Goal: Task Accomplishment & Management: Manage account settings

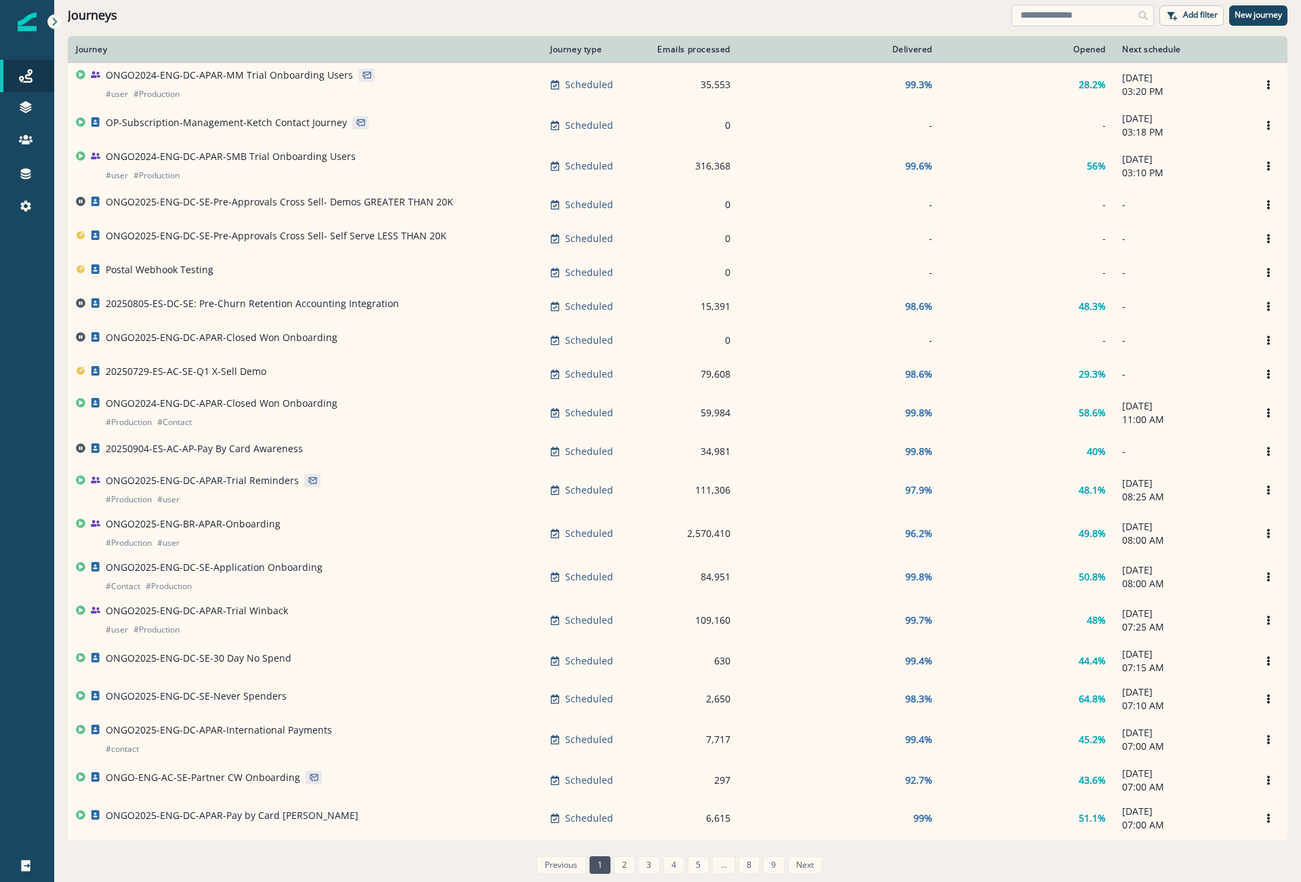
click at [1046, 9] on input at bounding box center [1083, 16] width 142 height 22
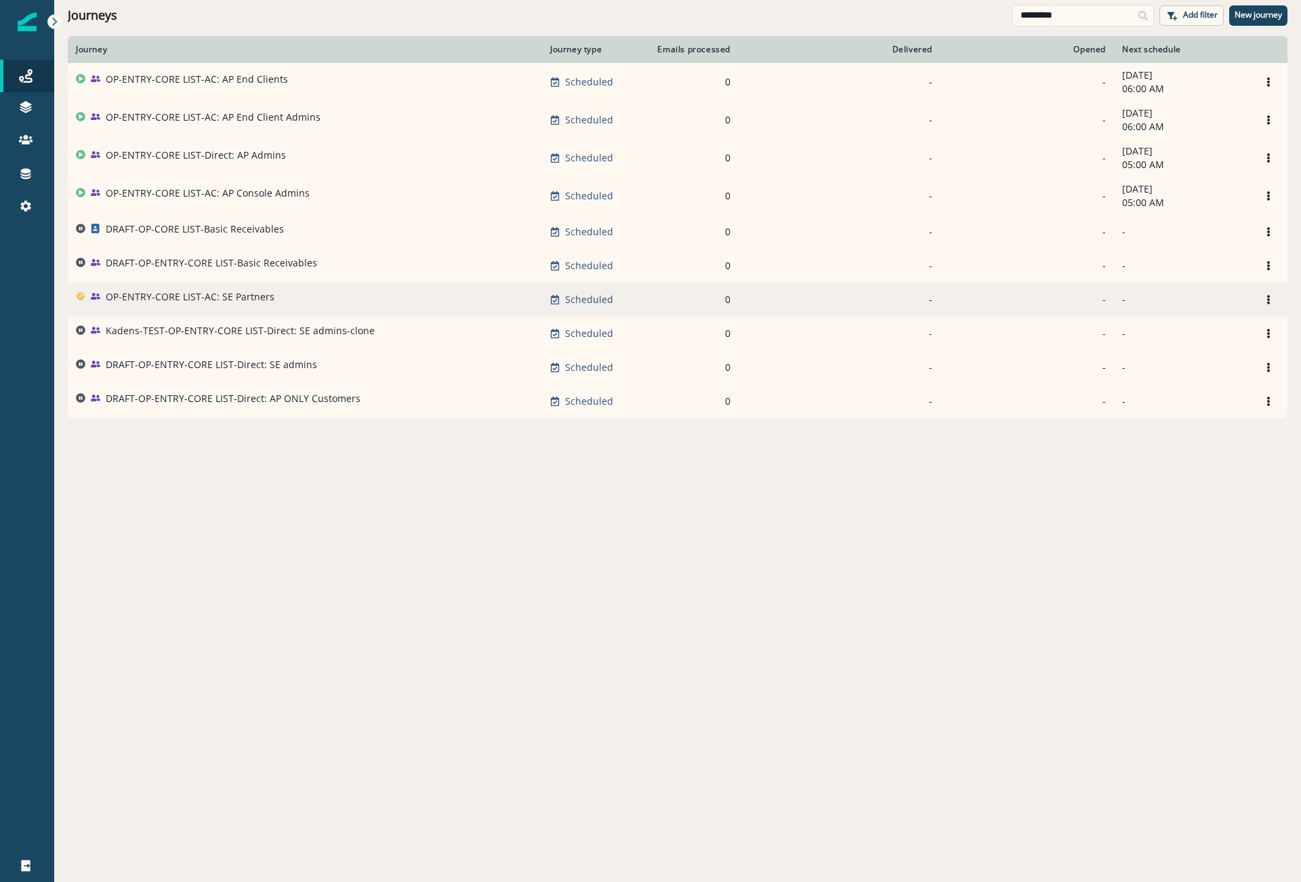
type input "*********"
click at [231, 304] on p "OP-ENTRY-CORE LIST-AC: SE Partners" at bounding box center [190, 297] width 169 height 14
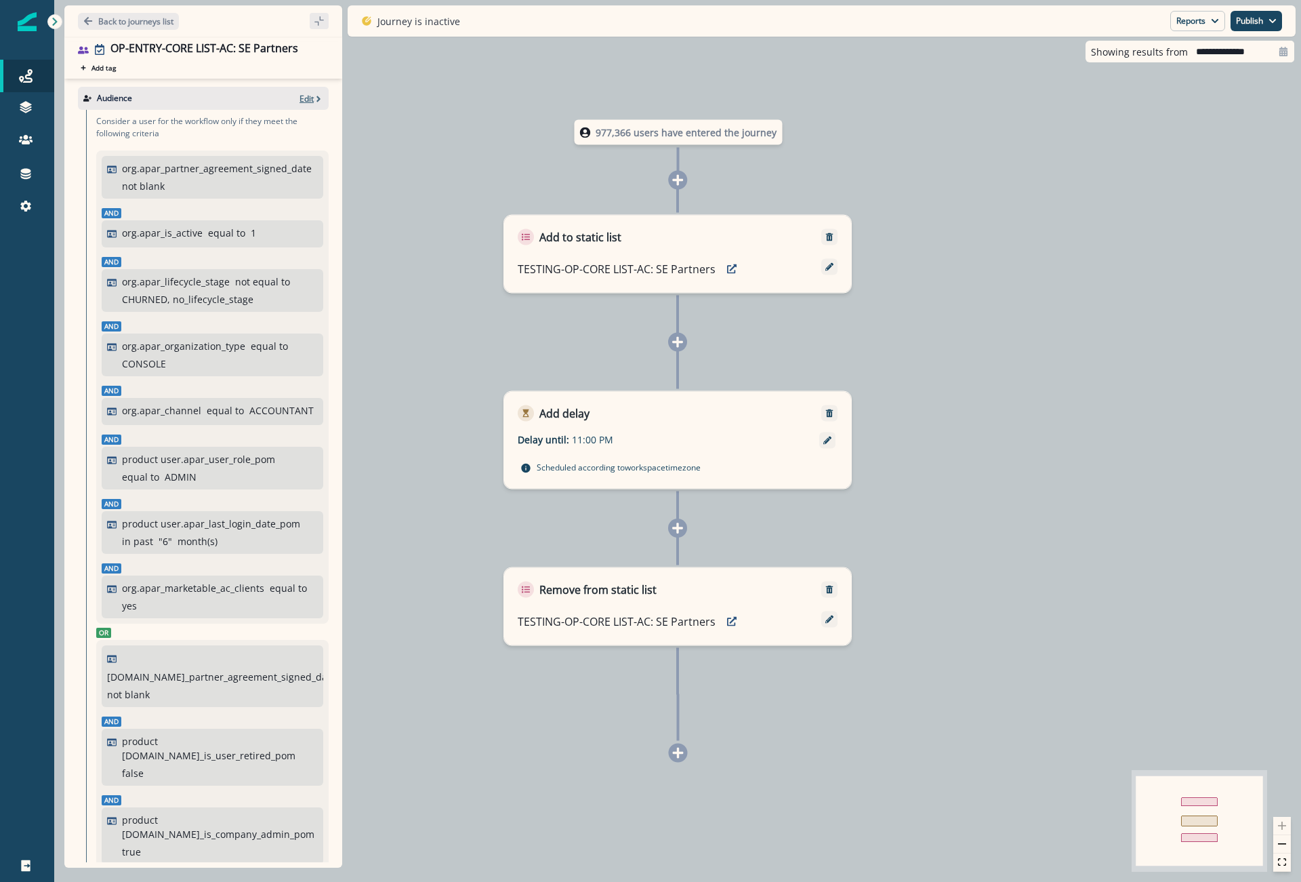
click at [301, 97] on p "Edit" at bounding box center [307, 99] width 14 height 12
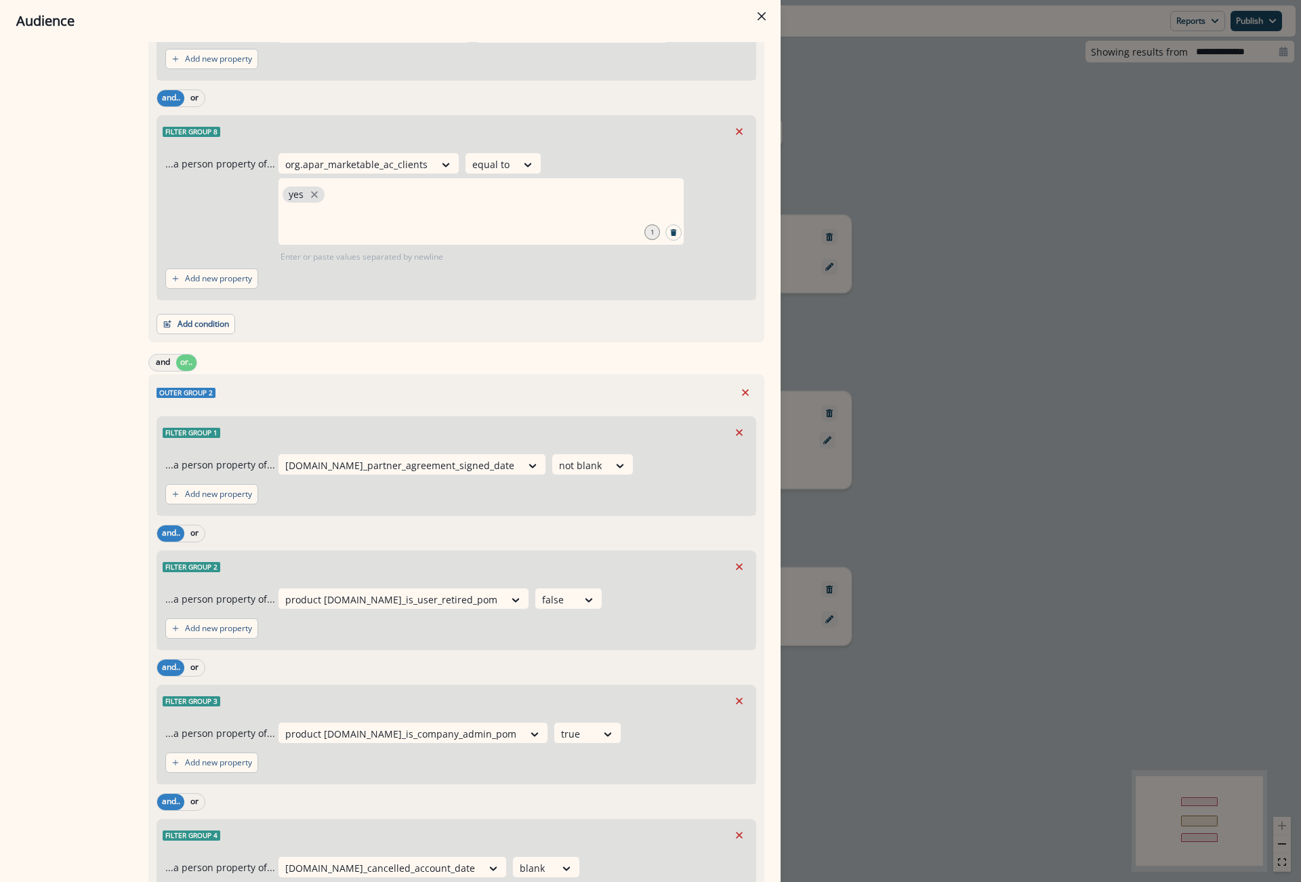
scroll to position [1633, 0]
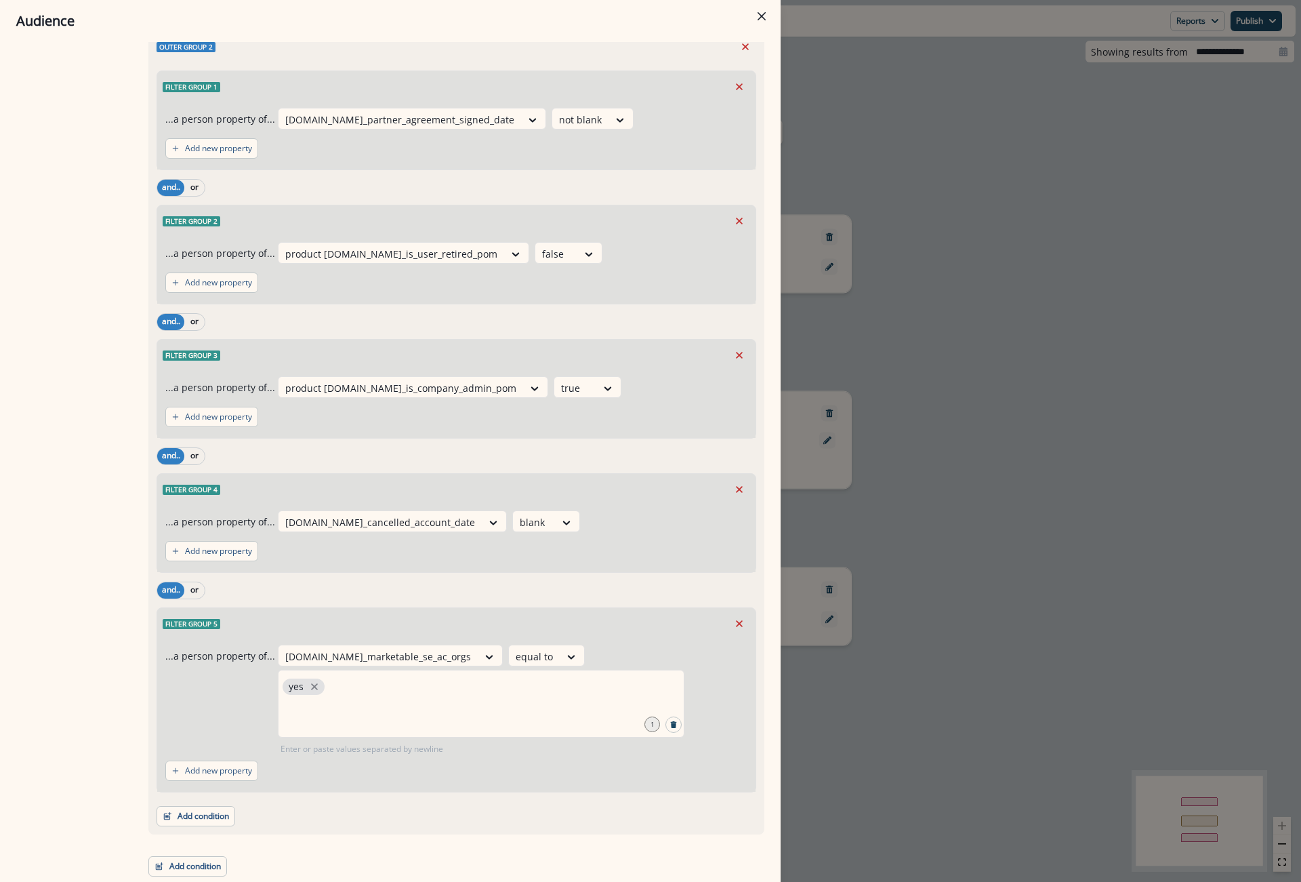
click at [1245, 286] on div "Audience Preview dynamic list All user s who have, Outer group 1 Filter group 1…" at bounding box center [650, 441] width 1301 height 882
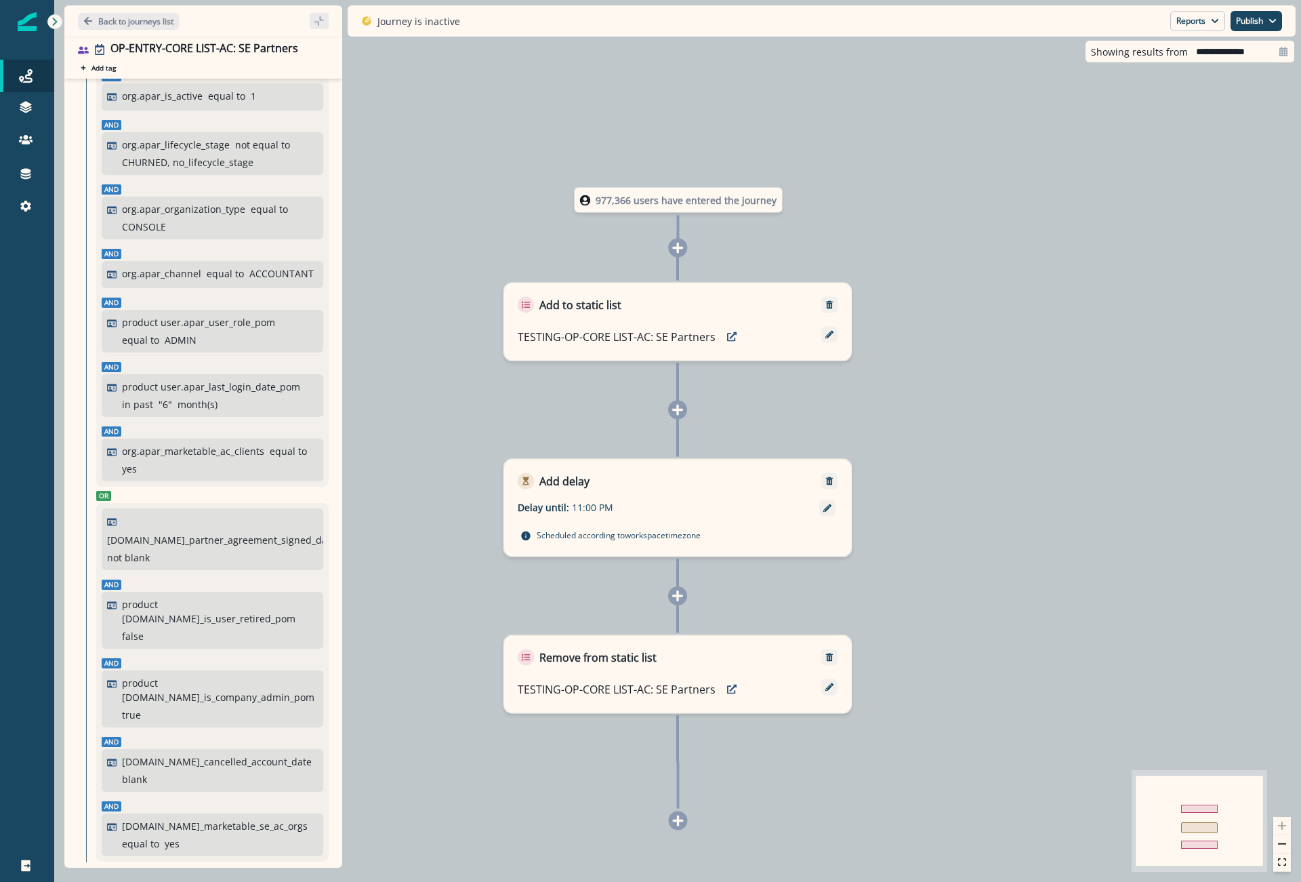
scroll to position [0, 0]
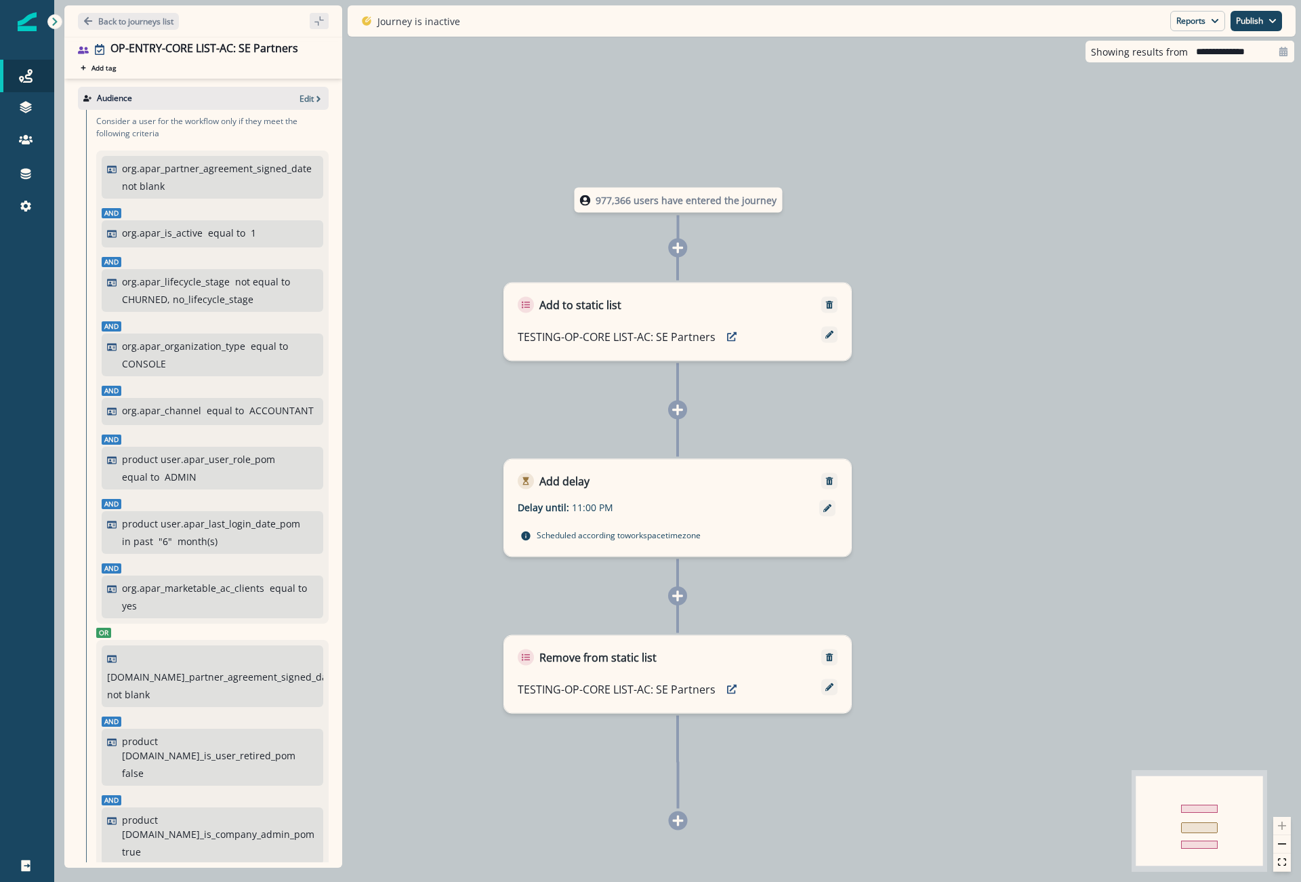
click at [304, 104] on div "Audience Edit" at bounding box center [203, 98] width 251 height 23
click at [314, 98] on icon "button" at bounding box center [318, 98] width 9 height 9
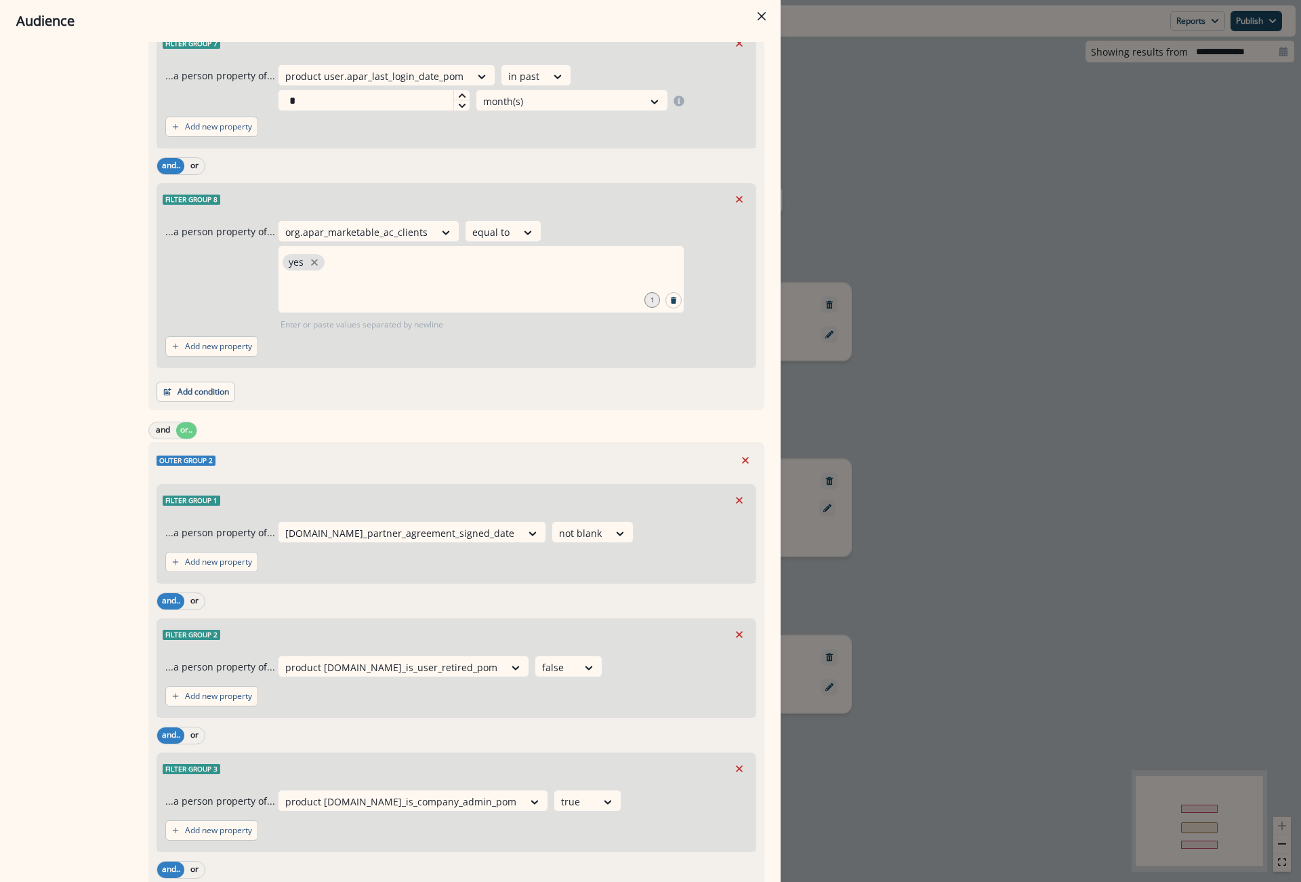
scroll to position [1627, 0]
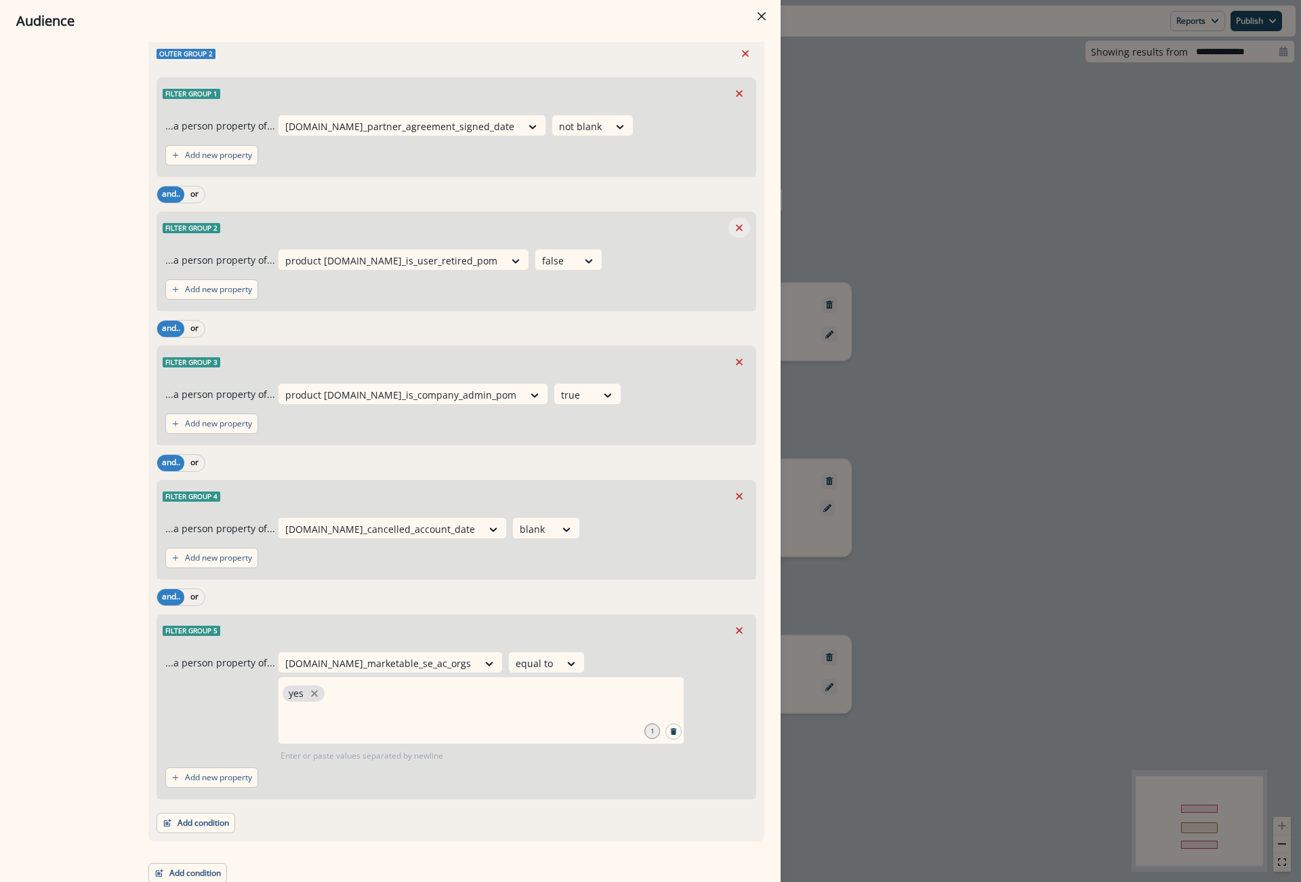
click at [733, 229] on icon "Remove" at bounding box center [739, 228] width 12 height 12
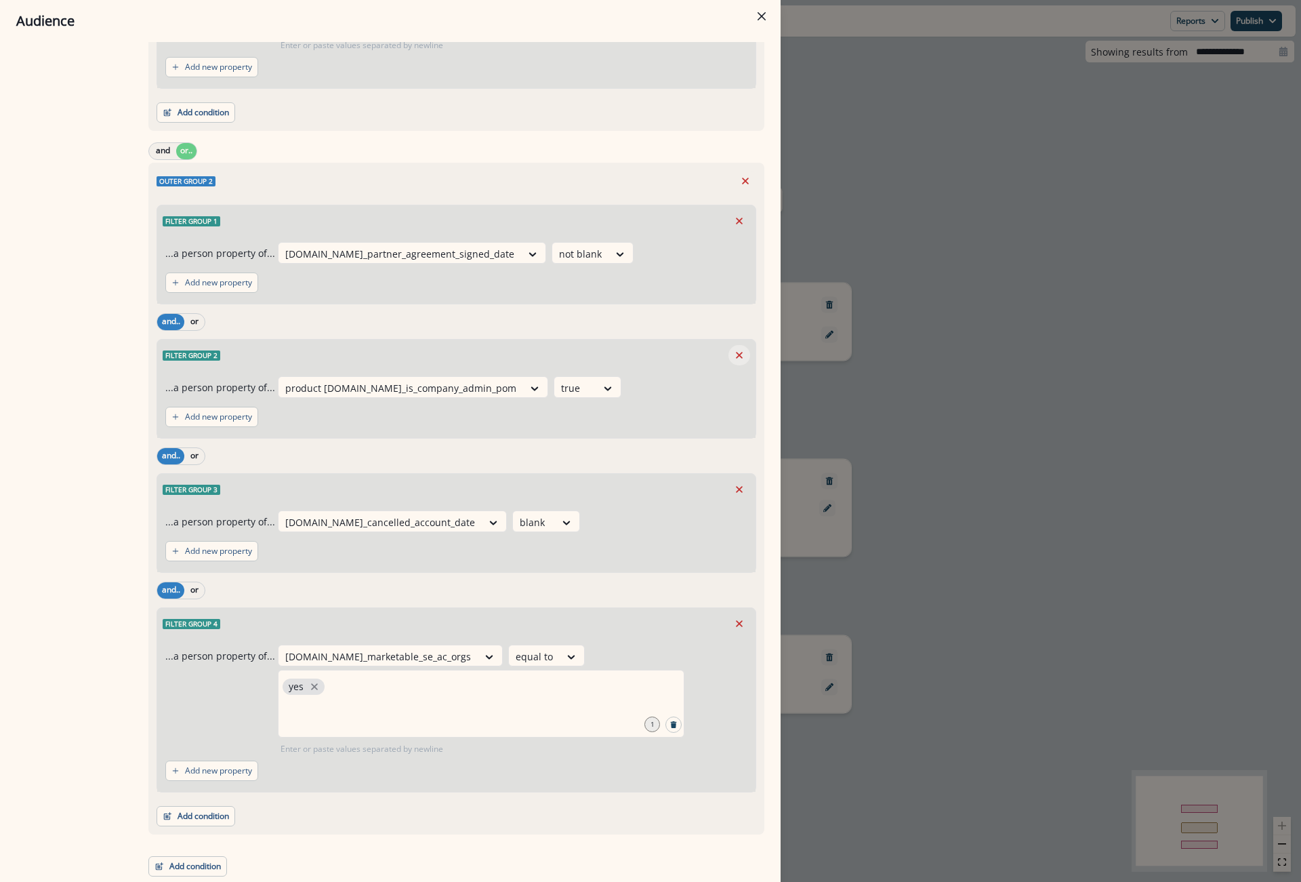
scroll to position [1499, 0]
click at [733, 349] on icon "Remove" at bounding box center [739, 355] width 12 height 12
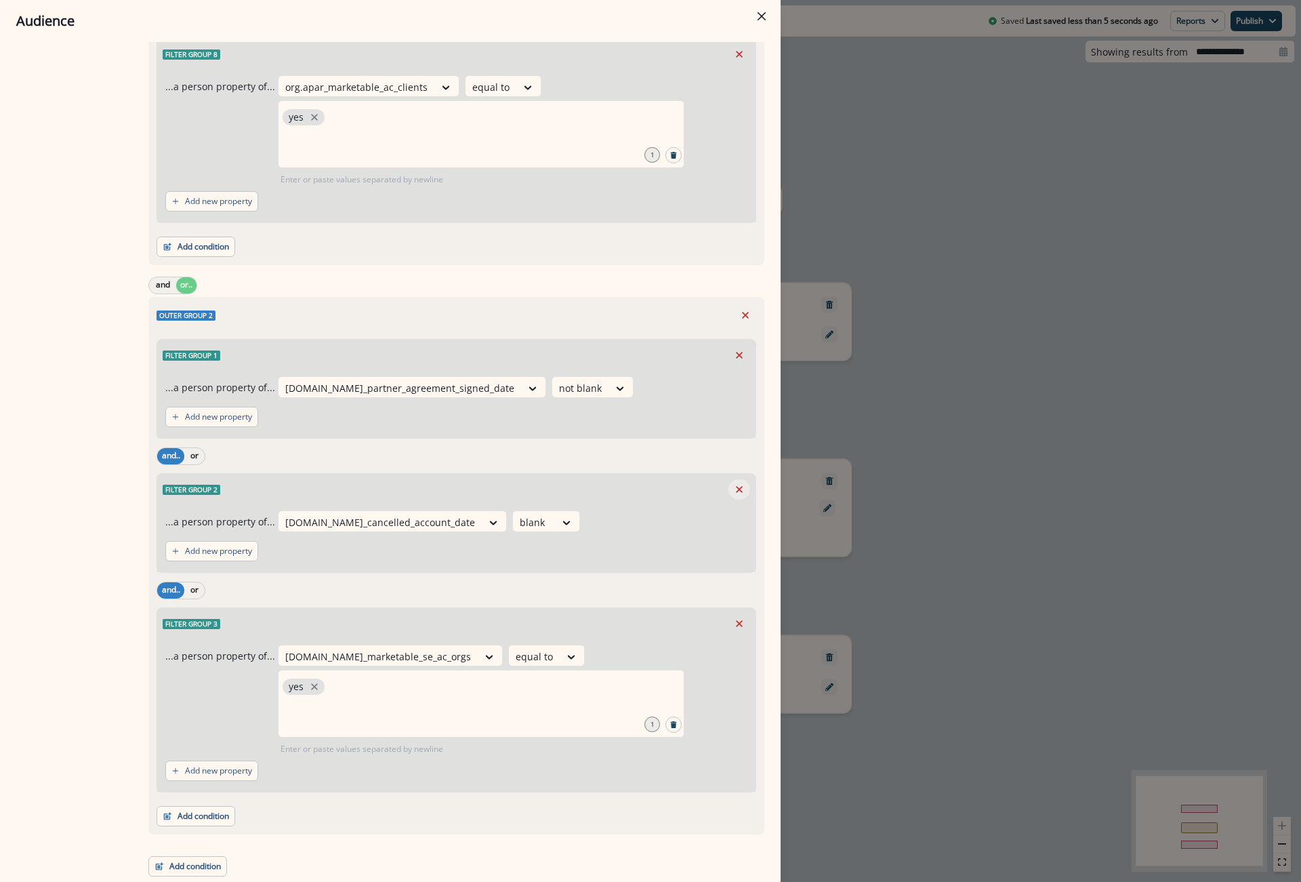
scroll to position [1365, 0]
click at [734, 629] on icon "Remove" at bounding box center [739, 623] width 12 height 12
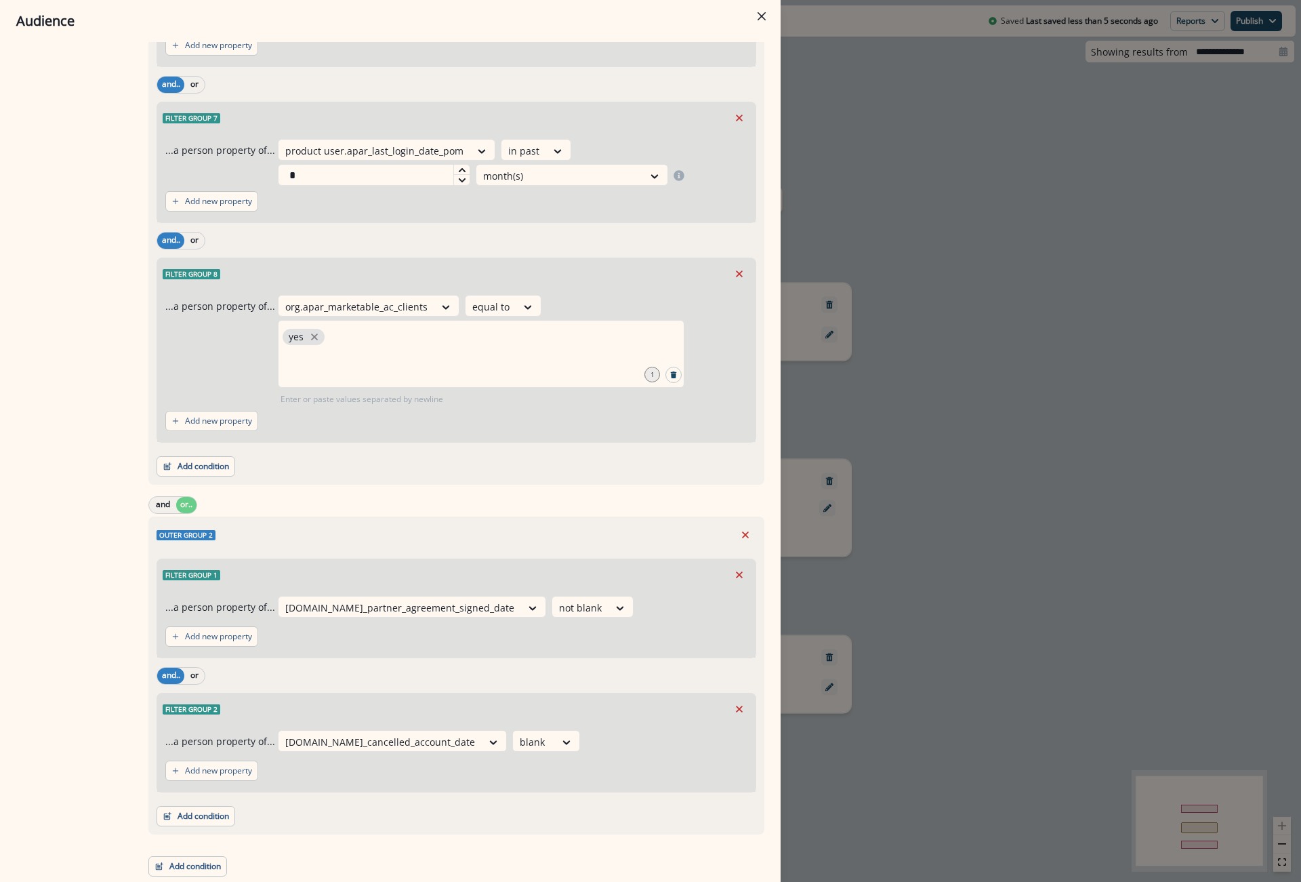
scroll to position [1145, 0]
click at [218, 817] on button "Add condition" at bounding box center [196, 816] width 79 height 20
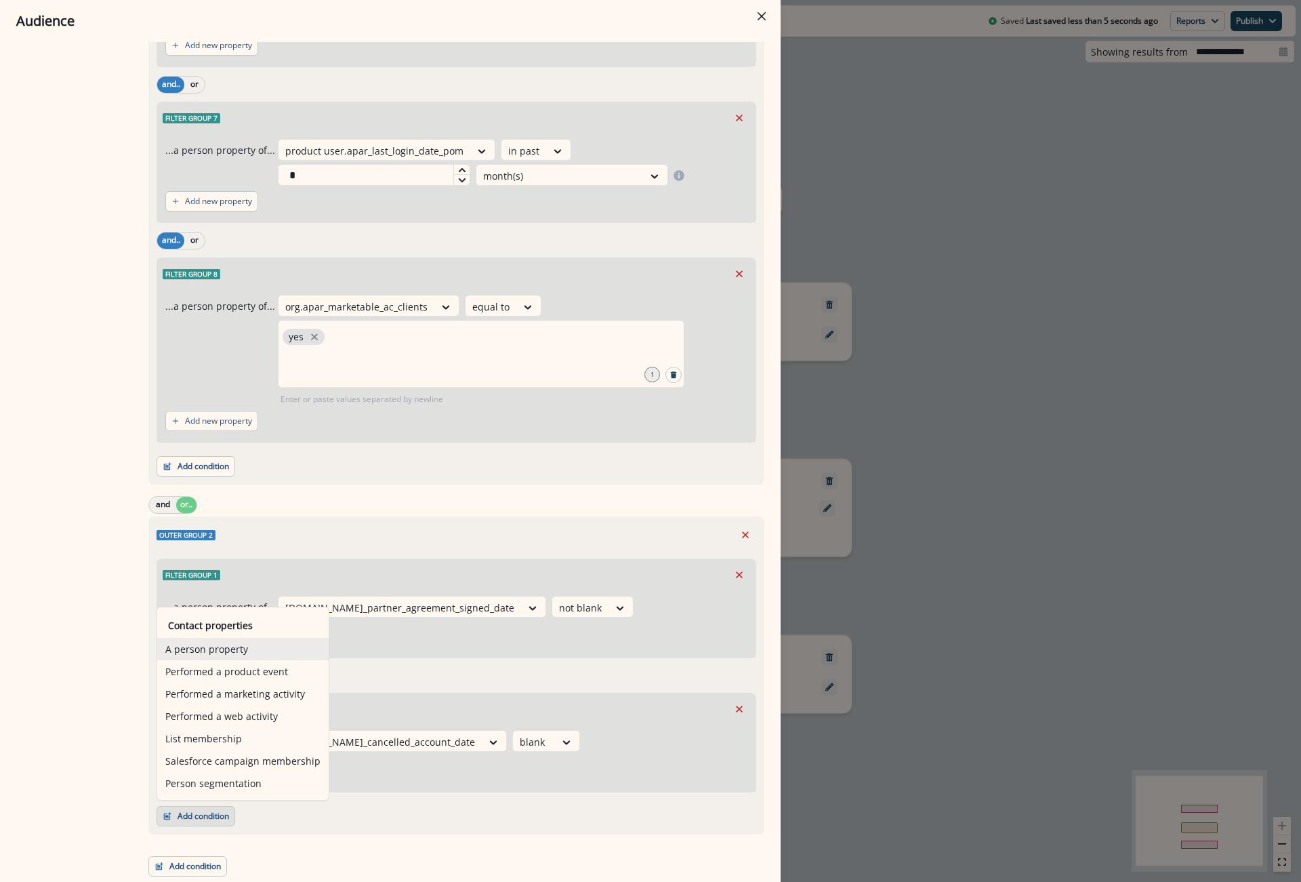
click at [256, 654] on button "A person property" at bounding box center [242, 649] width 171 height 22
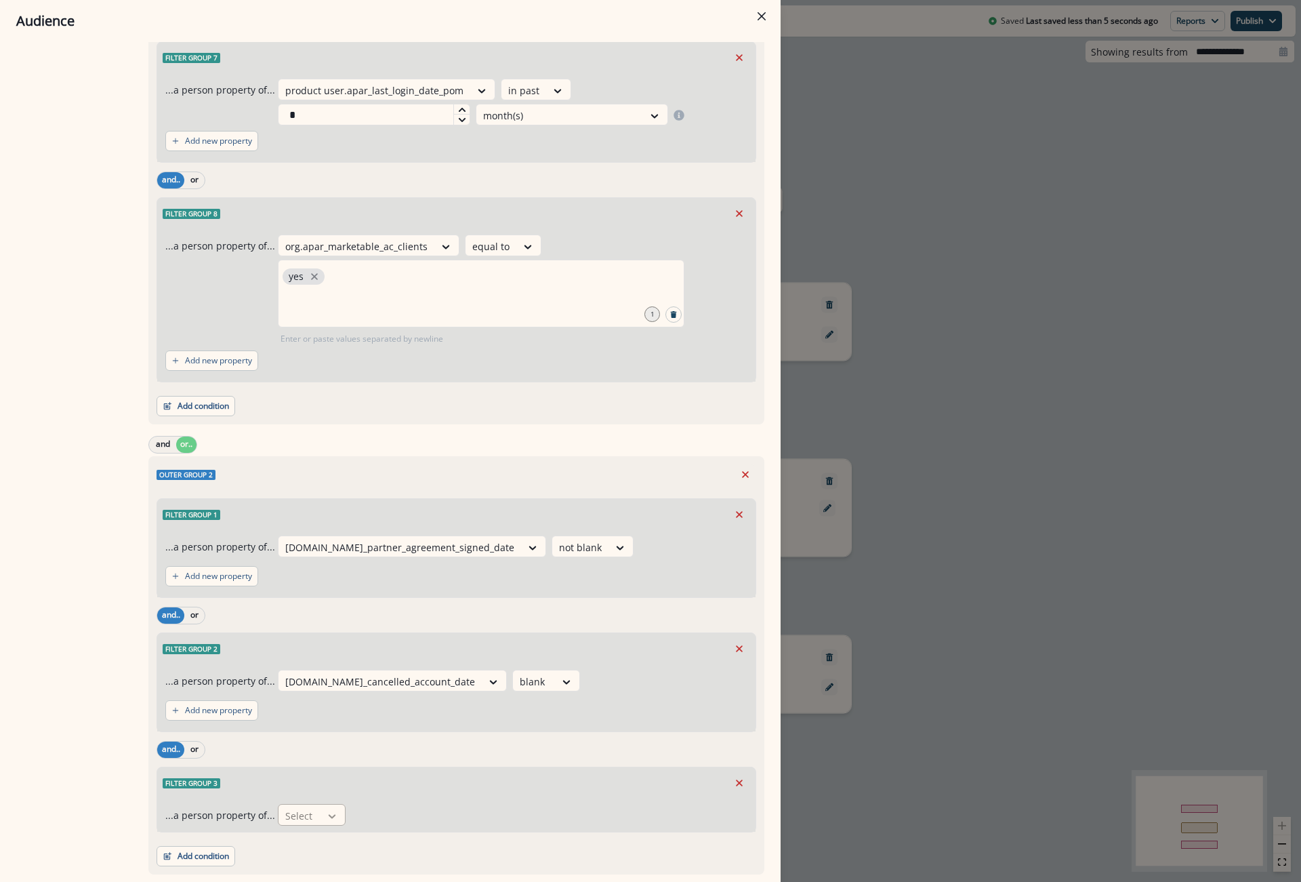
scroll to position [1246, 0]
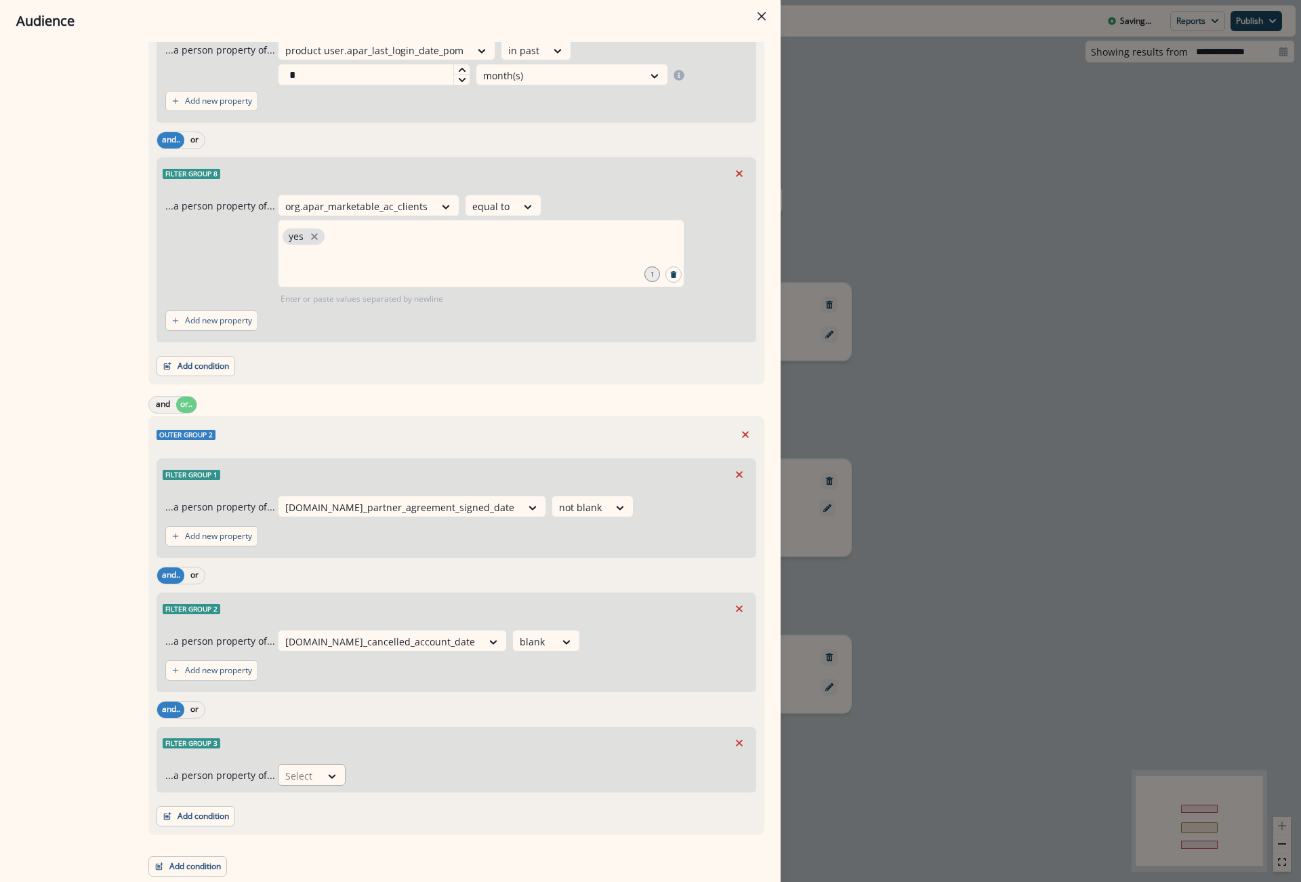
click at [293, 783] on div at bounding box center [299, 775] width 28 height 17
type input "*****"
click at [486, 780] on div "Select" at bounding box center [507, 775] width 42 height 22
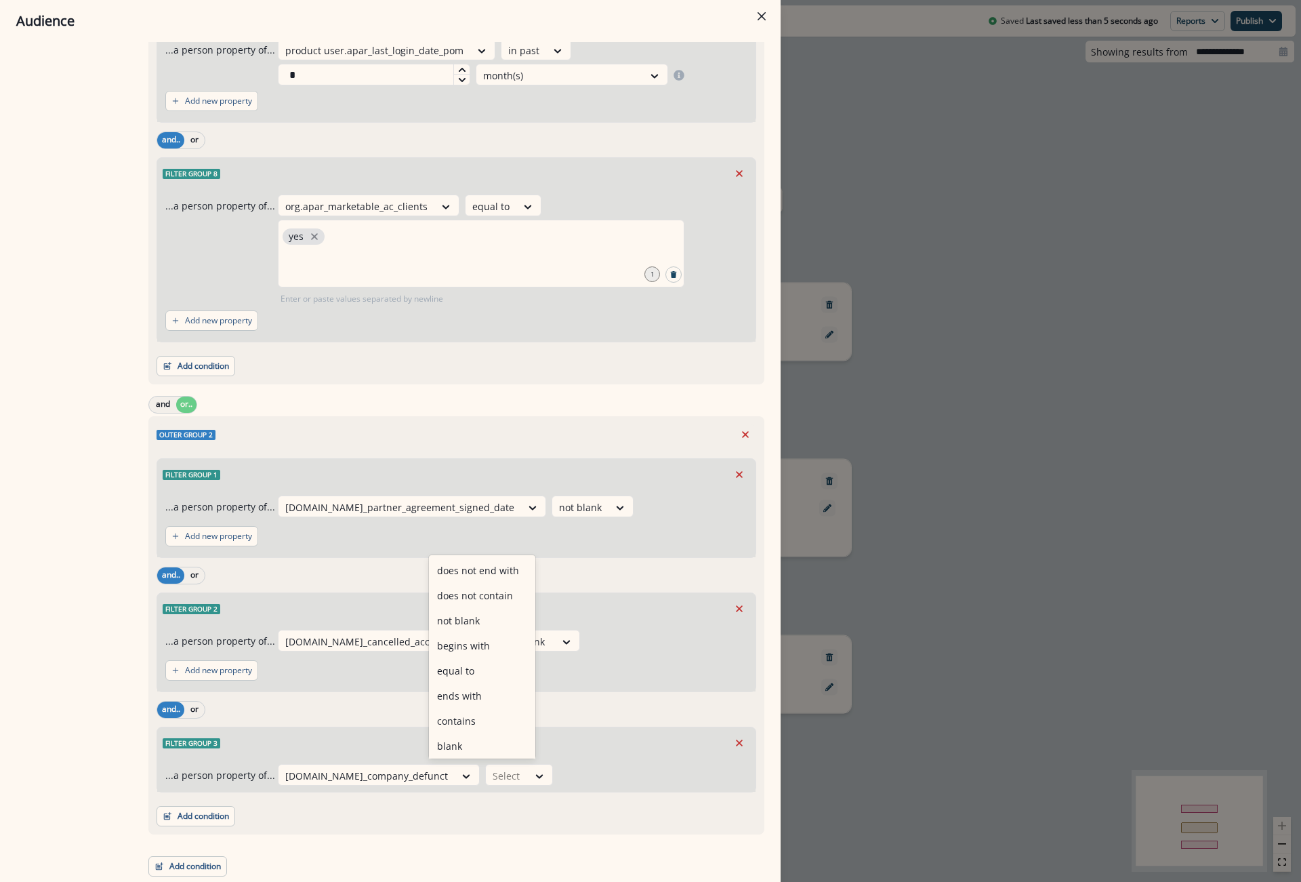
scroll to position [53, 0]
click at [469, 742] on div "not equal to" at bounding box center [482, 743] width 106 height 25
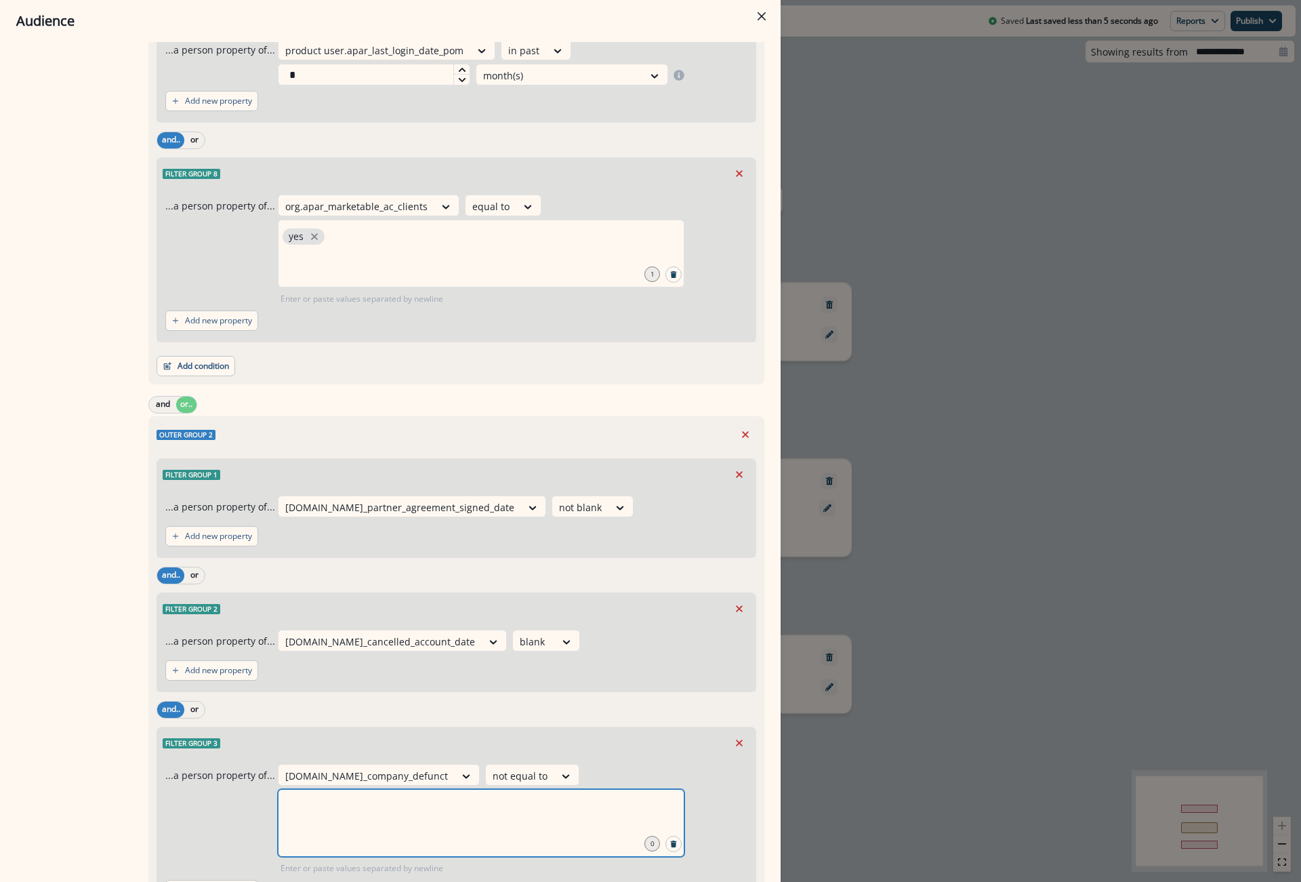
click at [386, 813] on input "text" at bounding box center [481, 805] width 403 height 27
type input "**********"
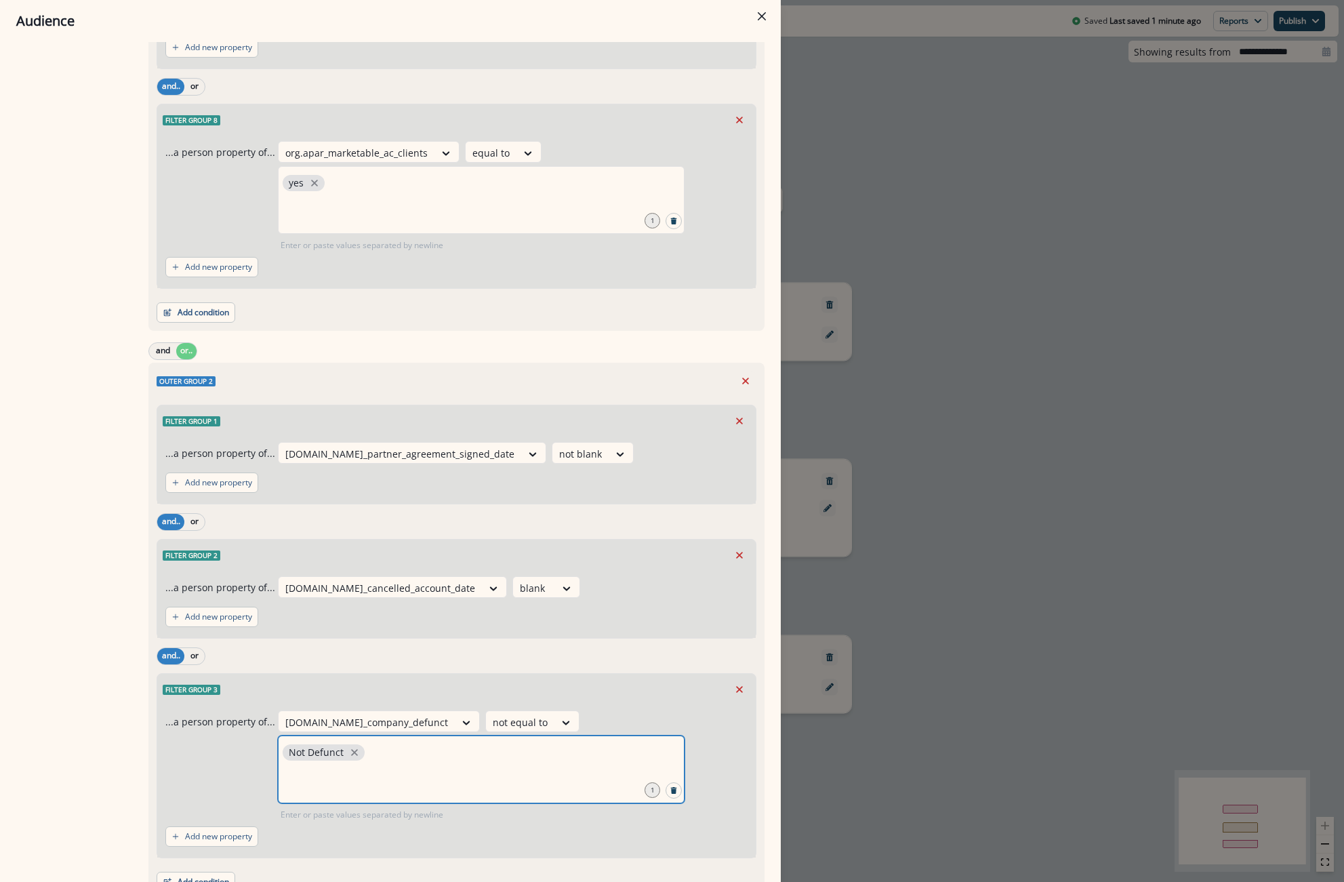
scroll to position [1365, 0]
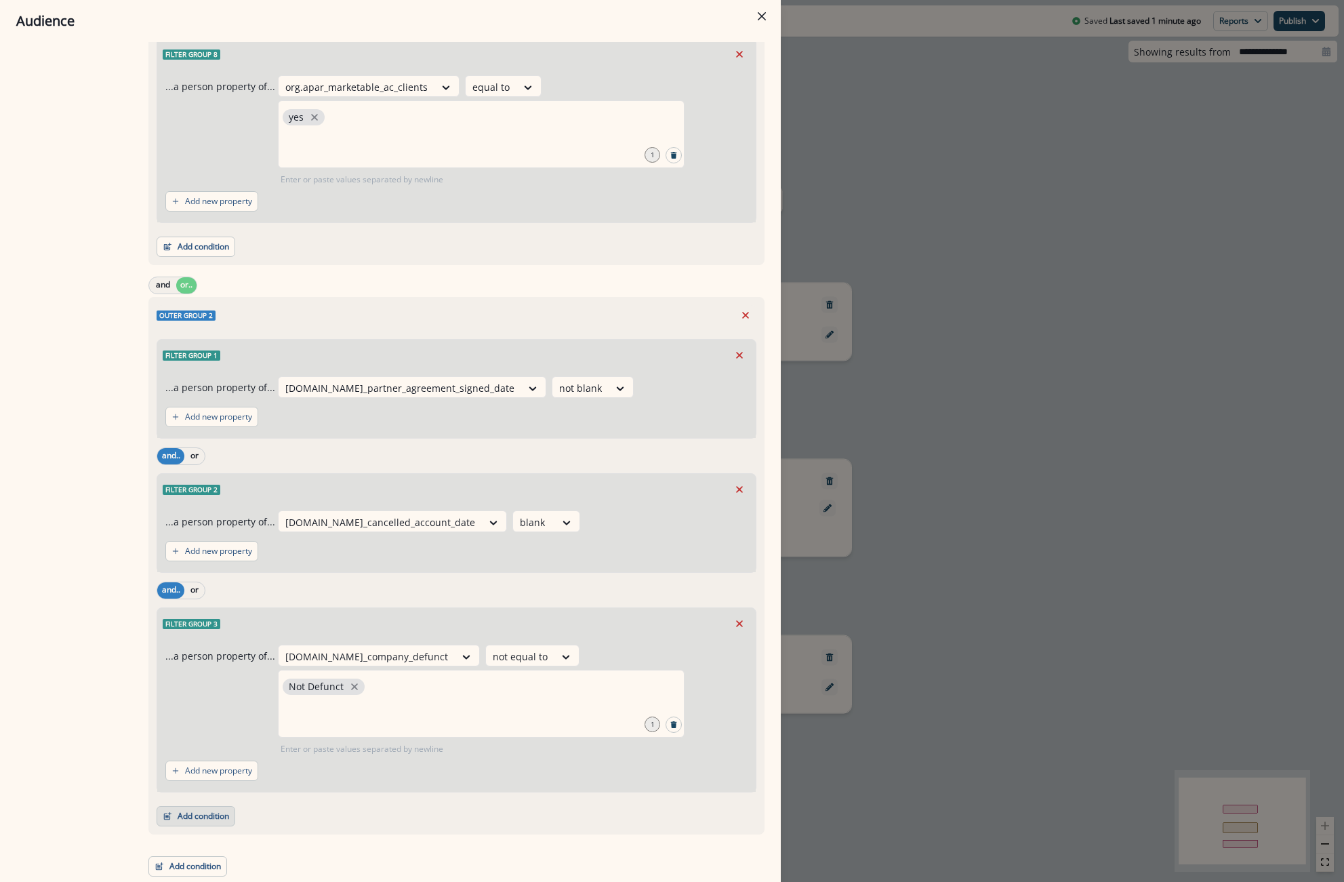
click at [183, 811] on button "Add condition" at bounding box center [196, 816] width 79 height 20
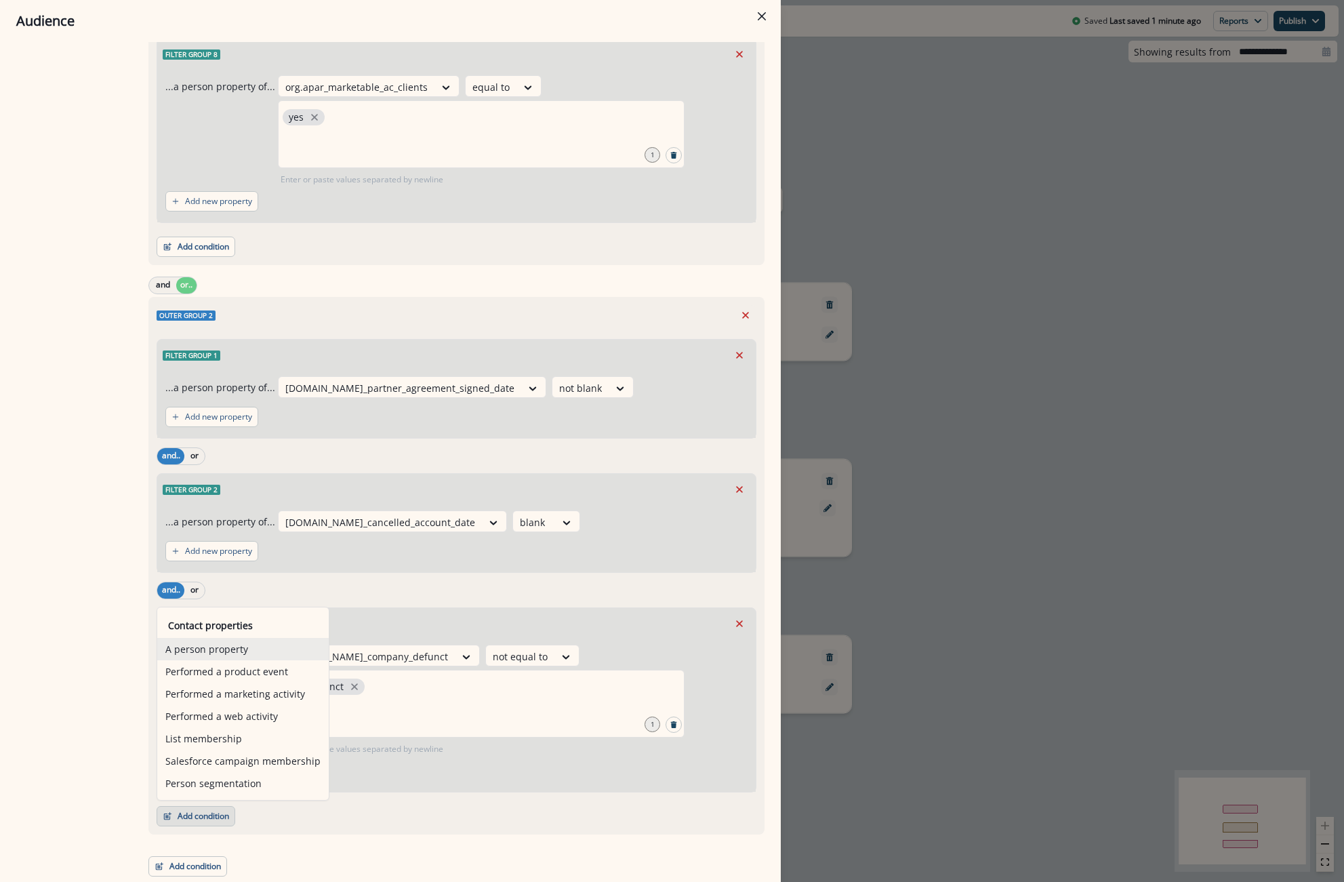
click at [232, 642] on button "A person property" at bounding box center [242, 649] width 171 height 22
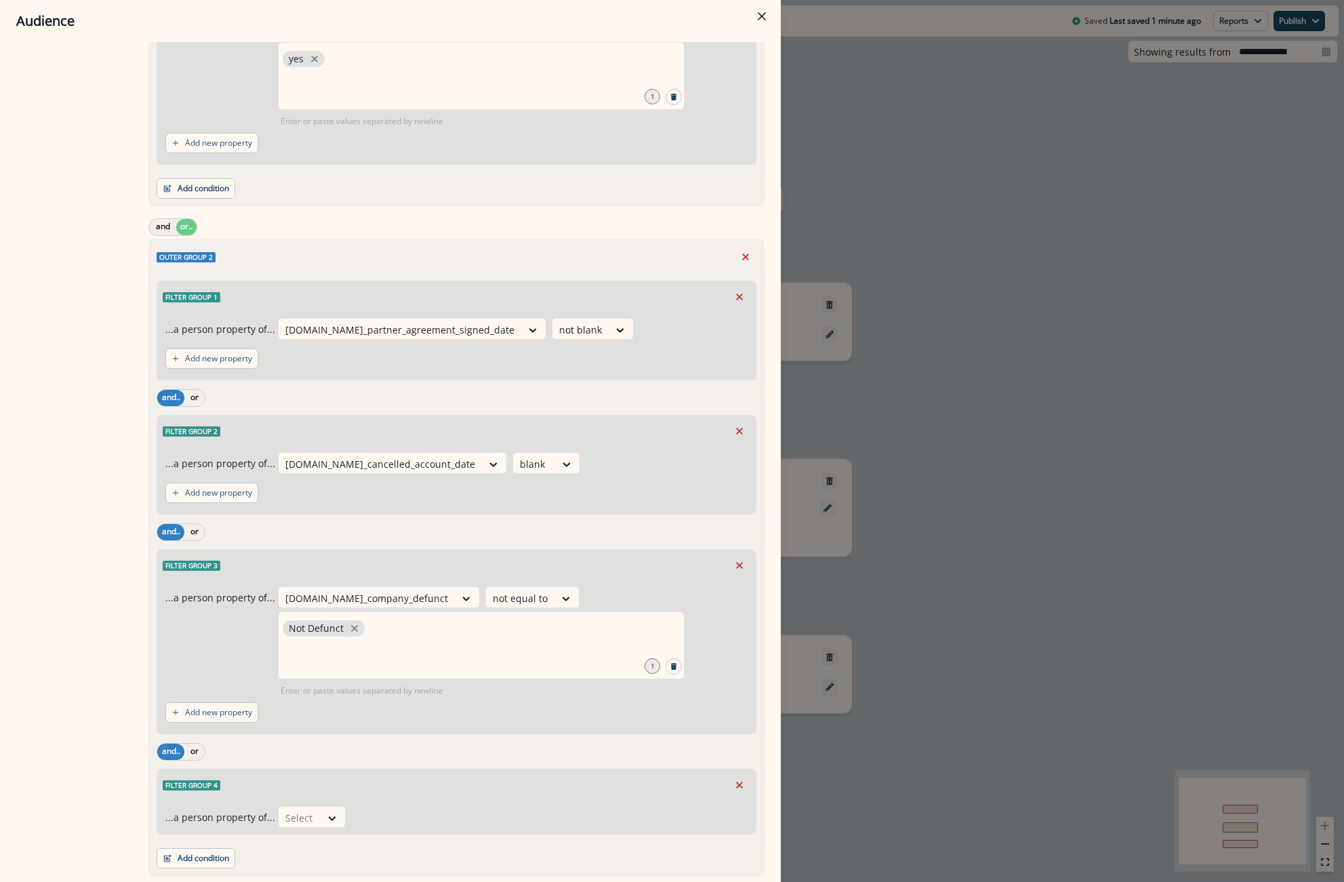
scroll to position [1465, 0]
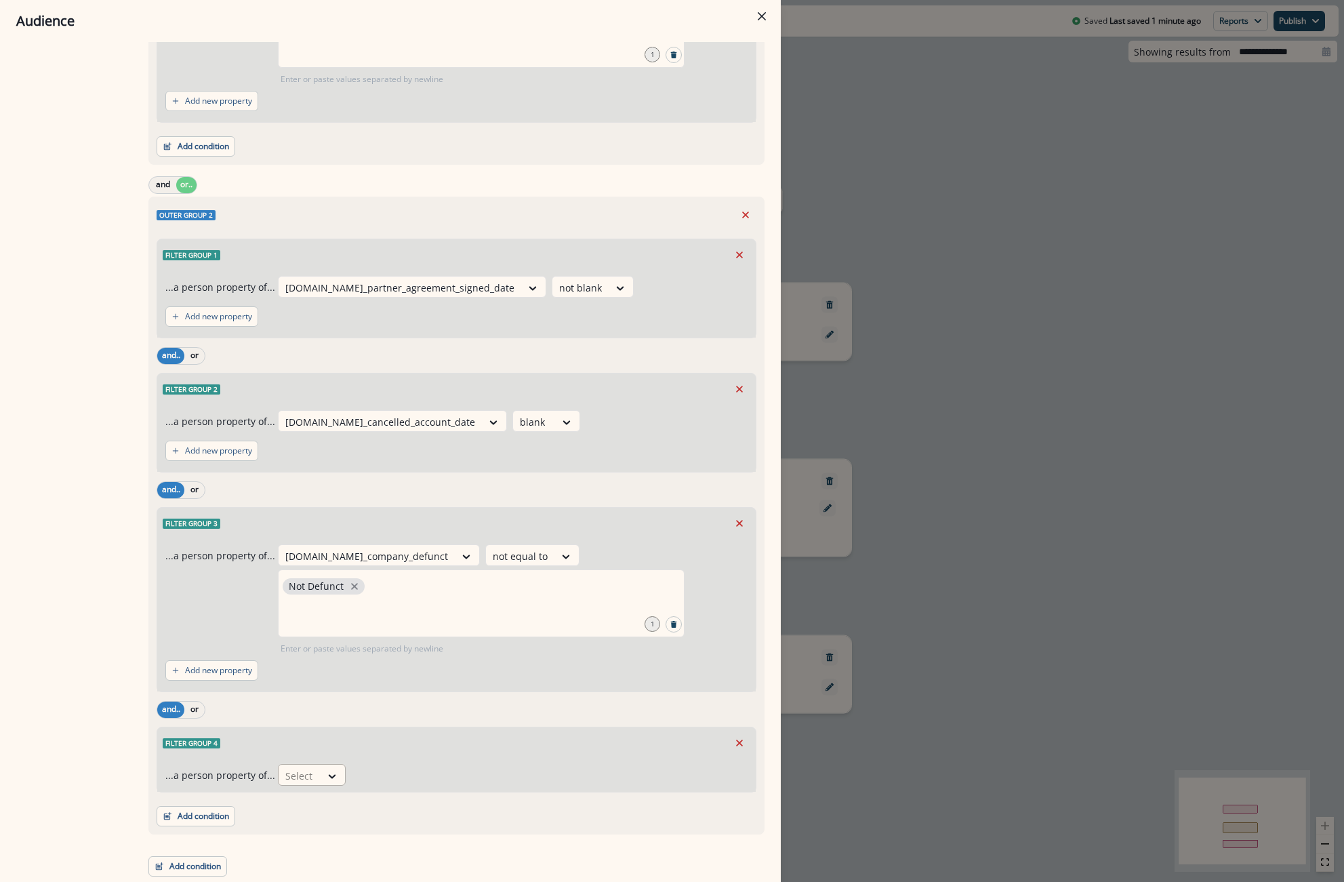
click at [286, 768] on div at bounding box center [299, 775] width 28 height 17
type input "*******"
click at [393, 739] on div "product [DOMAIN_NAME]_is_user_retired" at bounding box center [388, 743] width 228 height 25
click at [518, 769] on div at bounding box center [532, 775] width 28 height 17
click at [481, 838] on div "false" at bounding box center [491, 831] width 68 height 25
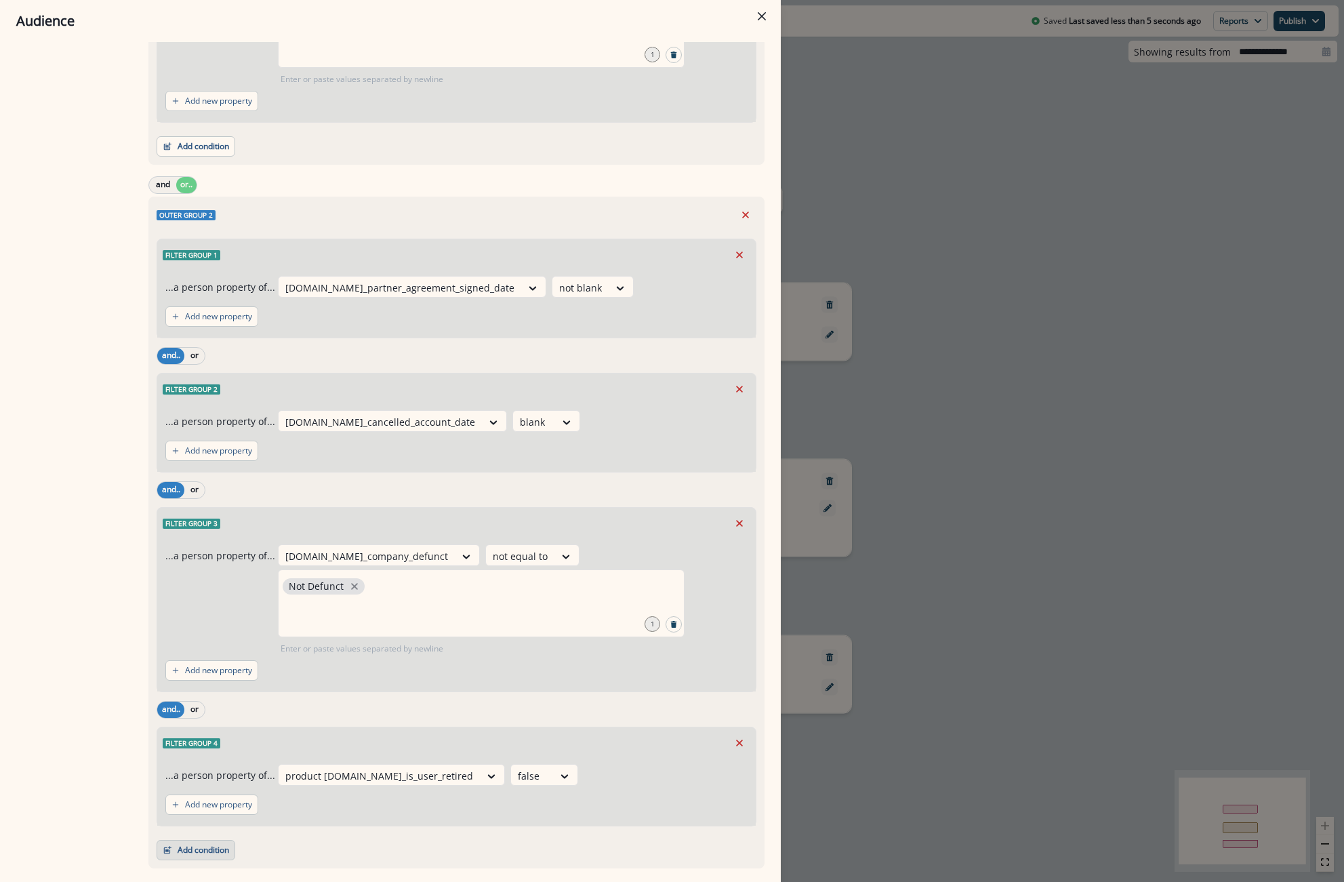
click at [197, 859] on button "Add condition" at bounding box center [196, 850] width 79 height 20
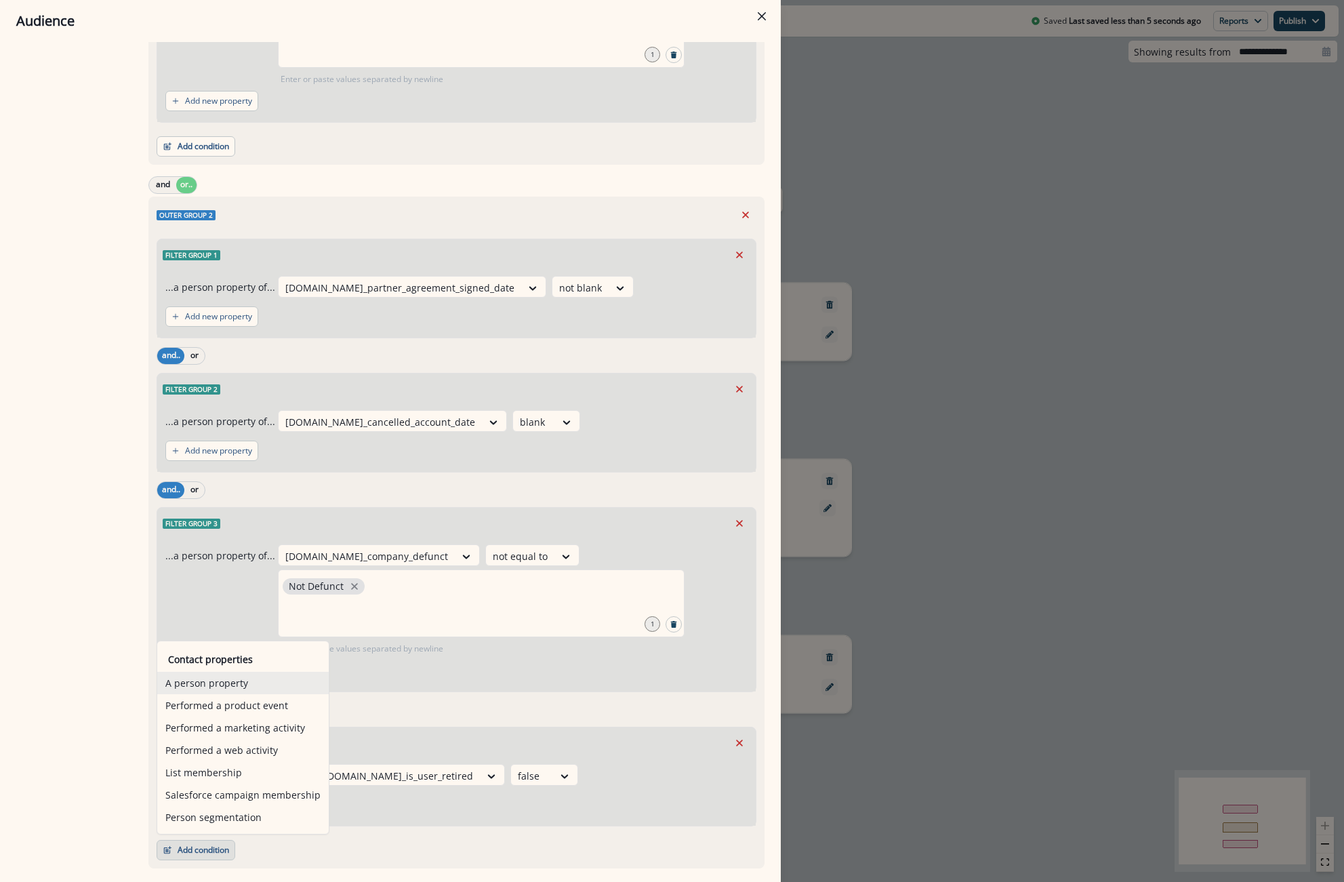
click at [229, 675] on button "A person property" at bounding box center [242, 683] width 171 height 22
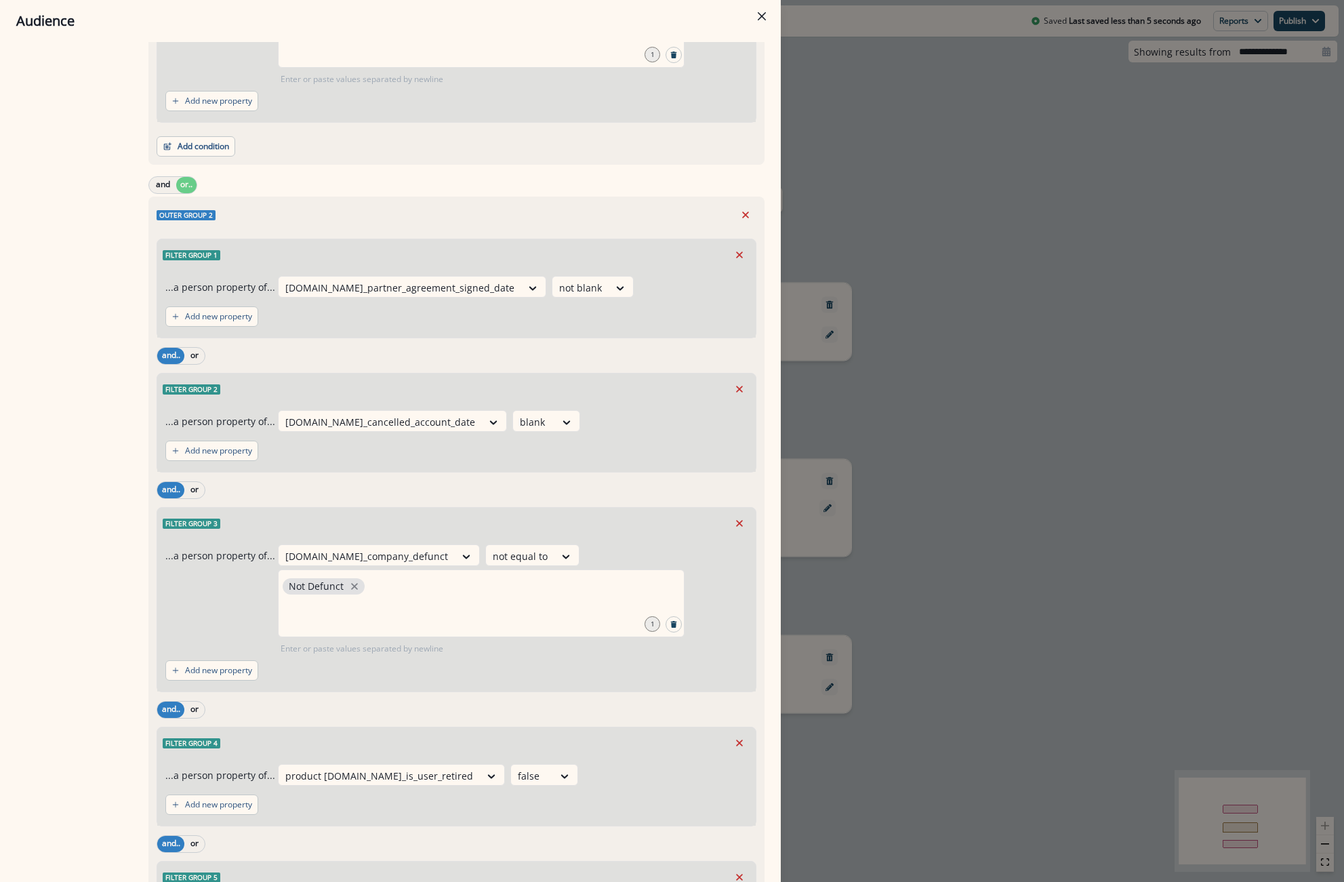
scroll to position [1533, 0]
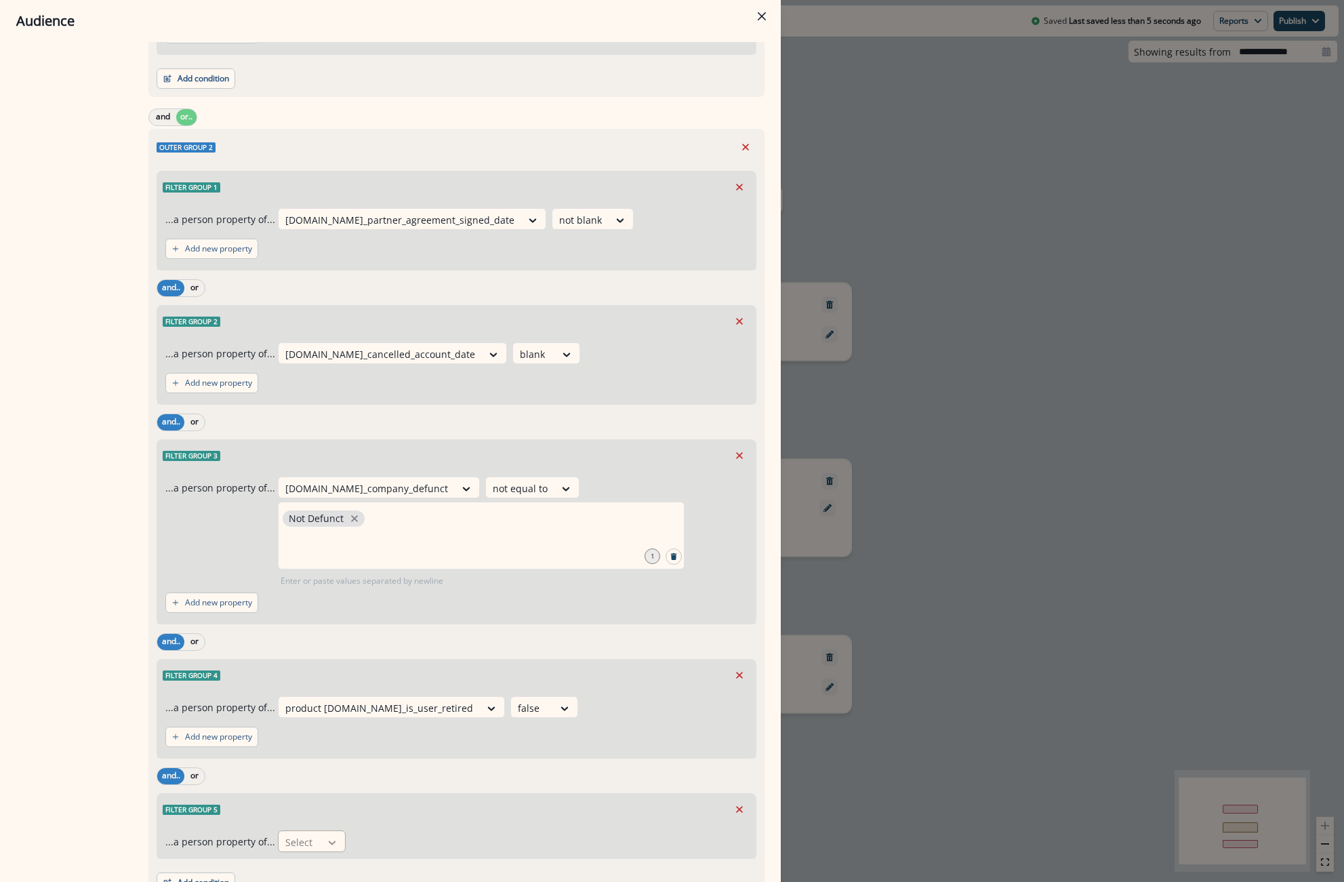
click at [326, 846] on icon at bounding box center [332, 843] width 12 height 14
type input "*****"
drag, startPoint x: 317, startPoint y: 813, endPoint x: 369, endPoint y: 802, distance: 53.4
click at [318, 813] on div "product [DOMAIN_NAME]_is_company_admin" at bounding box center [397, 809] width 247 height 25
click at [530, 834] on div "Select" at bounding box center [551, 842] width 42 height 22
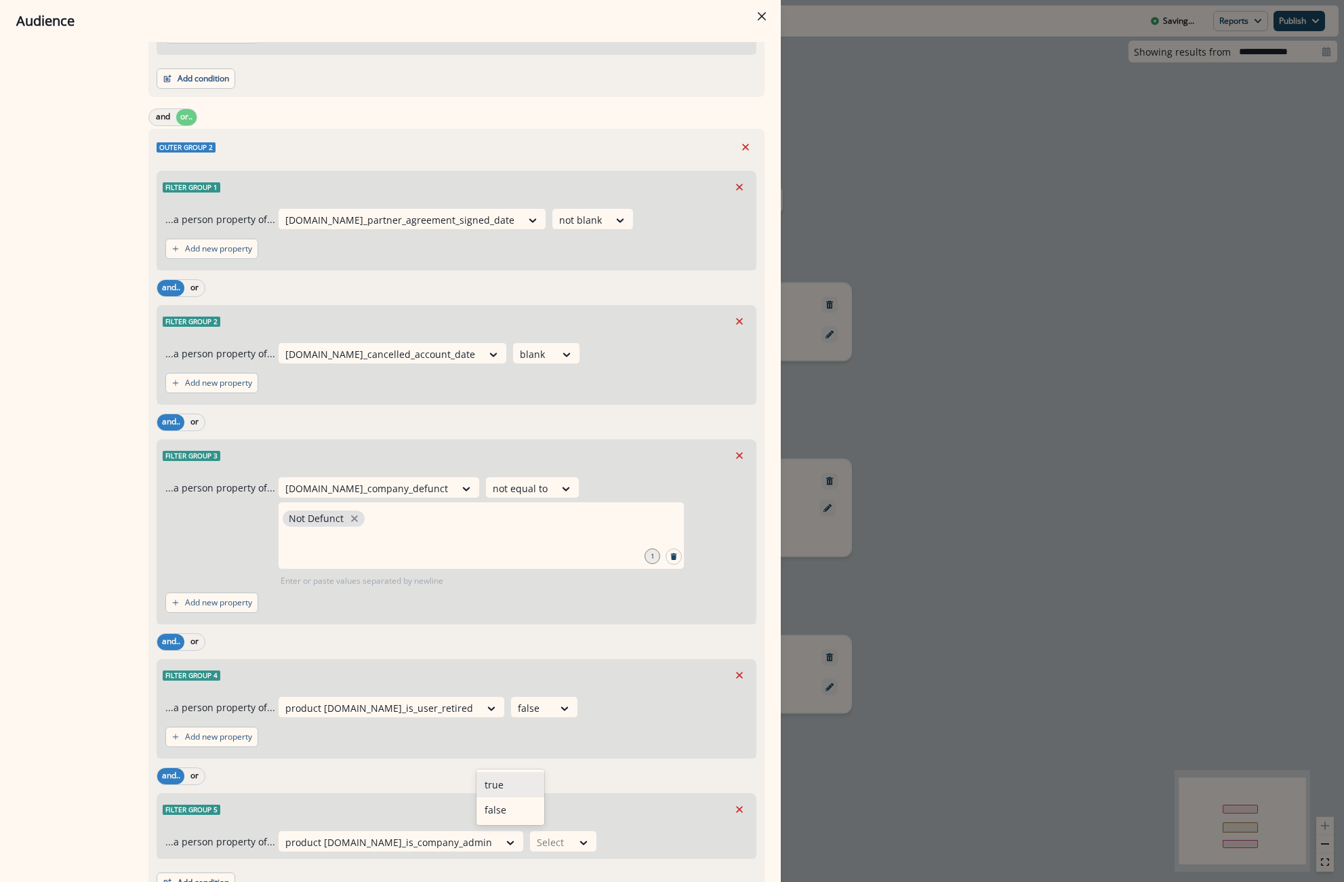
click at [517, 788] on div "true" at bounding box center [510, 784] width 68 height 25
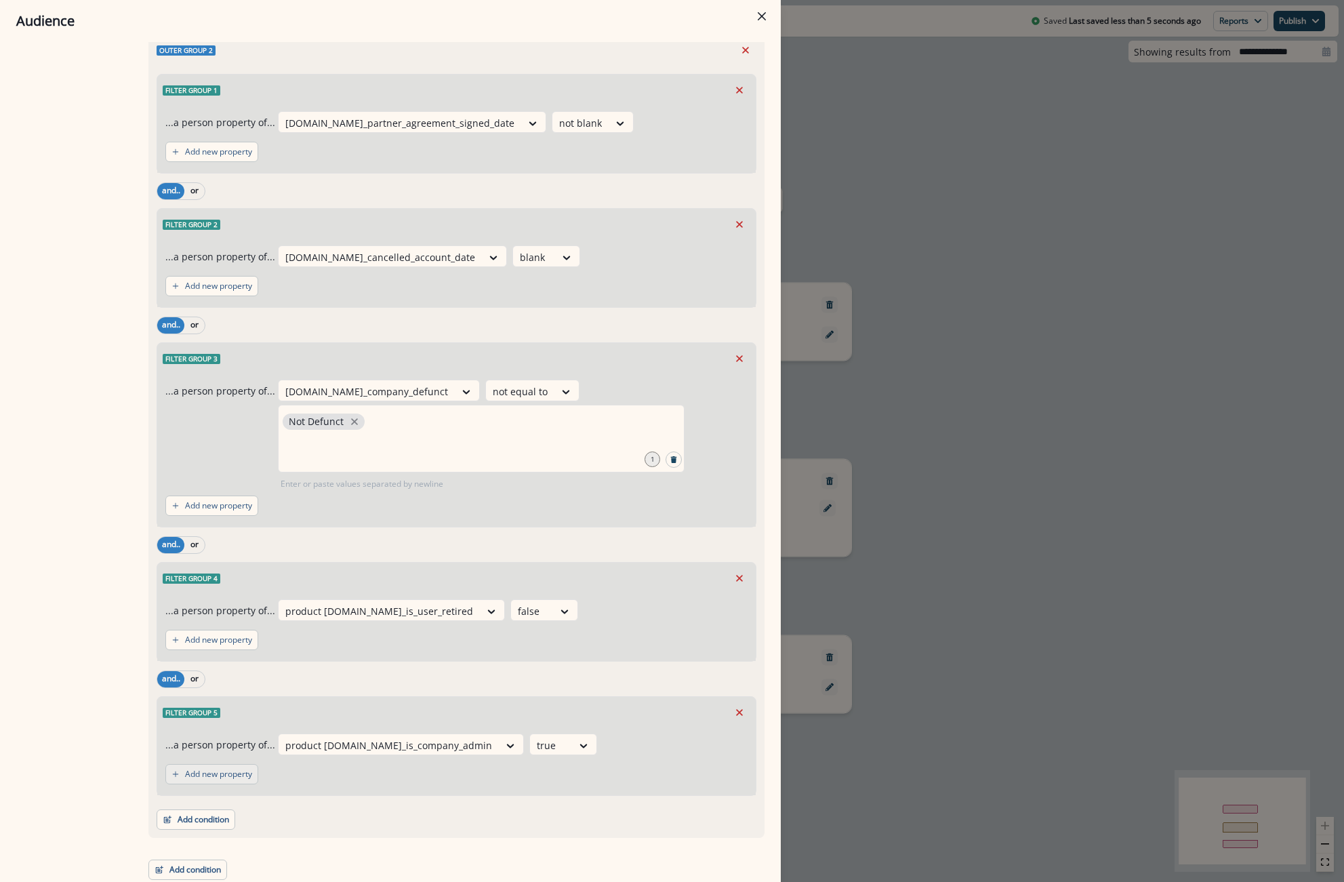
scroll to position [1633, 0]
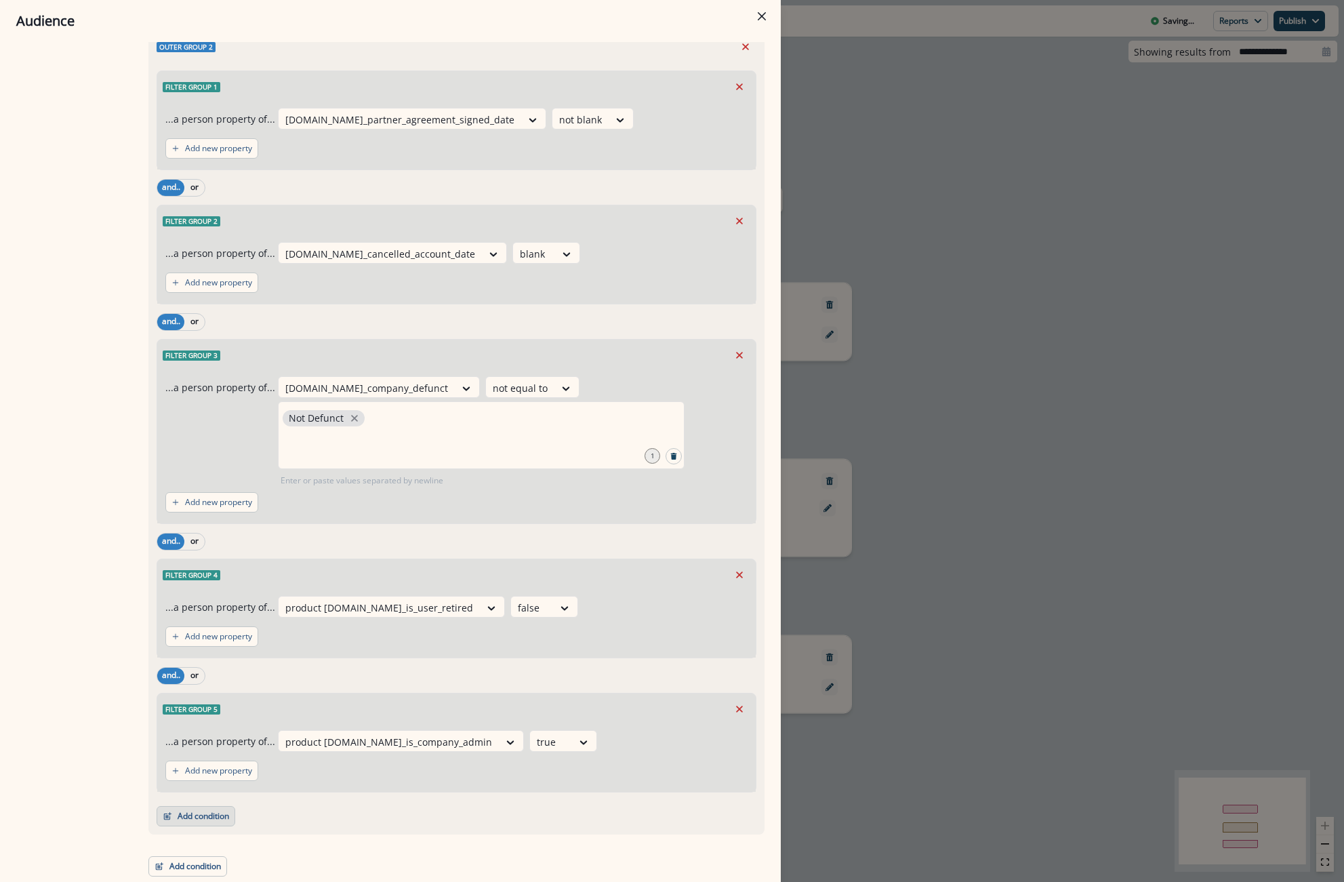
click at [202, 815] on button "Add condition" at bounding box center [196, 816] width 79 height 20
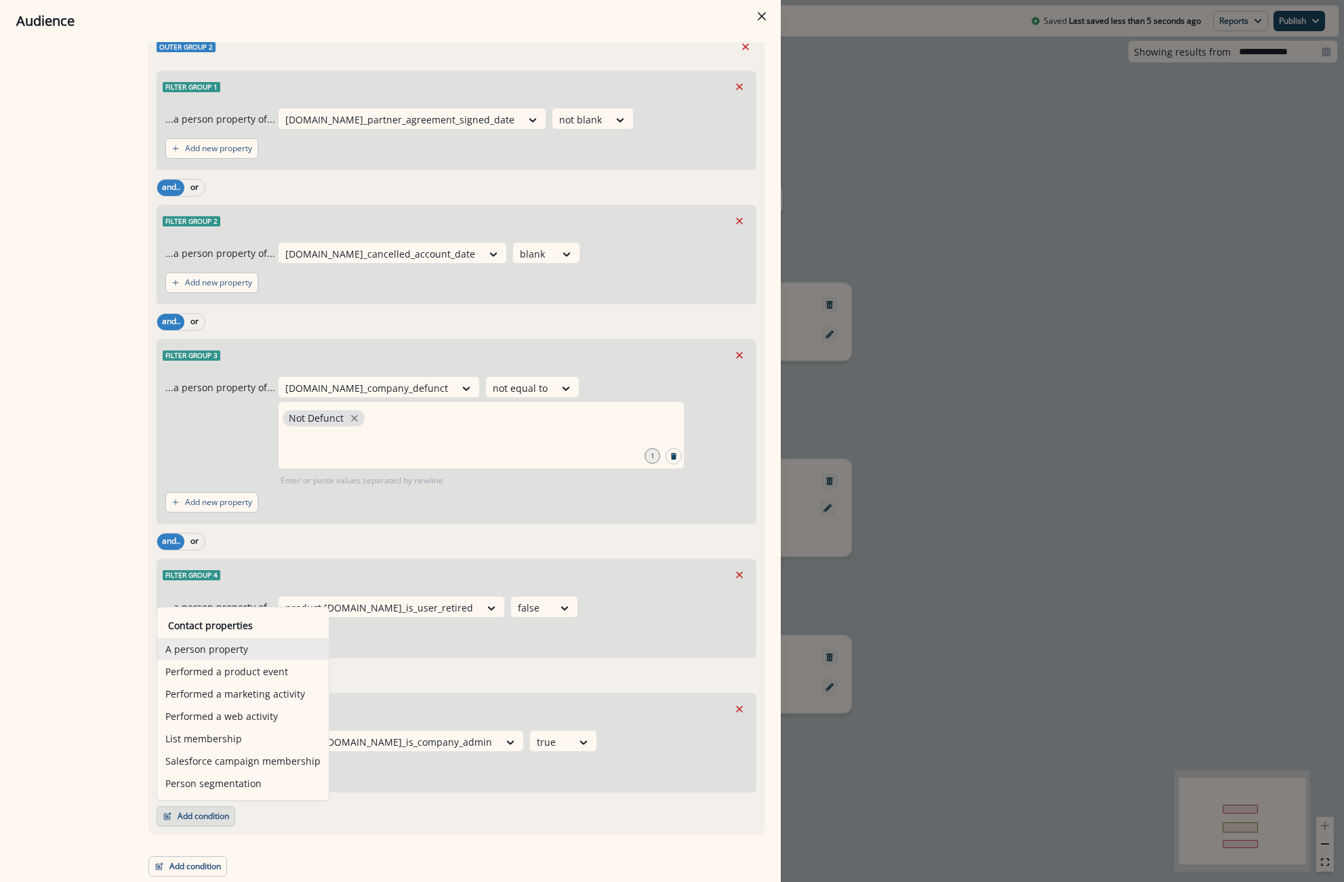
click at [201, 650] on button "A person property" at bounding box center [242, 649] width 171 height 22
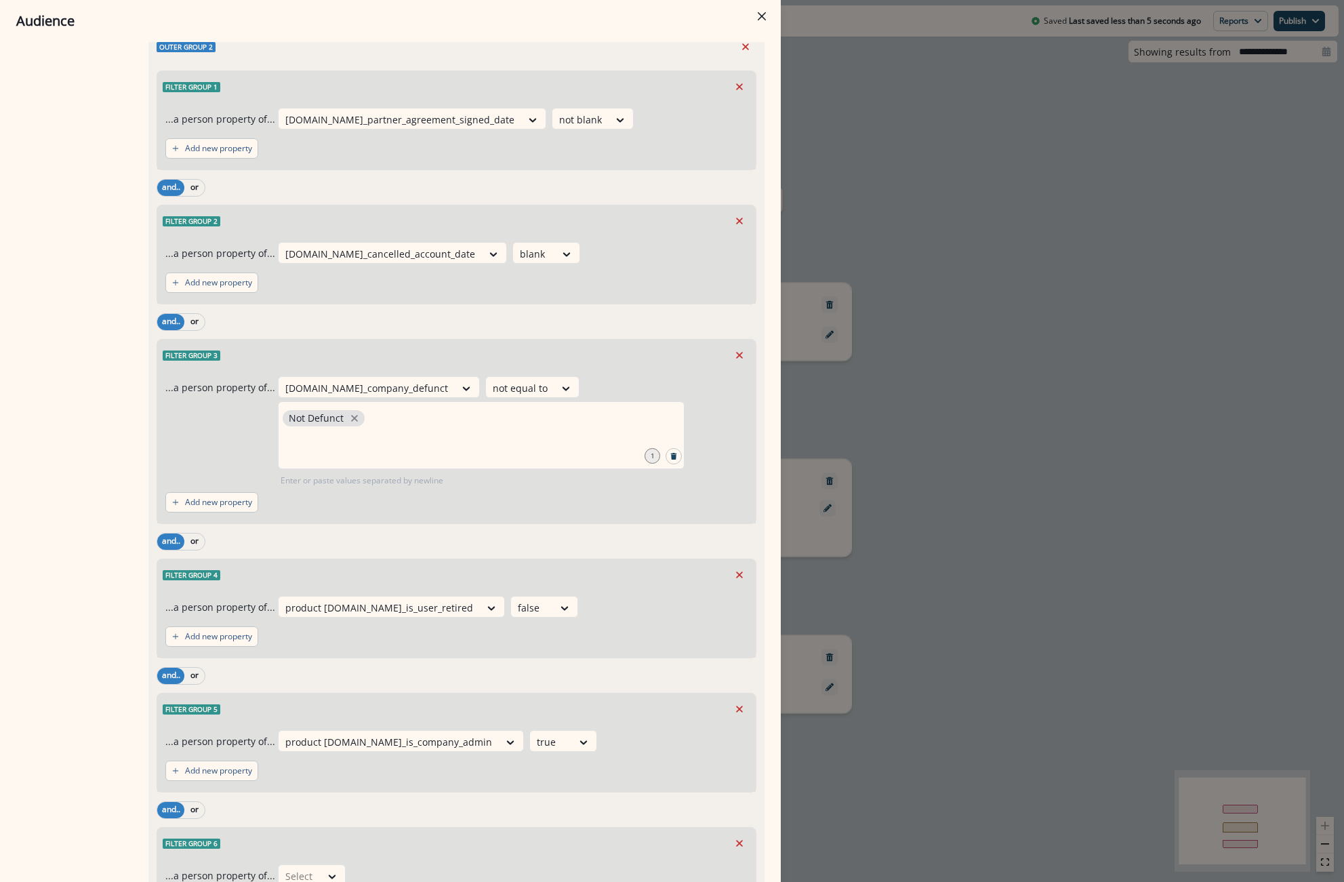
scroll to position [1734, 0]
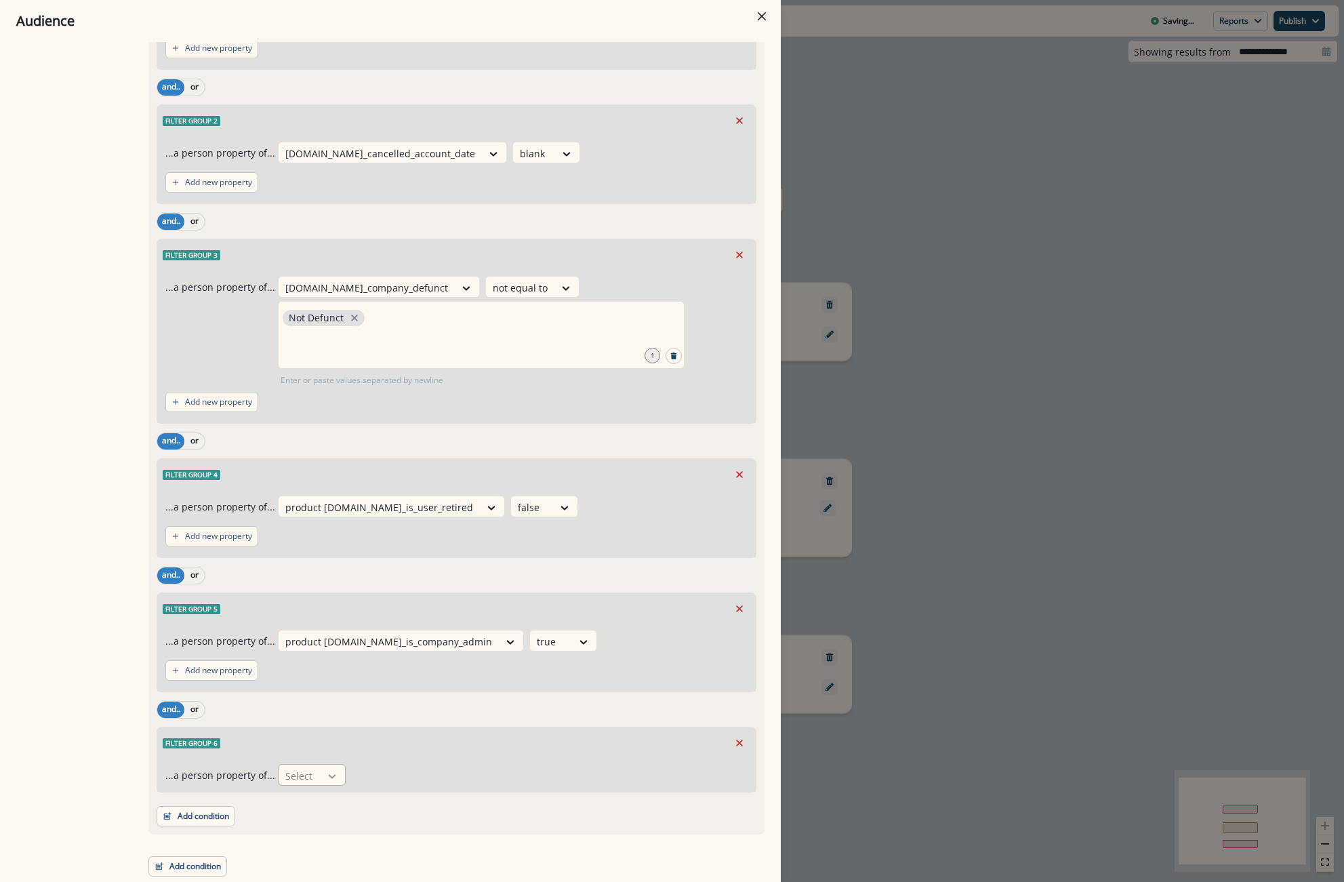
click at [321, 770] on div at bounding box center [332, 776] width 23 height 14
type input "******"
click at [373, 742] on div "[DOMAIN_NAME]_marketable_se_ac_orgs" at bounding box center [375, 743] width 202 height 25
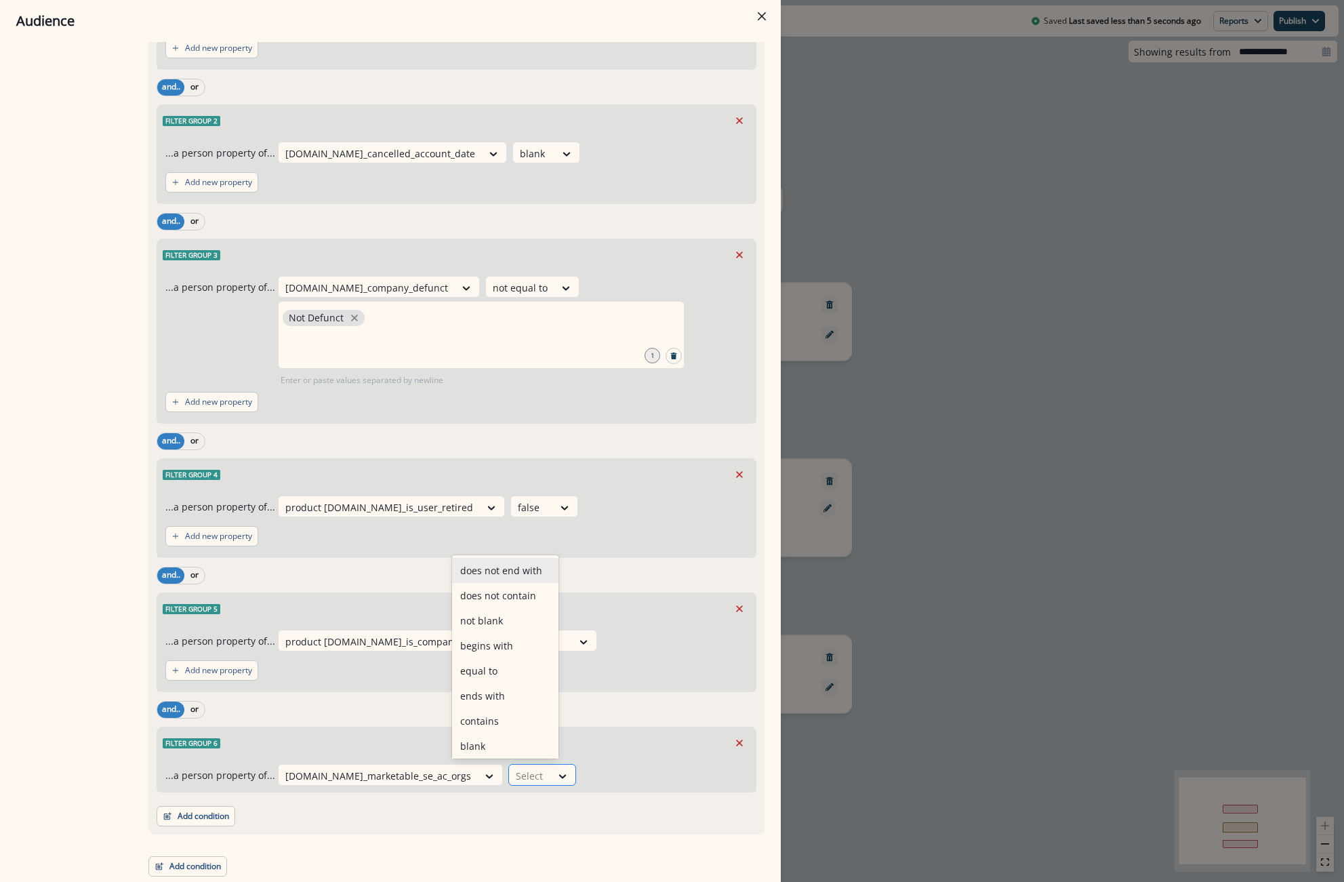
click at [516, 773] on div at bounding box center [530, 775] width 28 height 17
click at [493, 621] on div "equal to" at bounding box center [505, 617] width 106 height 25
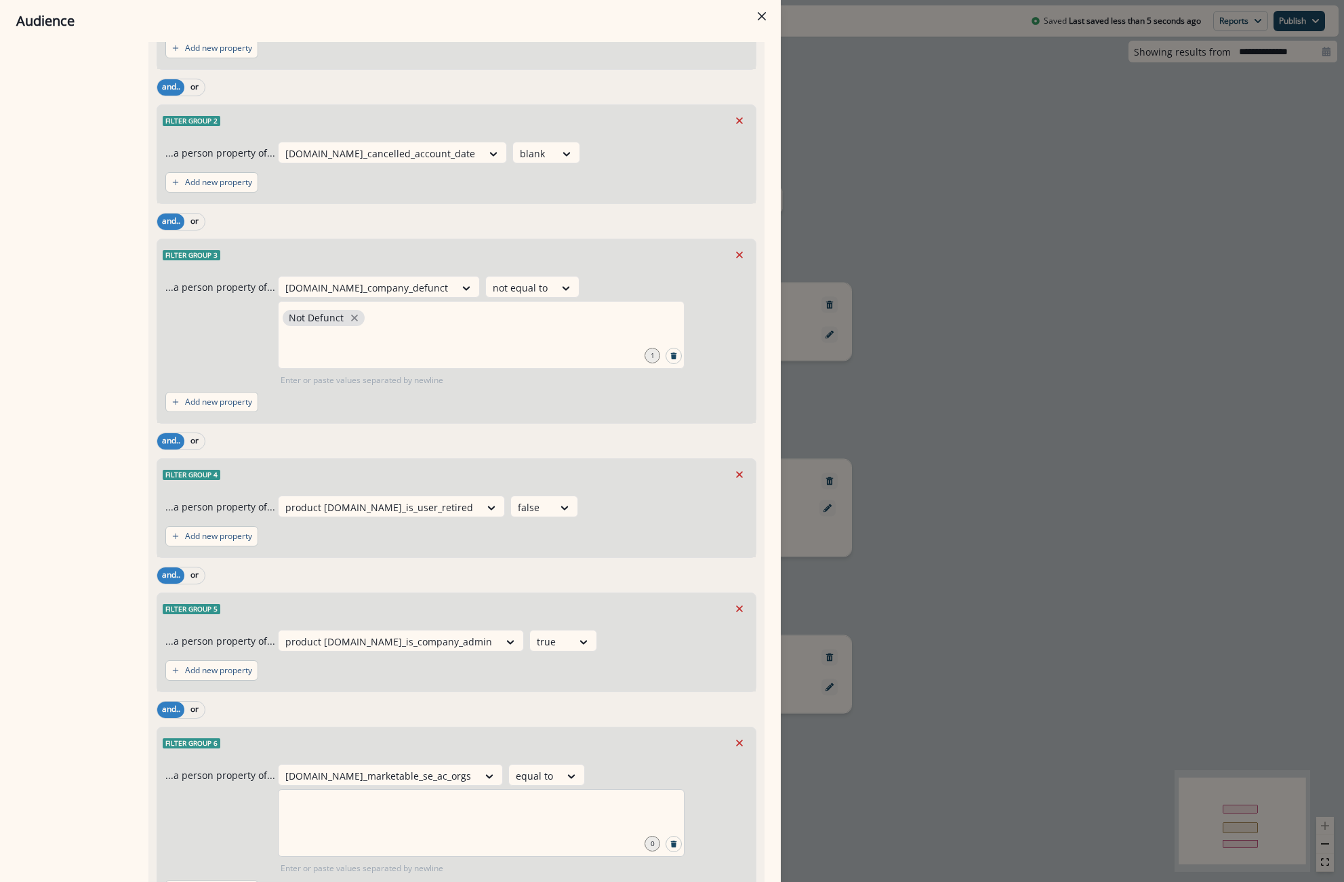
click at [445, 820] on div at bounding box center [481, 823] width 407 height 68
type input "***"
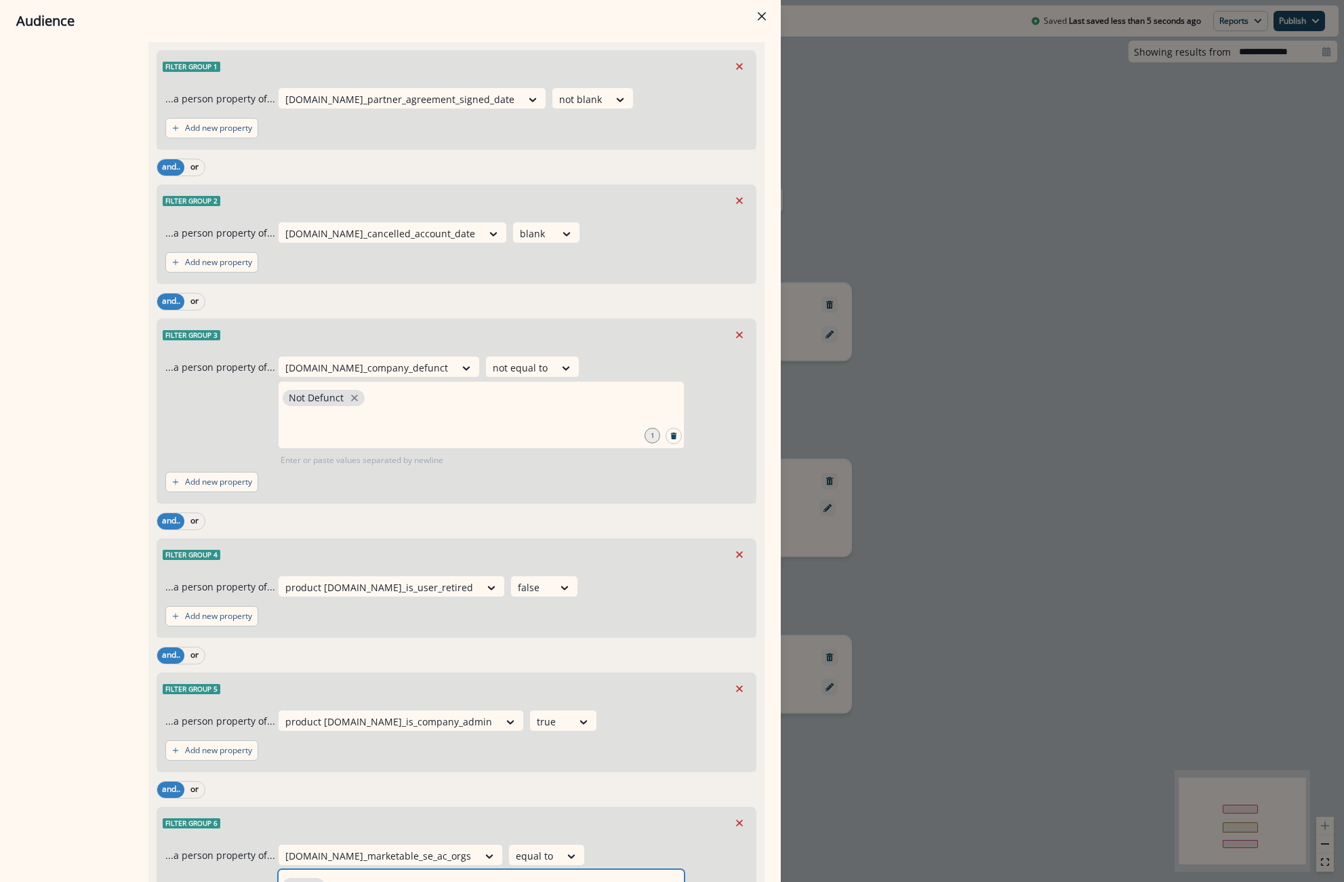
scroll to position [1853, 0]
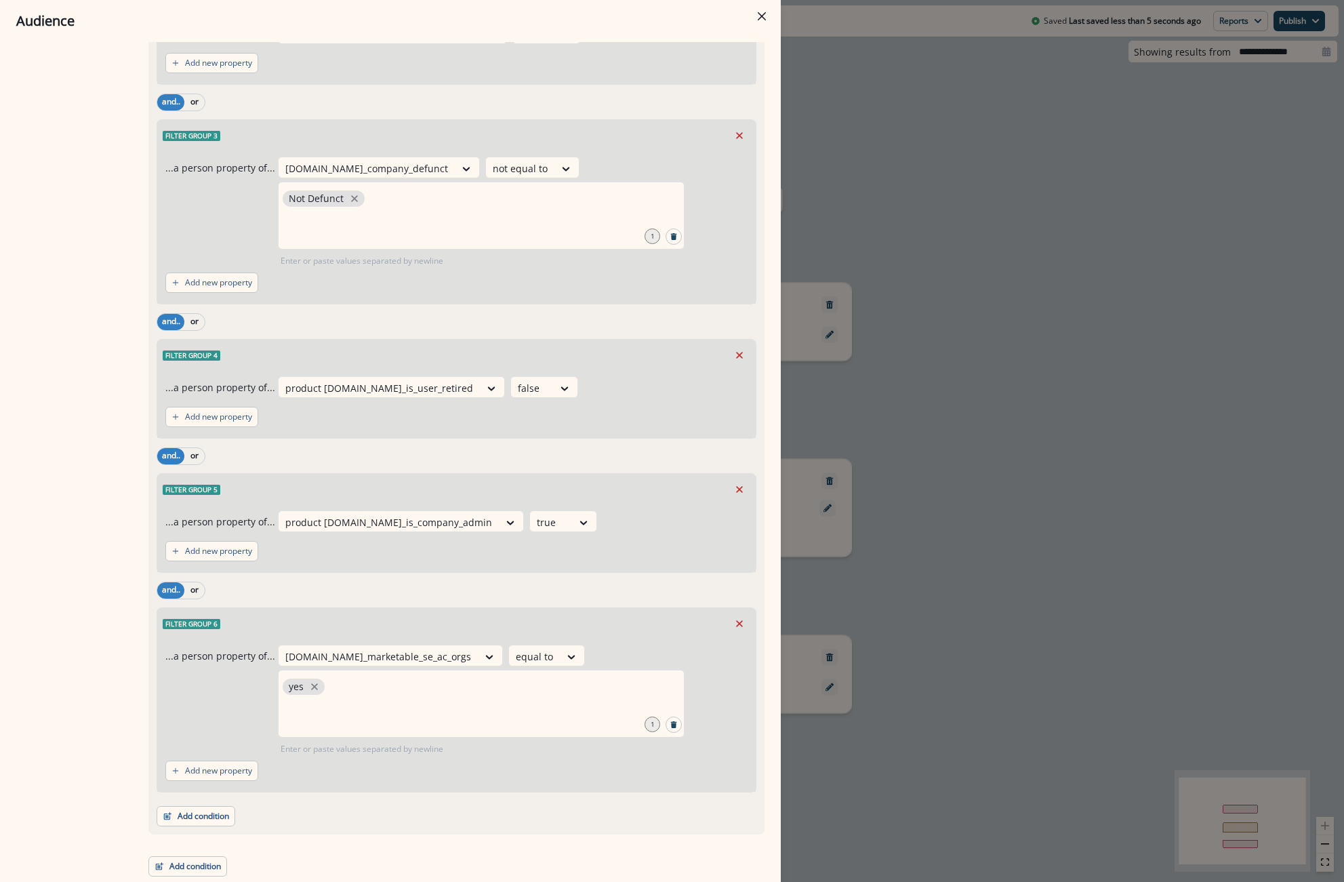
click at [1149, 545] on div "Audience Preview dynamic list All user s who have, Outer group 1 Filter group 1…" at bounding box center [672, 441] width 1344 height 882
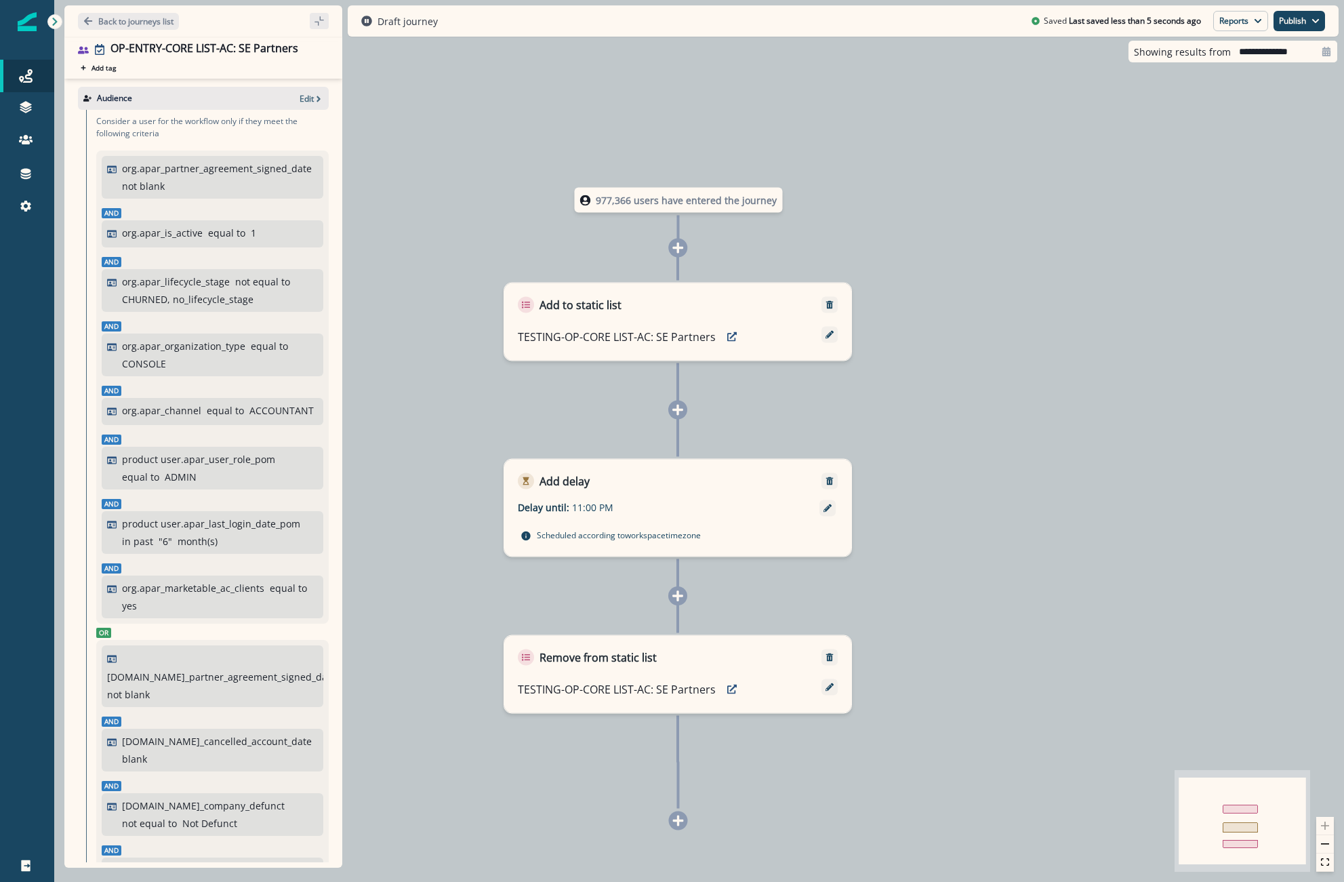
click at [301, 104] on div "Audience Edit" at bounding box center [203, 98] width 251 height 23
click at [314, 98] on icon "button" at bounding box center [318, 98] width 9 height 9
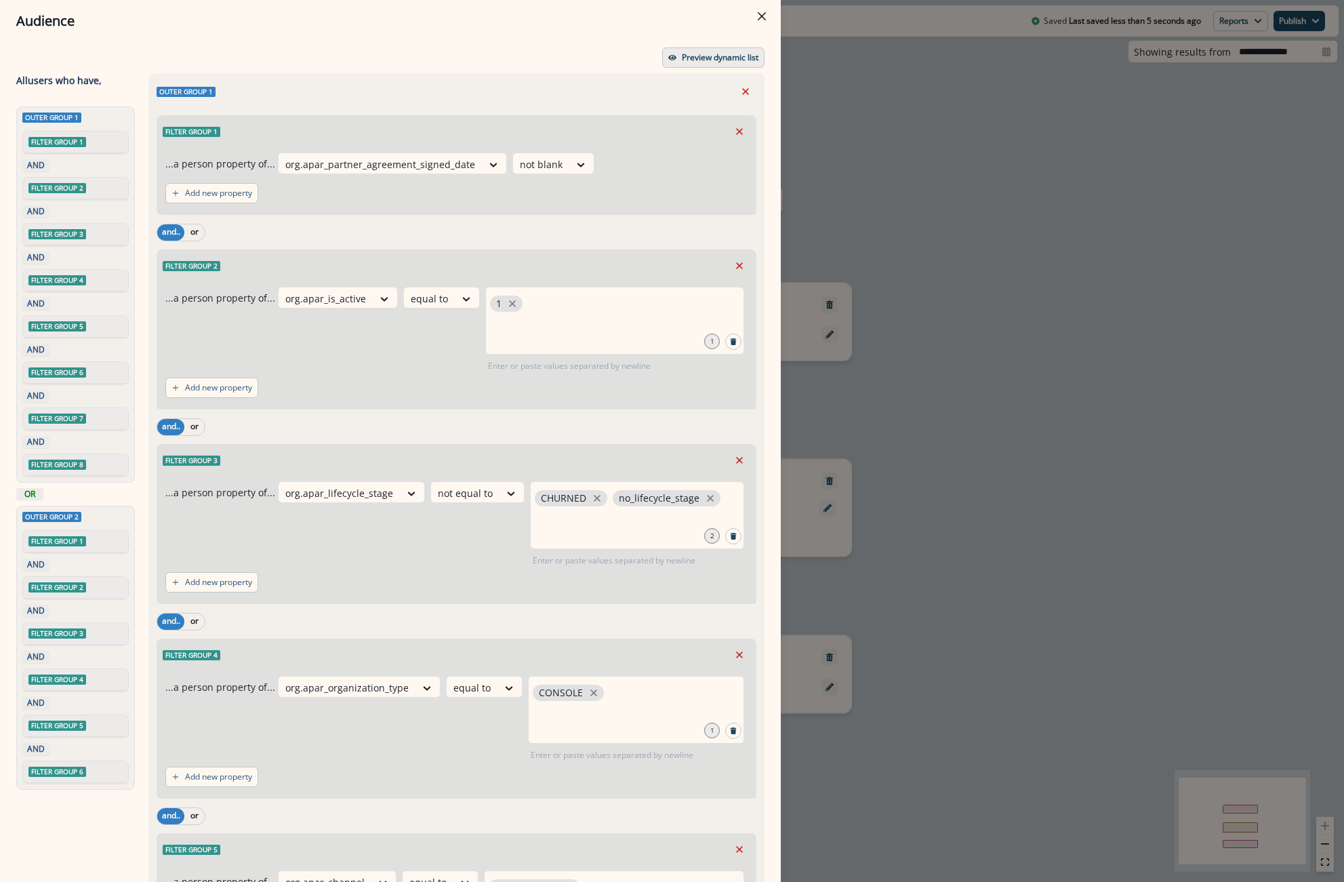
click at [722, 56] on p "Preview dynamic list" at bounding box center [720, 57] width 77 height 9
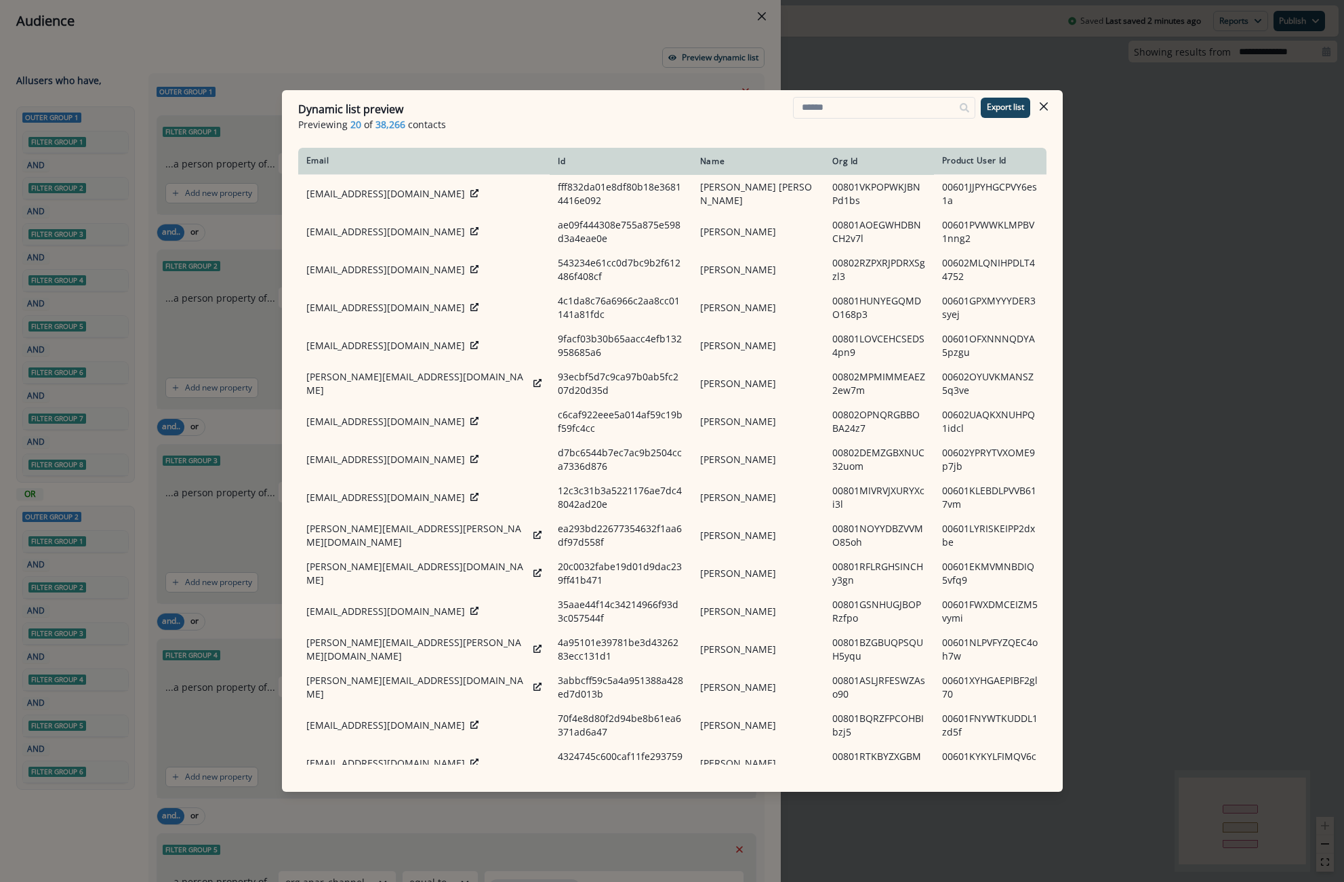
click at [1093, 127] on div "Dynamic list preview Previewing 20 of 38,266 contacts Export list Email Id Name…" at bounding box center [672, 441] width 1344 height 882
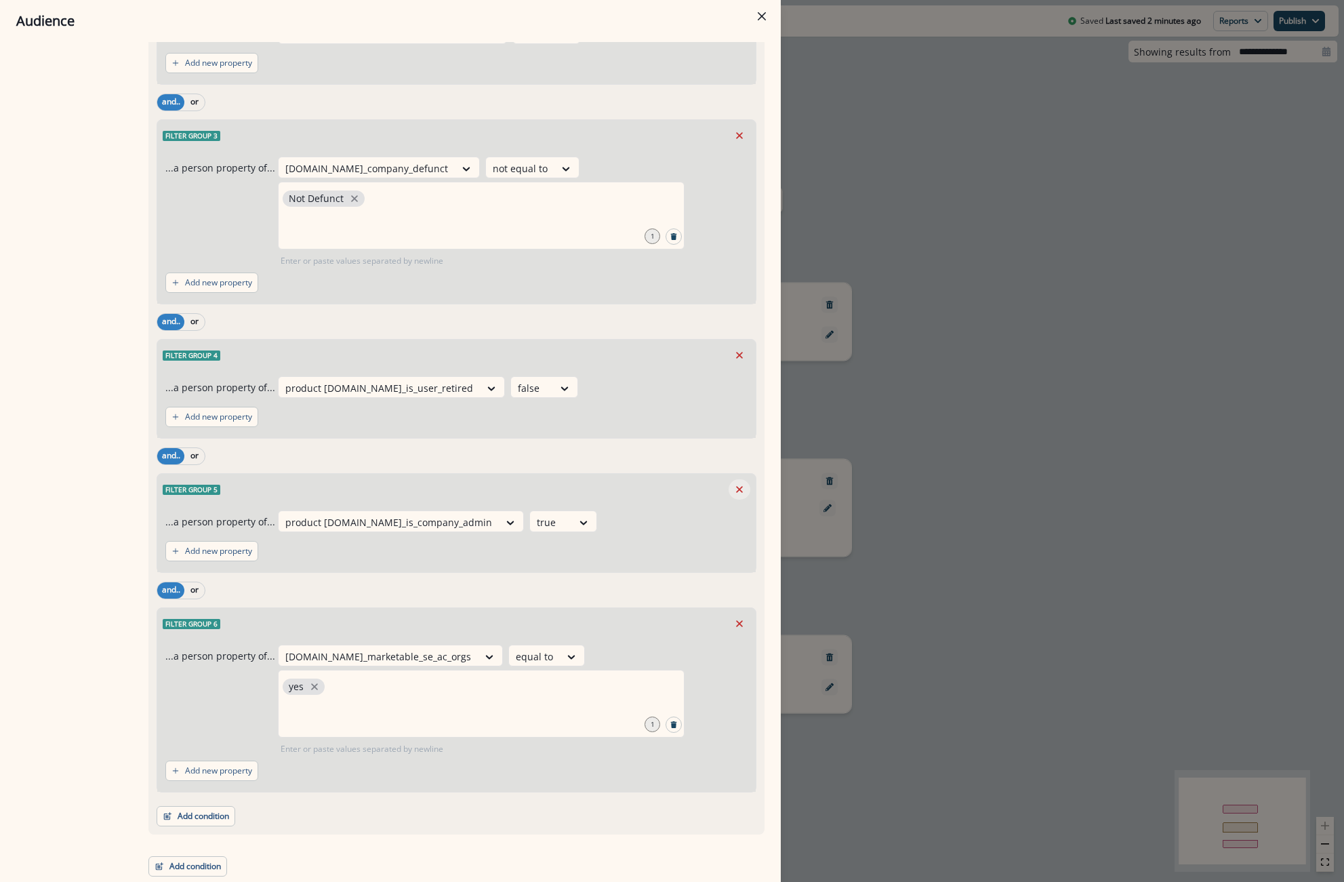
click at [733, 495] on icon "Remove" at bounding box center [739, 489] width 12 height 12
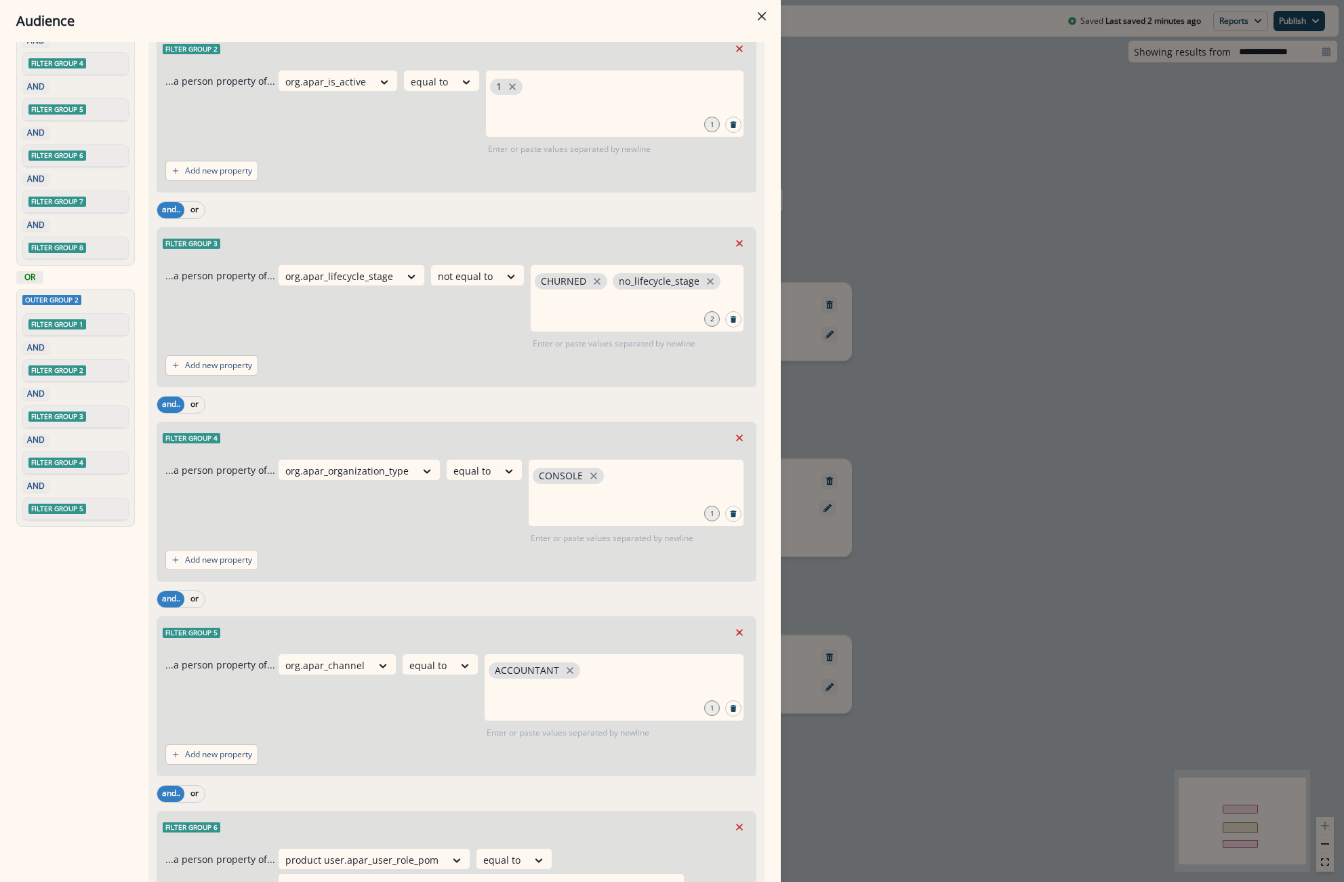
scroll to position [0, 0]
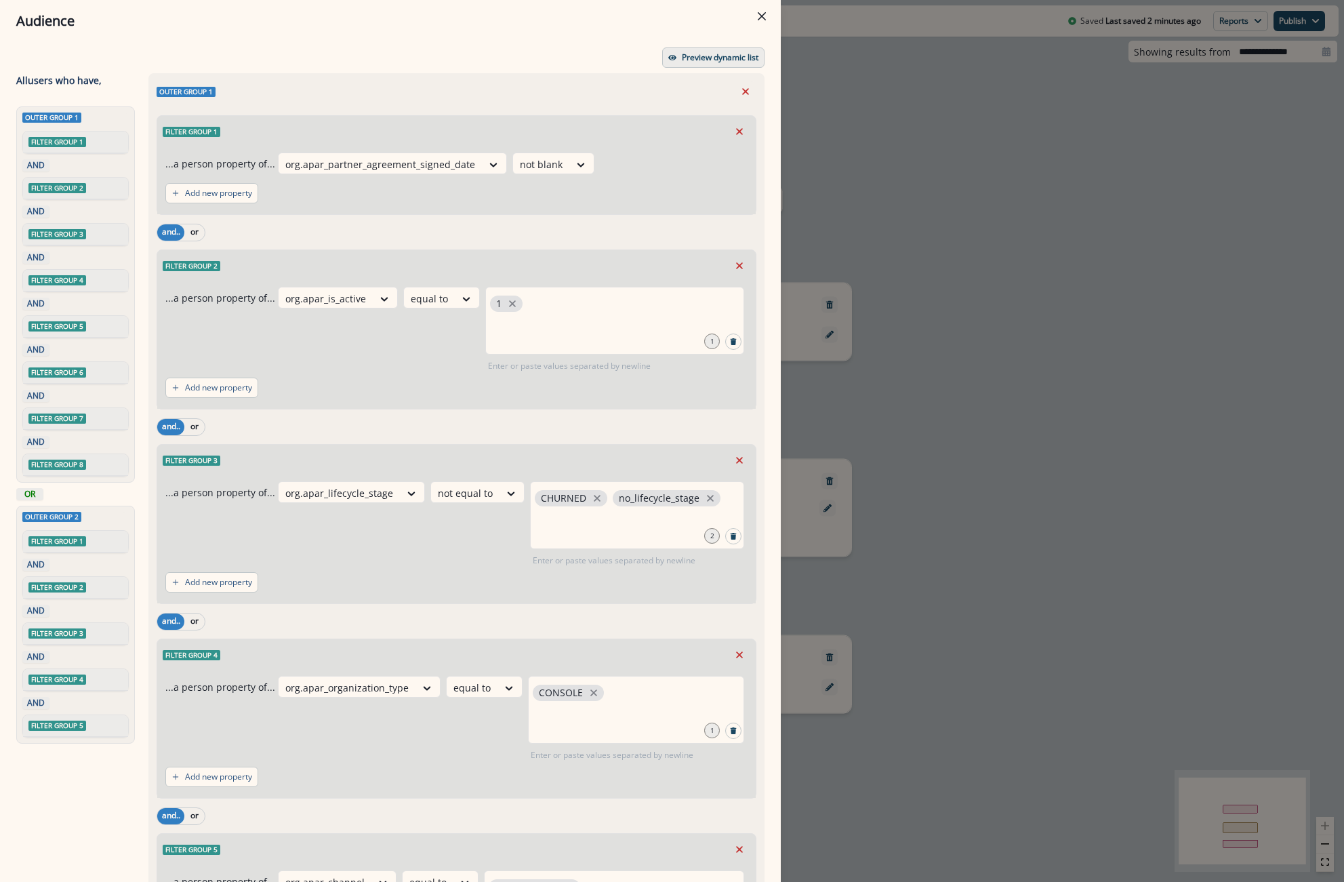
click at [689, 50] on button "Preview dynamic list" at bounding box center [713, 57] width 102 height 20
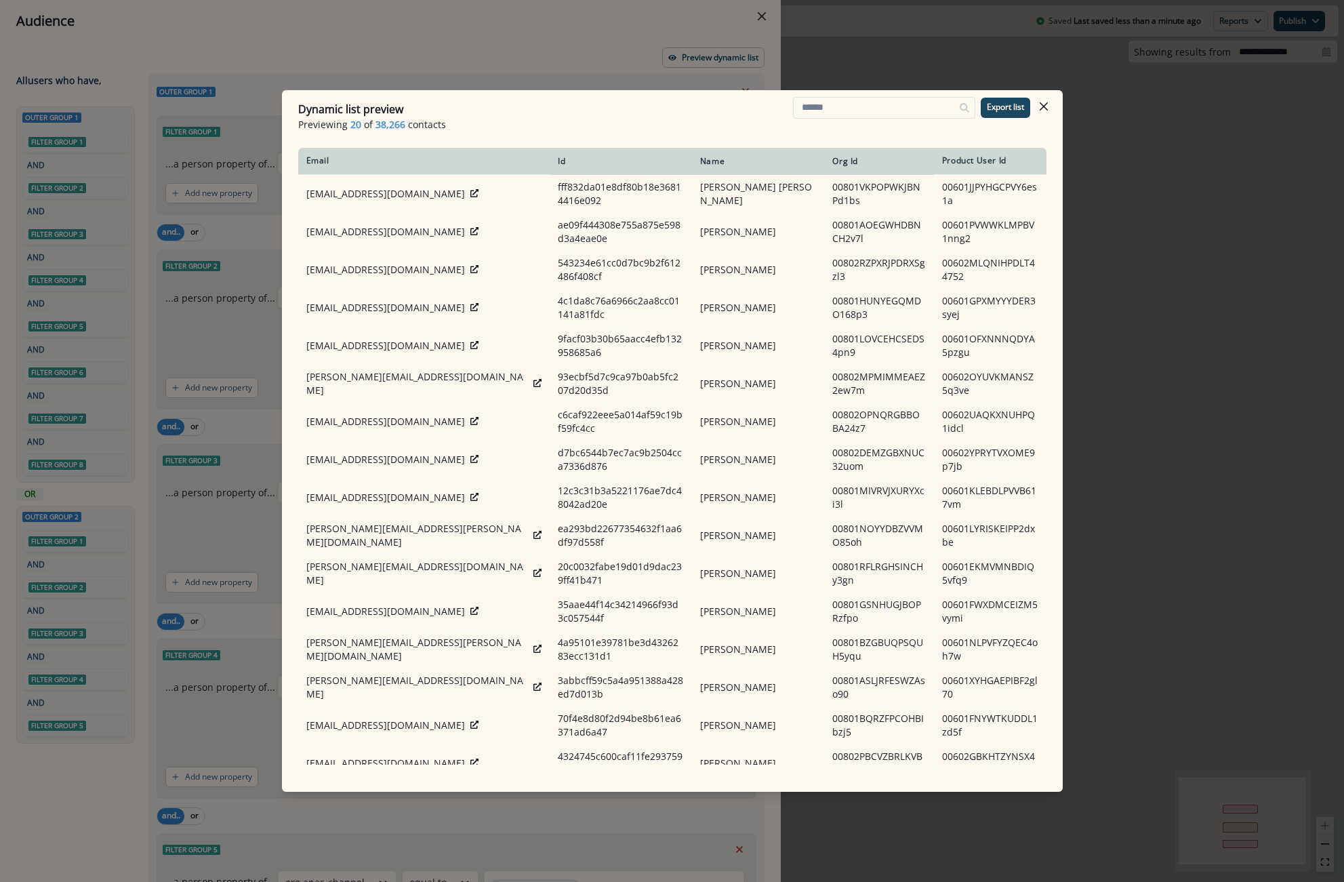
drag, startPoint x: 1038, startPoint y: 99, endPoint x: 989, endPoint y: 158, distance: 77.0
click at [1038, 99] on button "Close" at bounding box center [1044, 107] width 22 height 22
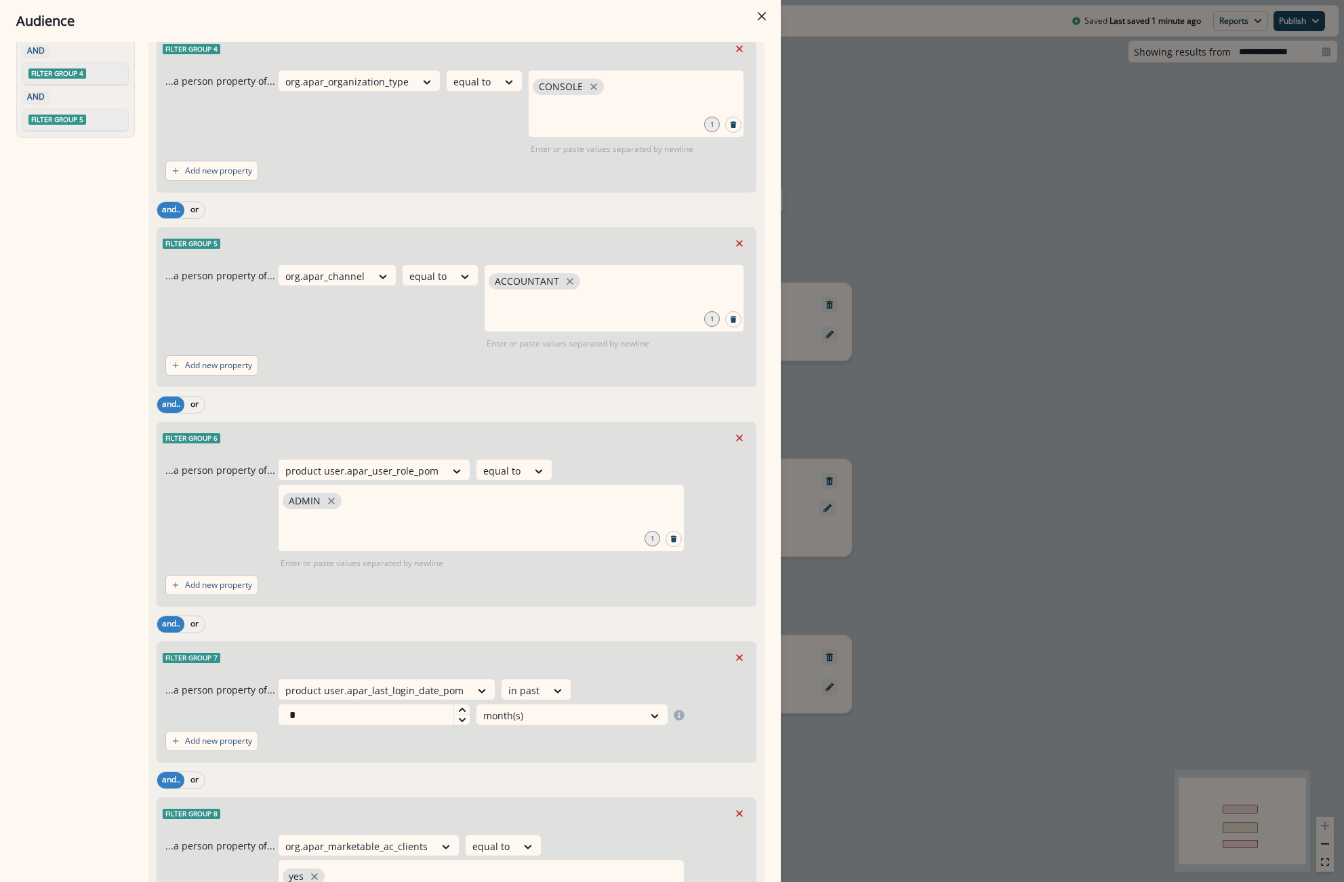
scroll to position [610, 0]
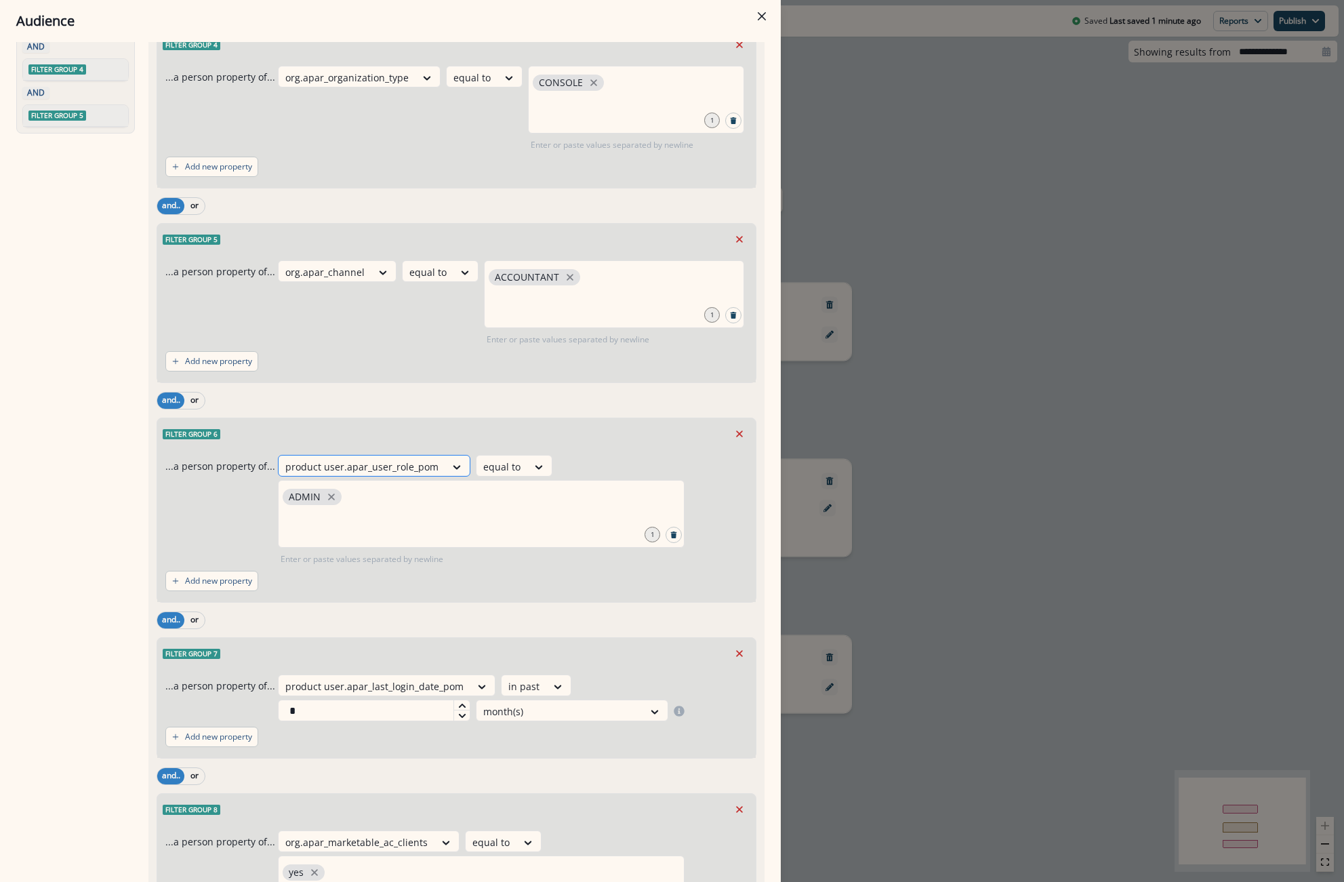
click at [365, 464] on div at bounding box center [361, 466] width 153 height 17
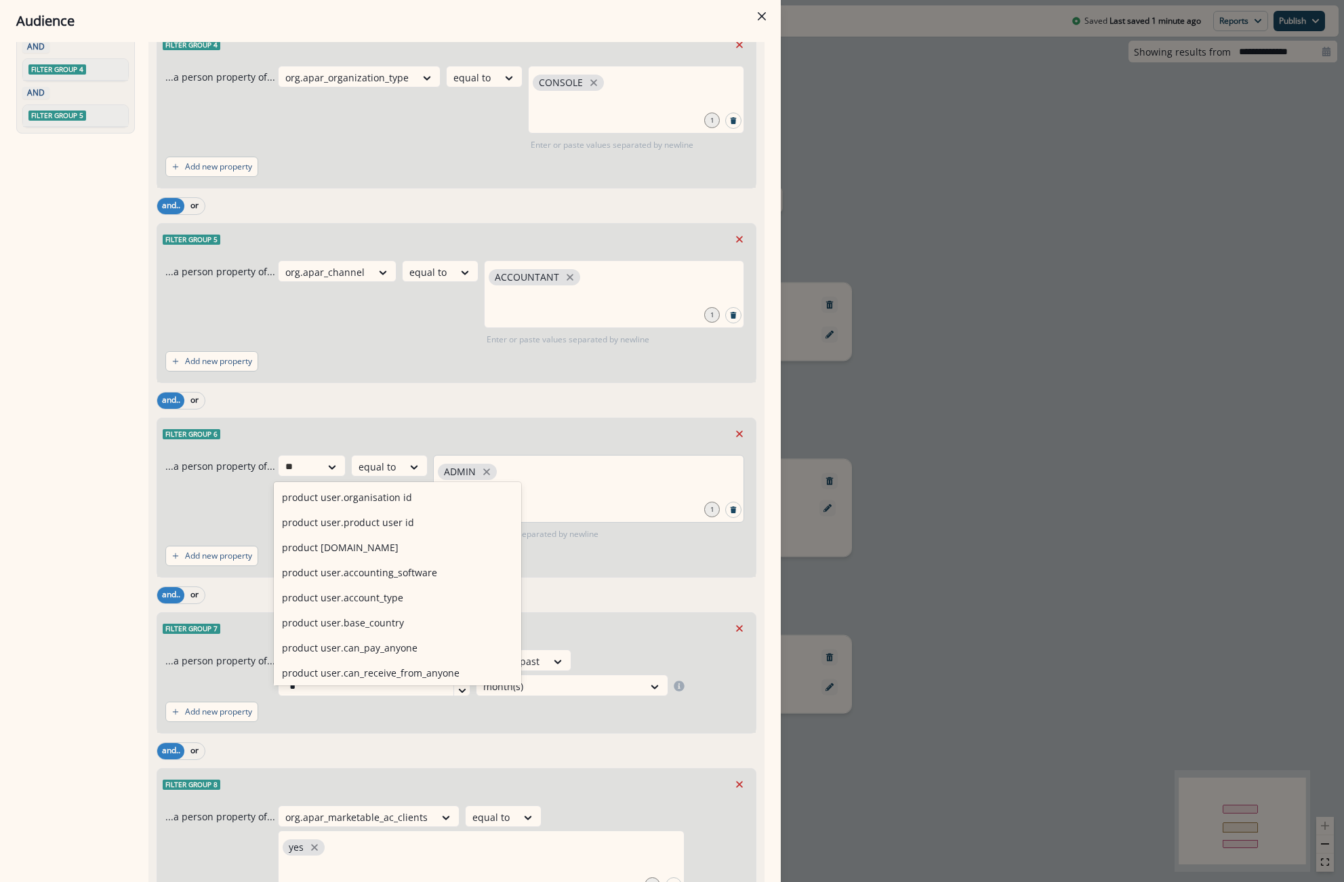
type input "*"
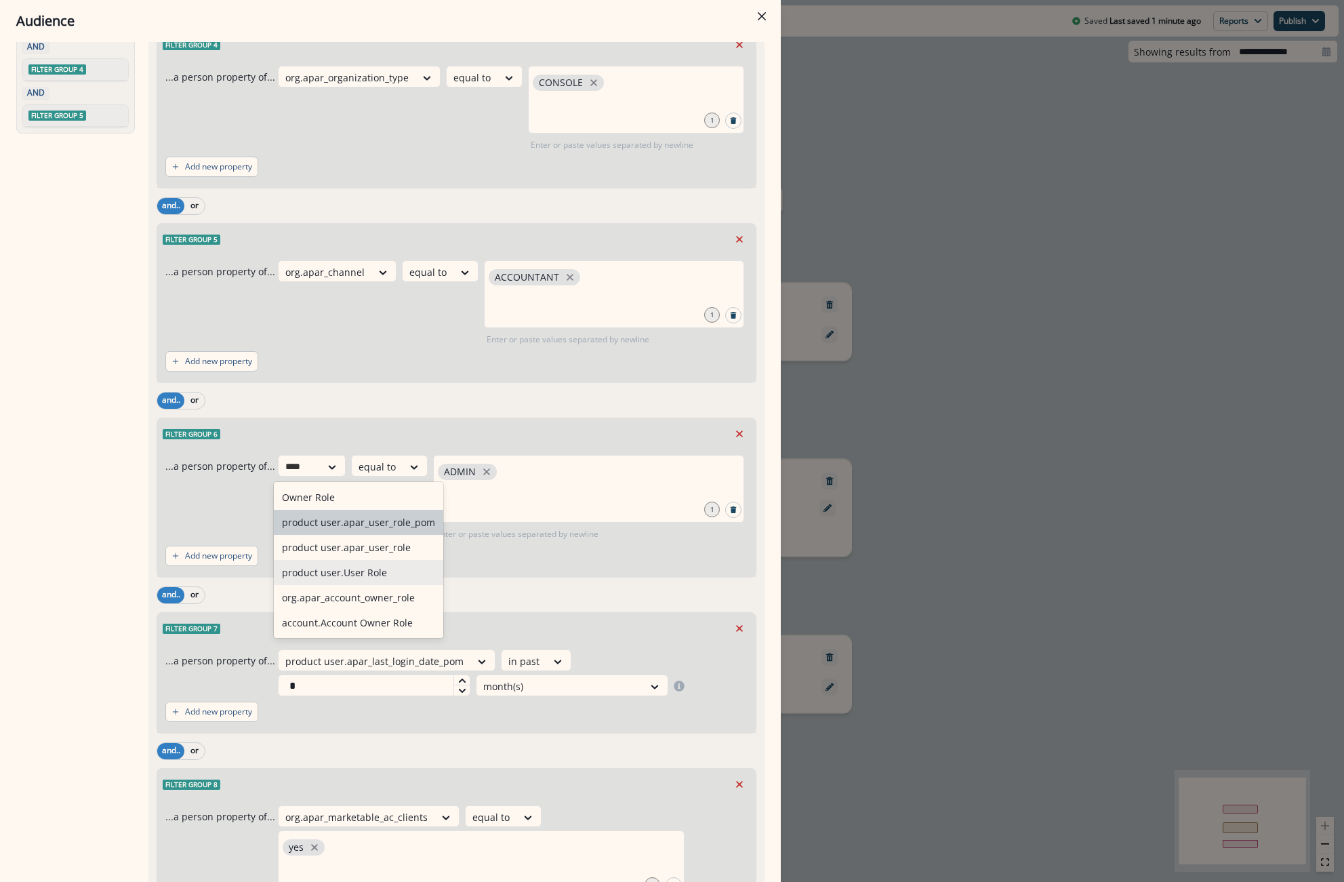
type input "****"
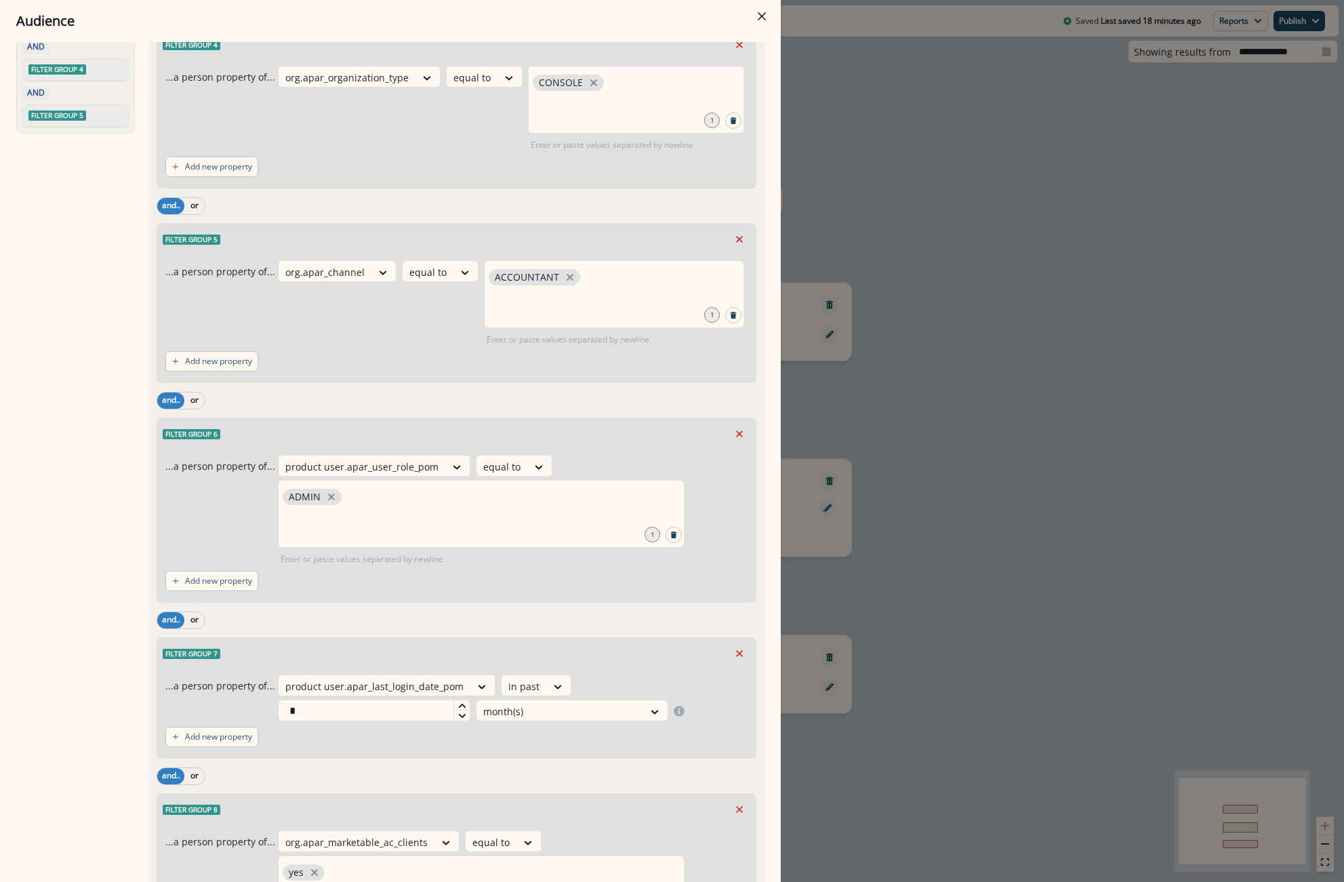
click at [928, 188] on div "Audience Preview dynamic list All user s who have, Outer group 1 Filter group 1…" at bounding box center [672, 441] width 1344 height 882
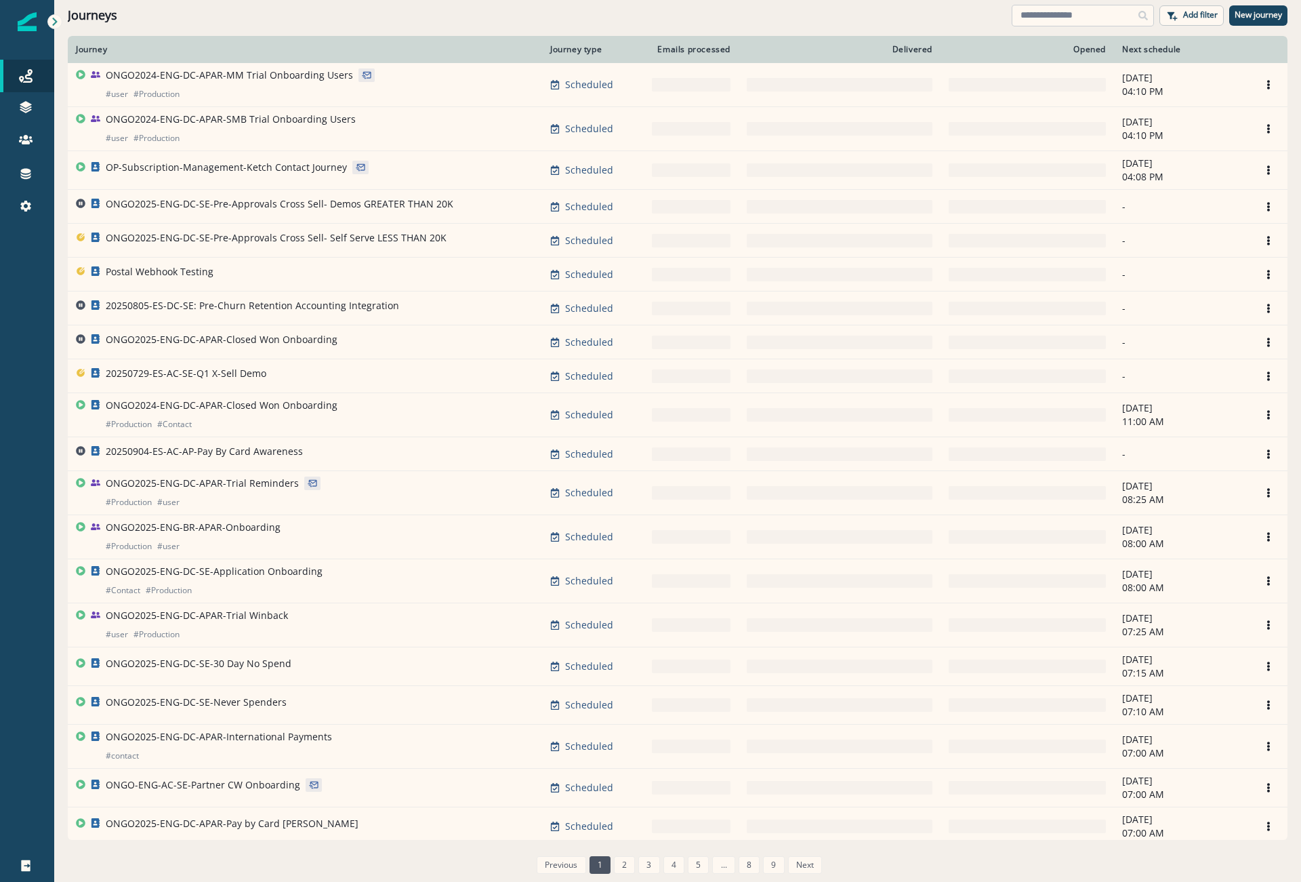
click at [1081, 22] on input at bounding box center [1083, 16] width 142 height 22
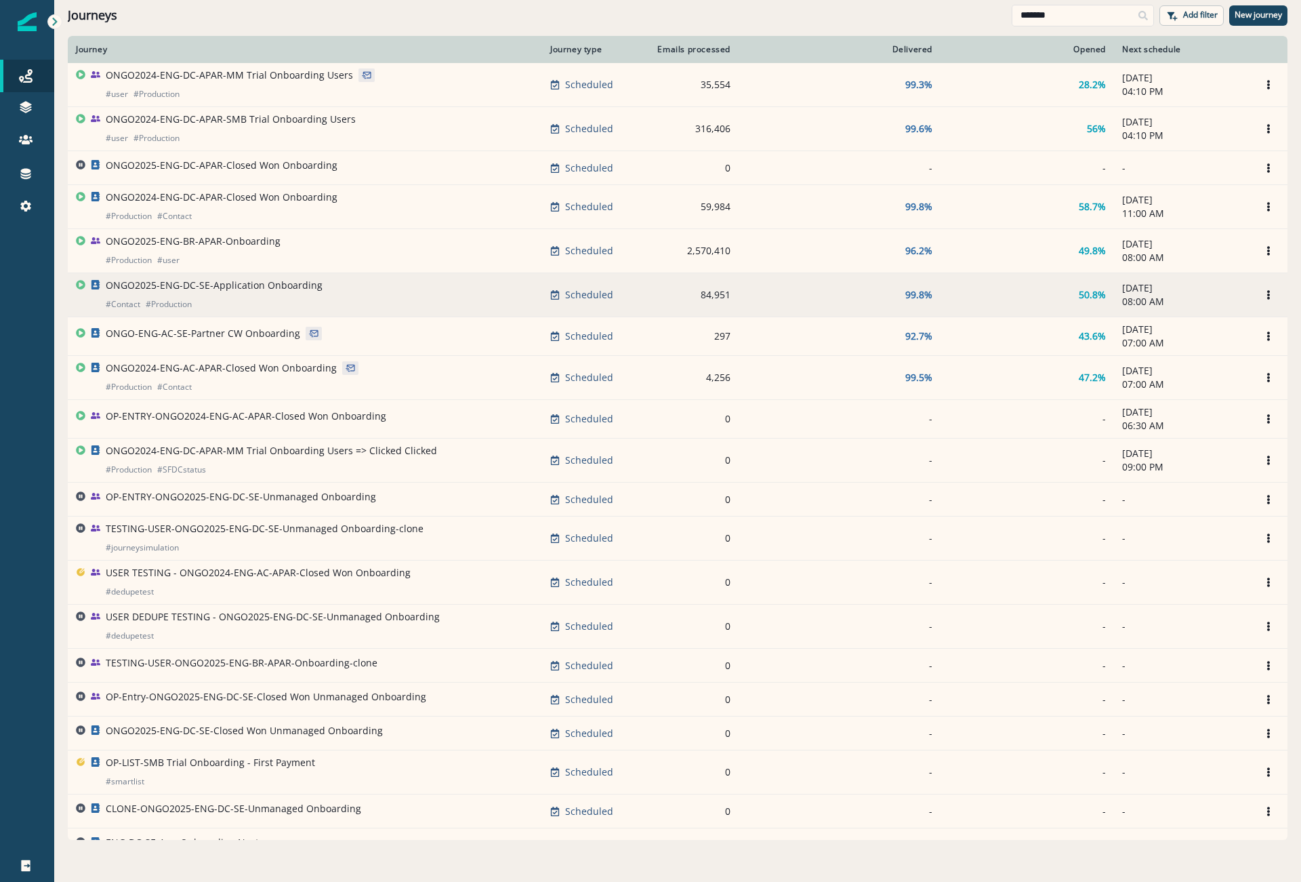
type input "*******"
click at [225, 287] on p "ONGO2025-ENG-DC-SE-Application Onboarding" at bounding box center [214, 286] width 217 height 14
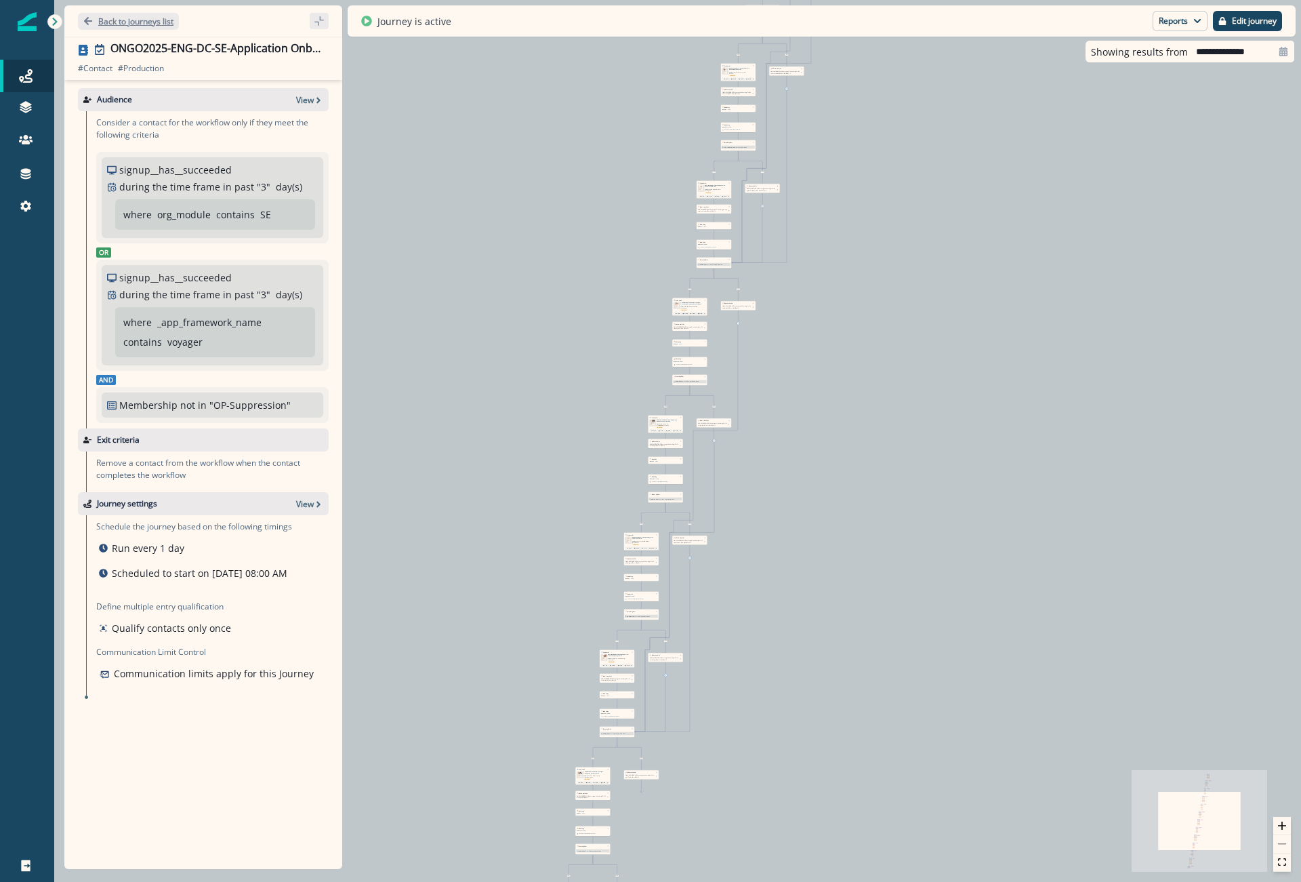
click at [149, 24] on p "Back to journeys list" at bounding box center [135, 22] width 75 height 12
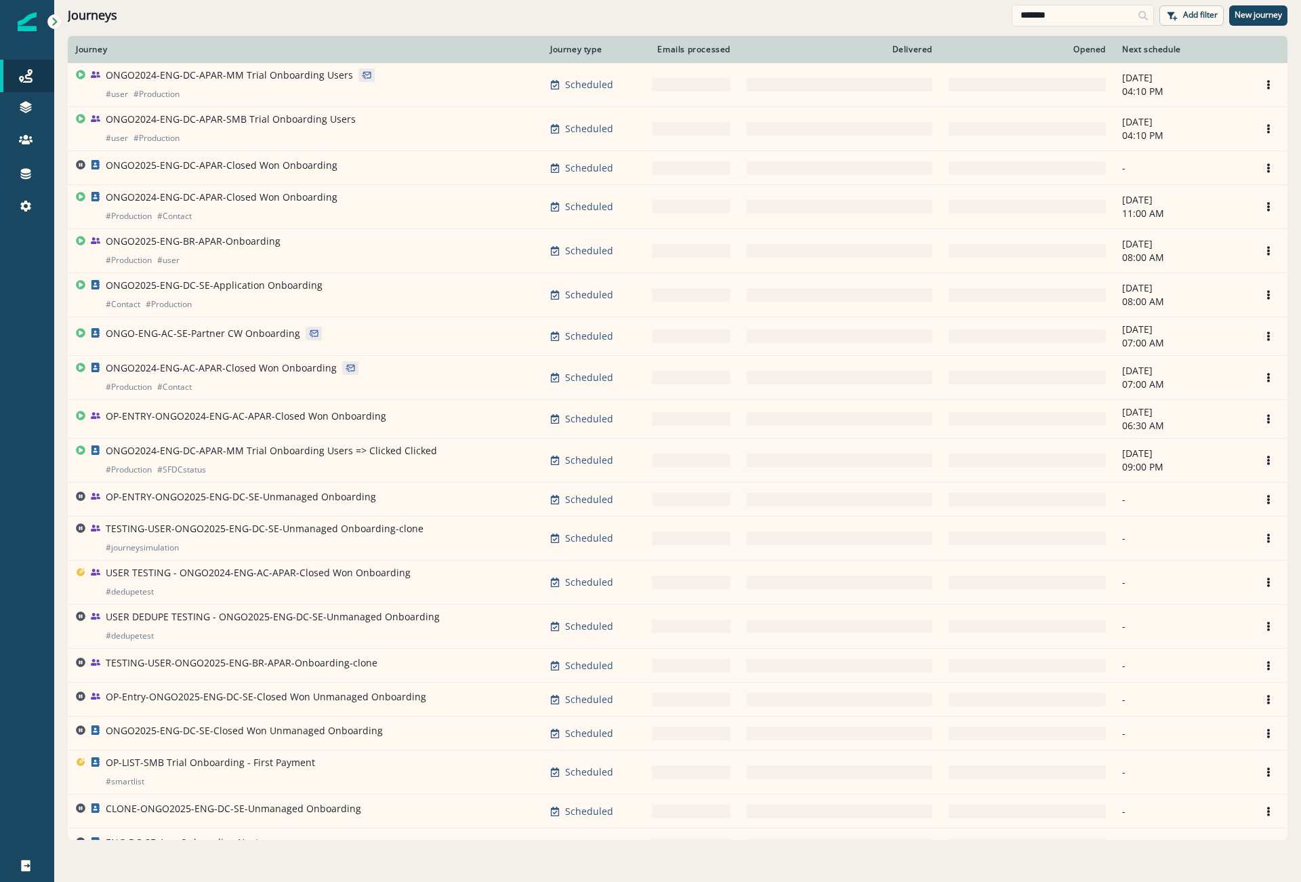
drag, startPoint x: 1099, startPoint y: 21, endPoint x: 579, endPoint y: 6, distance: 520.0
click at [579, 6] on div "Journeys ******* Add filter New journey" at bounding box center [677, 15] width 1247 height 30
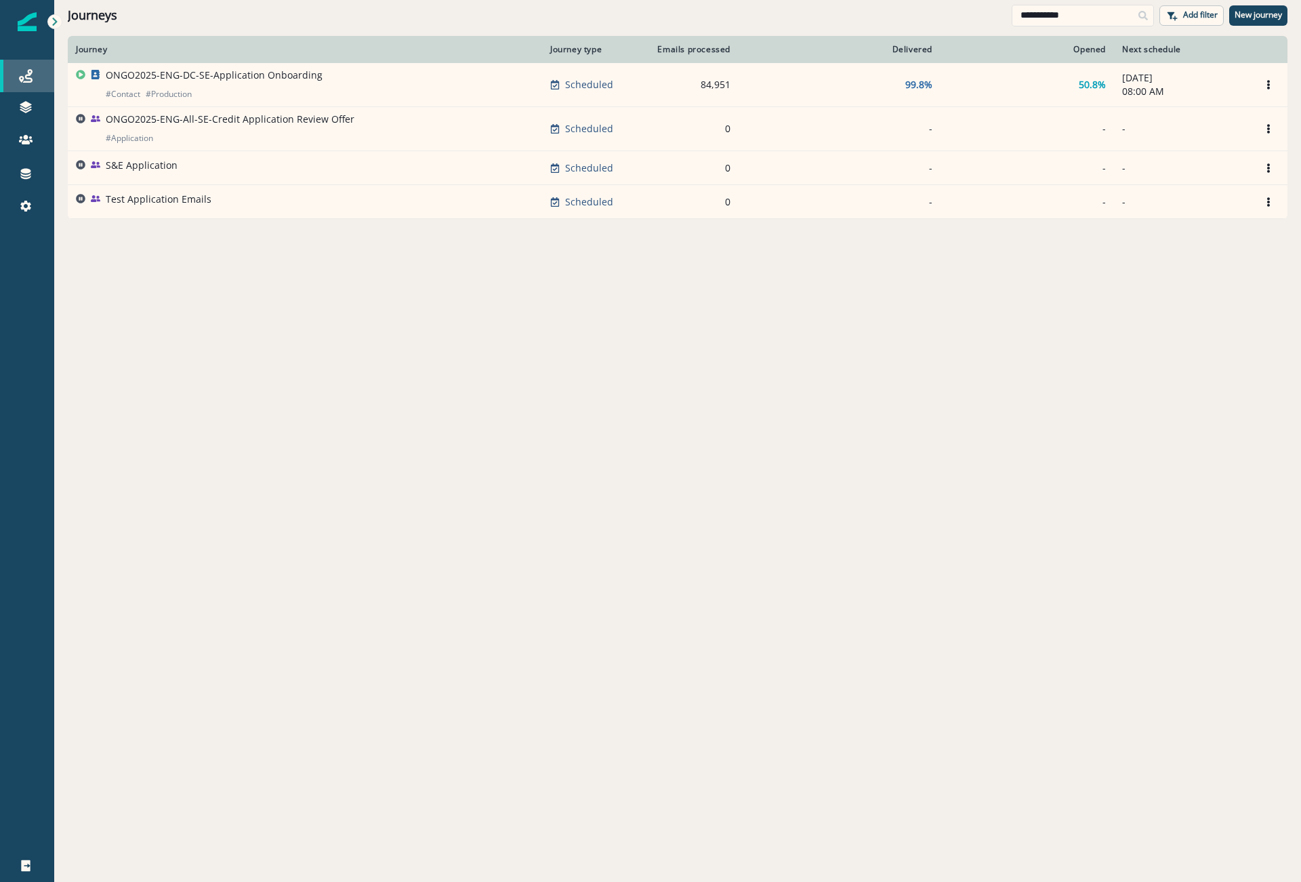
click at [37, 68] on div "Journeys" at bounding box center [26, 76] width 43 height 16
click at [1067, 21] on input "**********" at bounding box center [1083, 16] width 142 height 22
drag, startPoint x: 1088, startPoint y: 16, endPoint x: 749, endPoint y: -1, distance: 340.0
click at [749, 0] on html "**********" at bounding box center [650, 441] width 1301 height 882
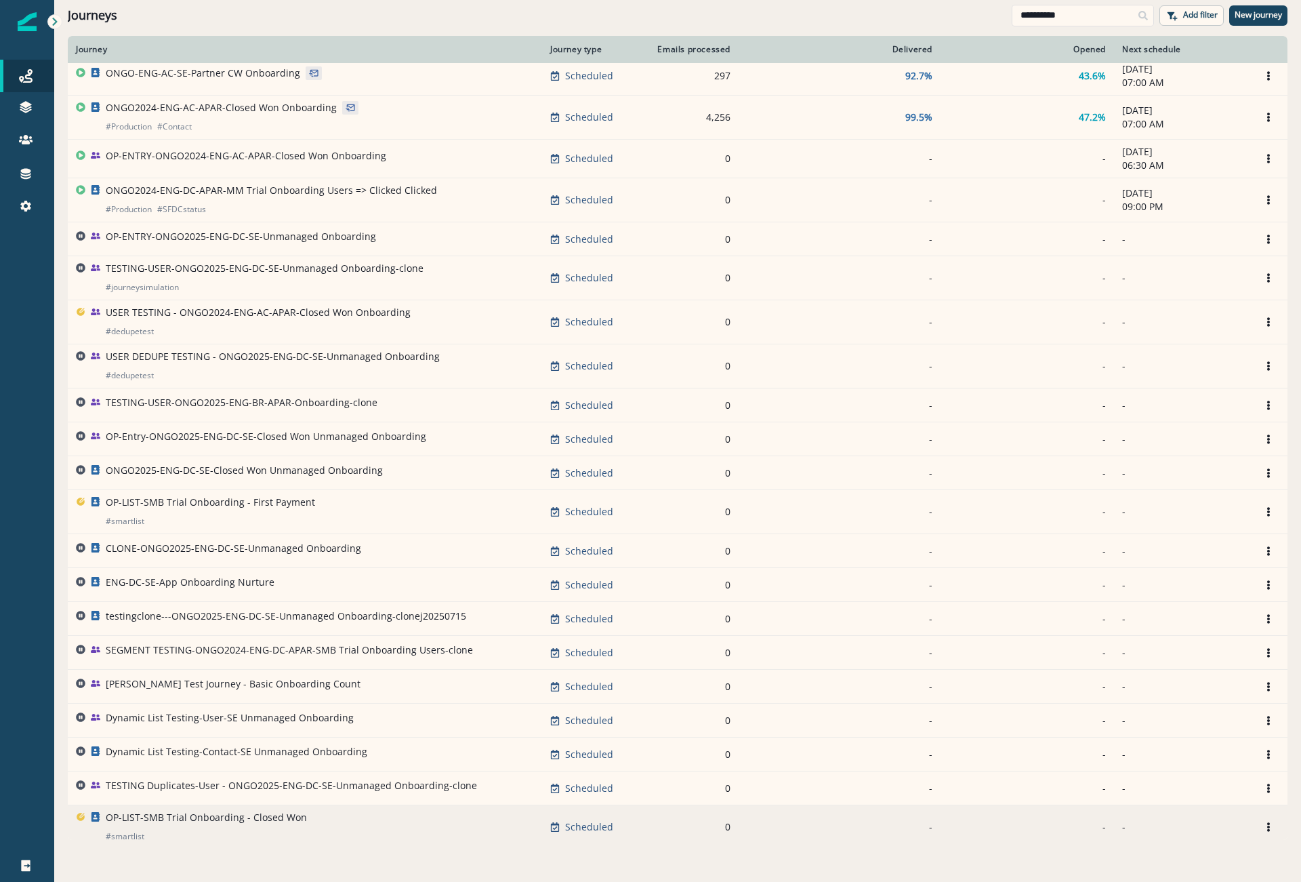
scroll to position [314, 0]
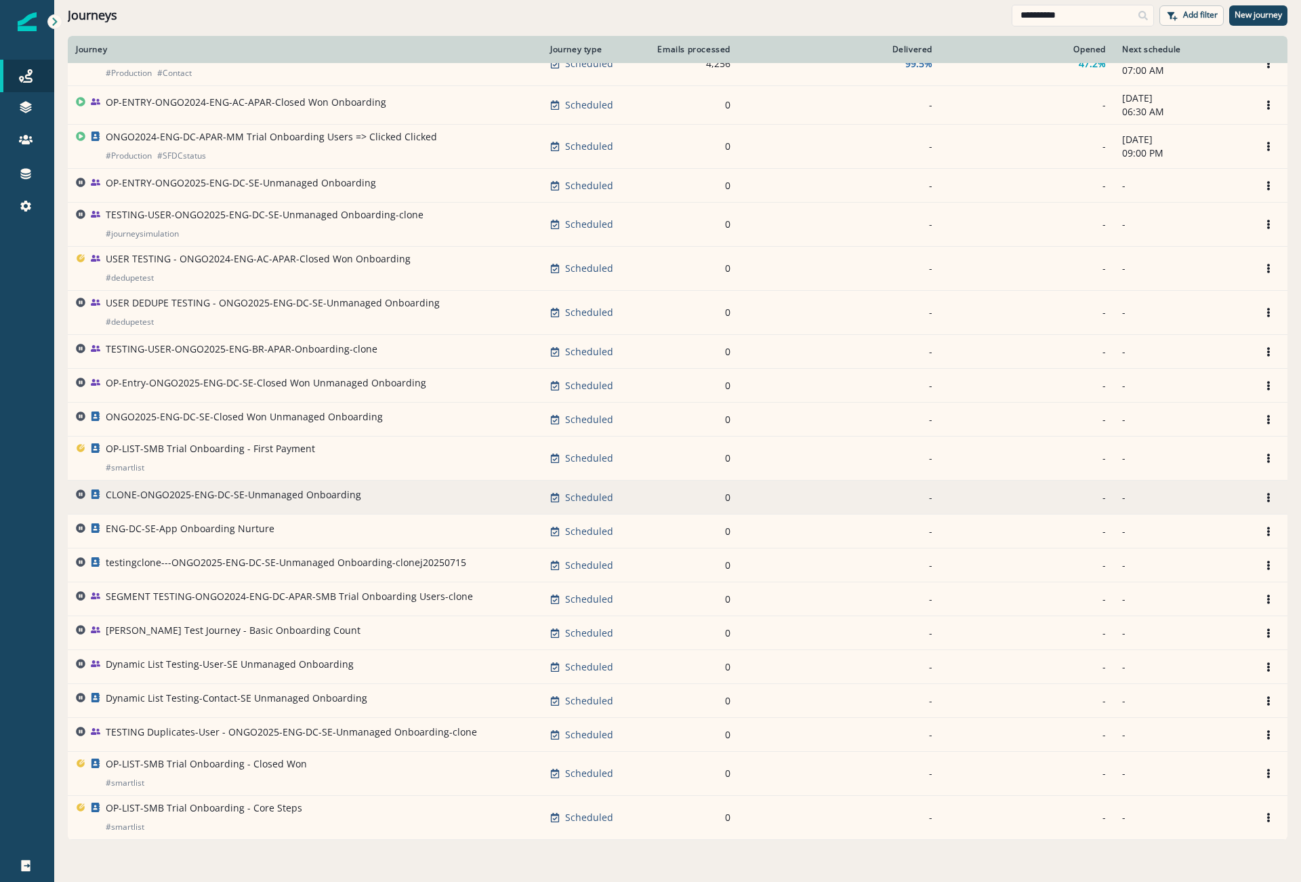
type input "**********"
click at [320, 503] on div "CLONE-ONGO2025-ENG-DC-SE-Unmanaged Onboarding" at bounding box center [234, 497] width 256 height 19
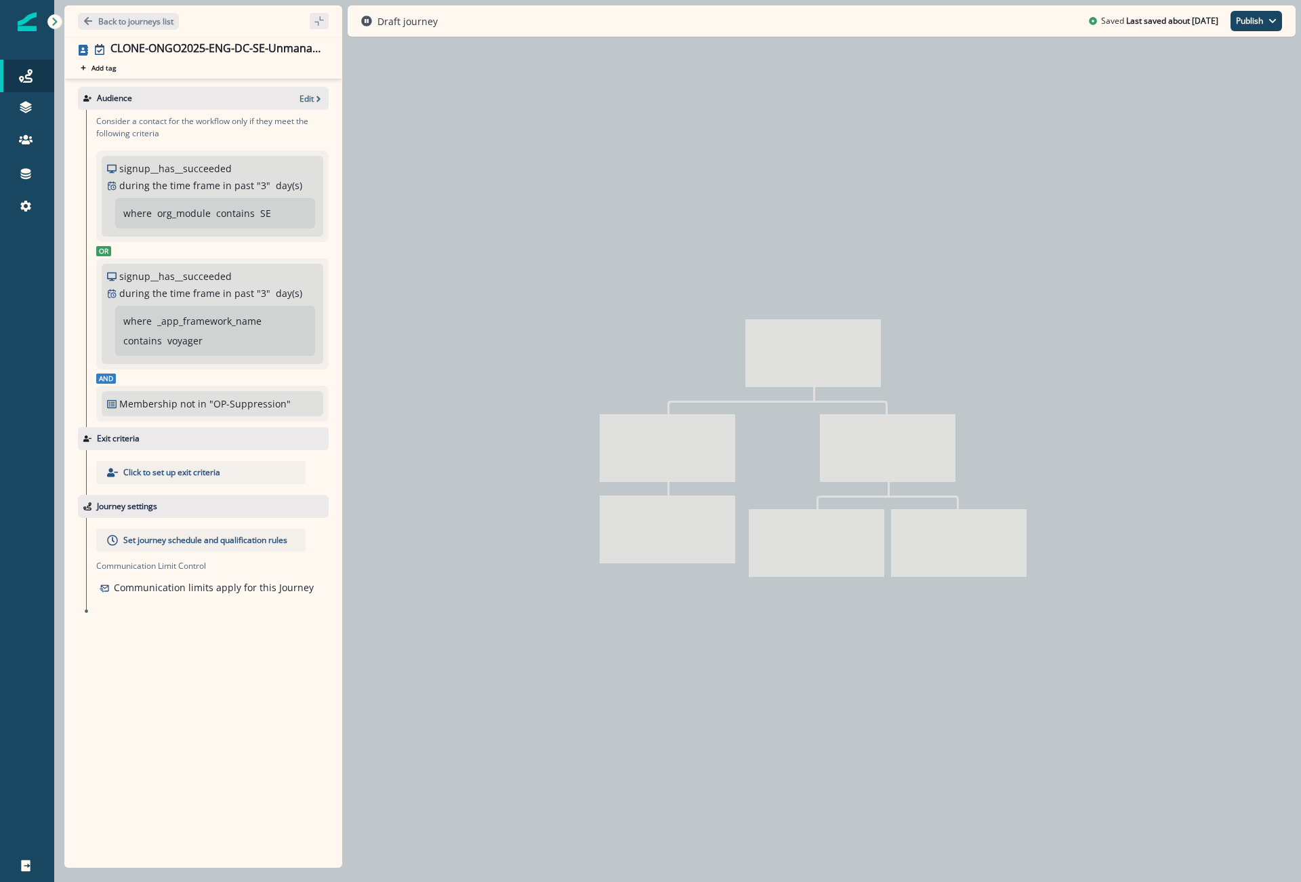
click at [127, 17] on p "Back to journeys list" at bounding box center [135, 22] width 75 height 12
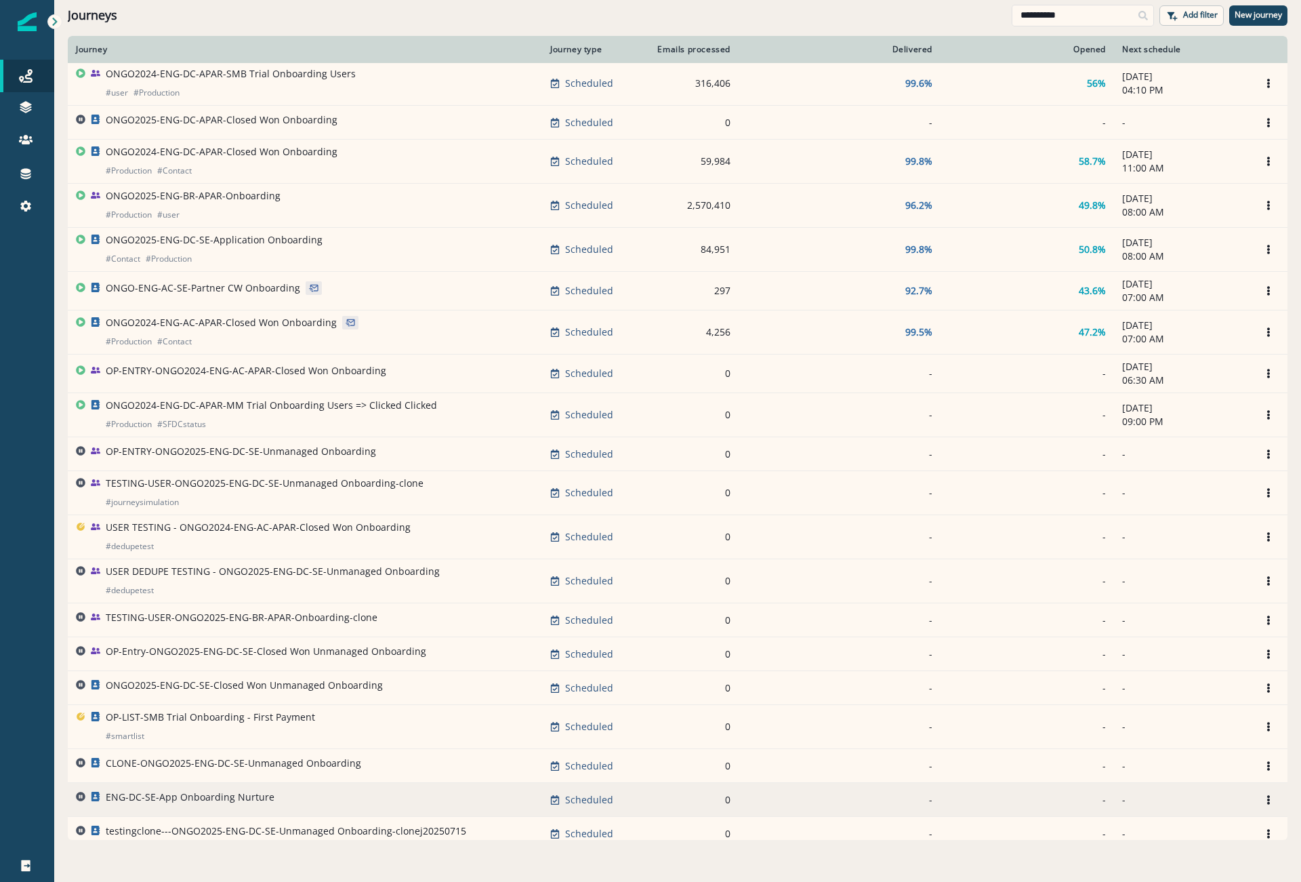
scroll to position [314, 0]
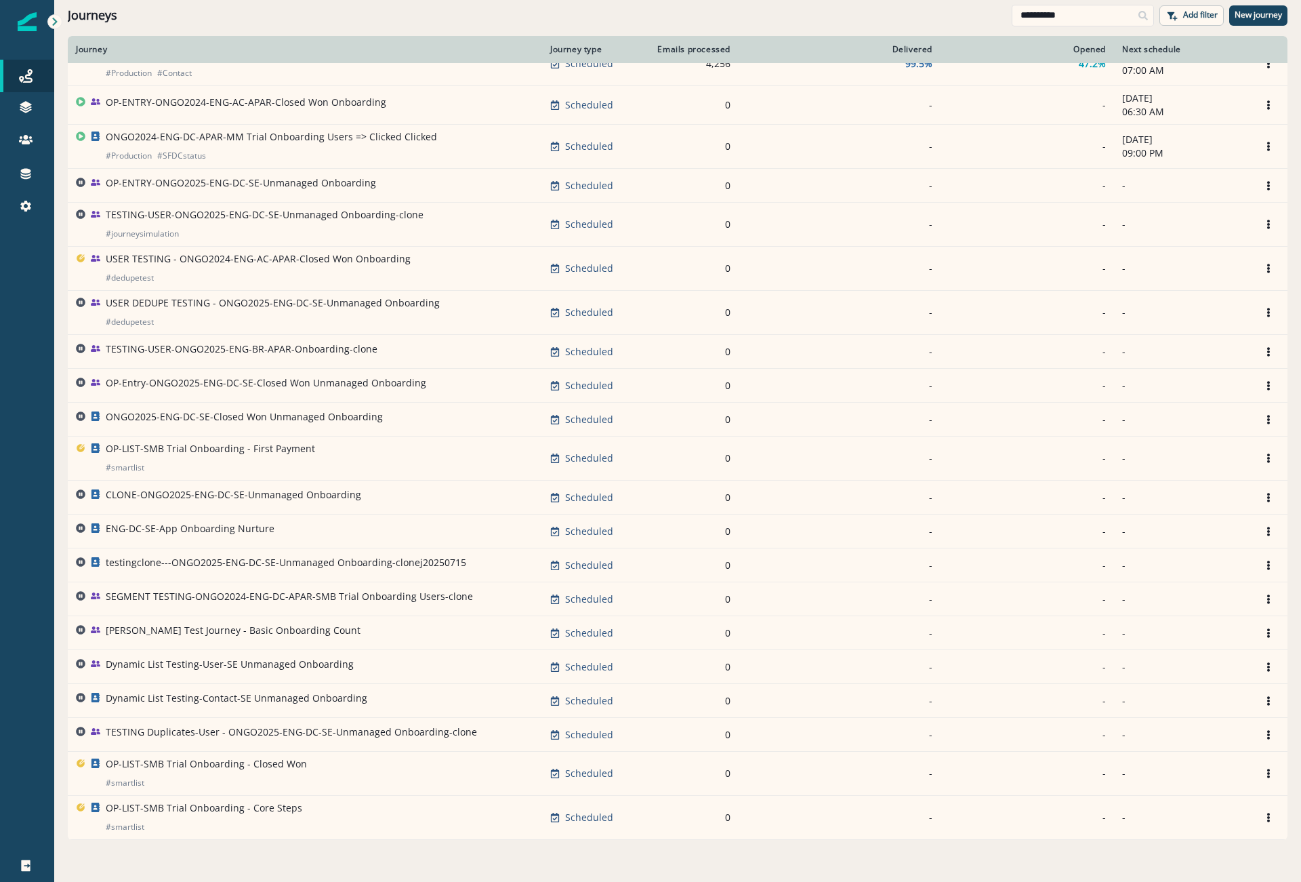
drag, startPoint x: 1072, startPoint y: 12, endPoint x: 523, endPoint y: 8, distance: 549.7
click at [523, 8] on div "**********" at bounding box center [677, 15] width 1247 height 30
type input "********"
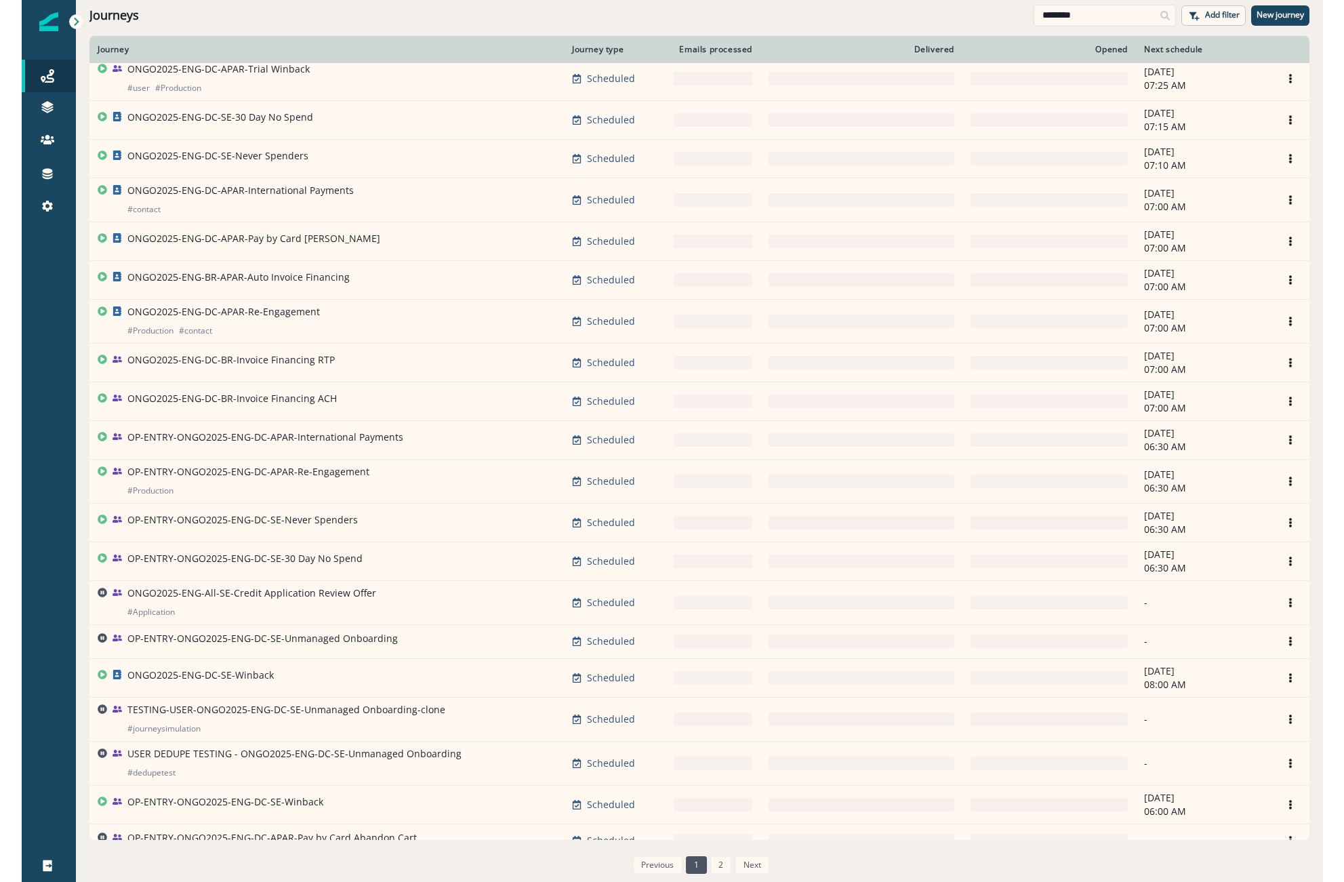
scroll to position [314, 0]
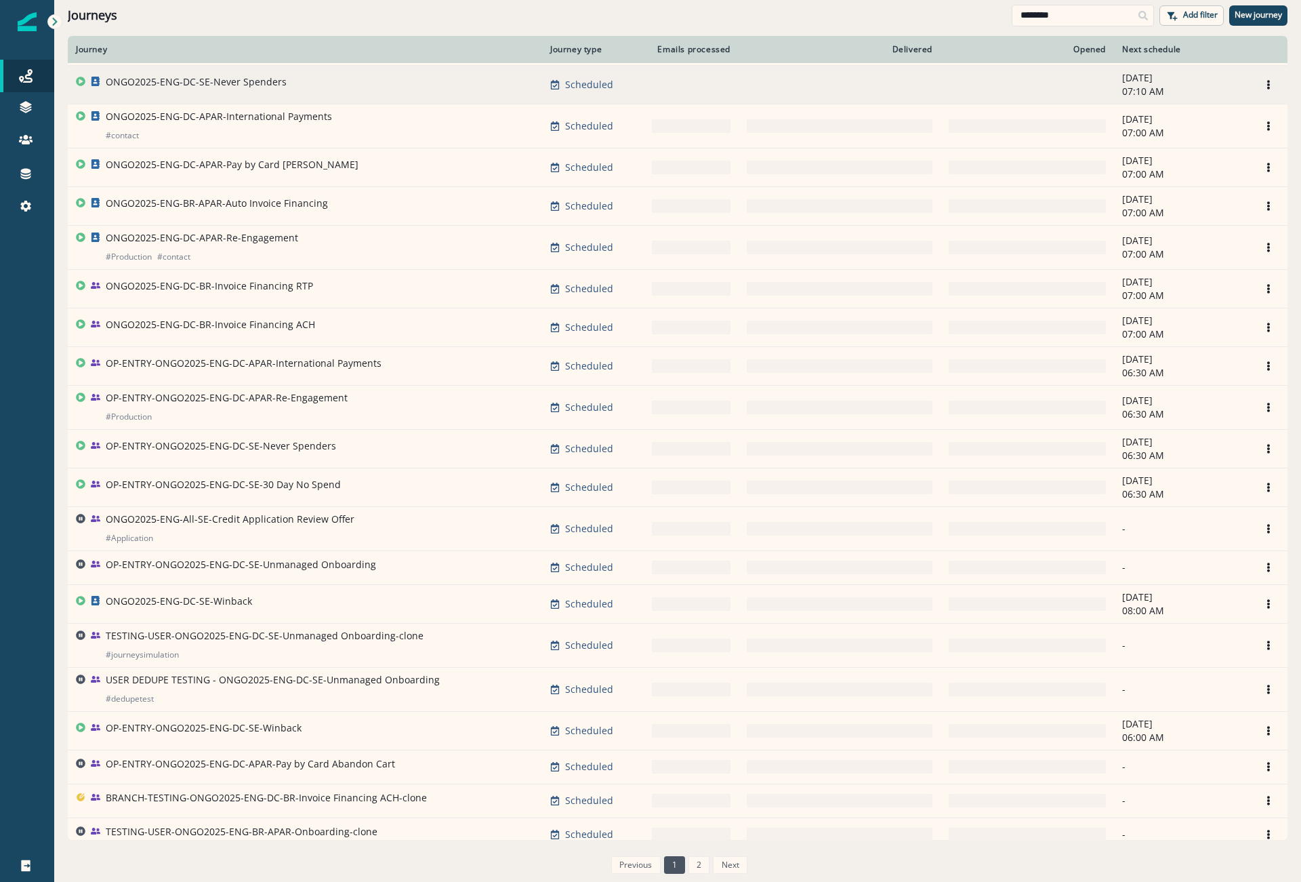
click at [201, 73] on td "ONGO2025-ENG-DC-SE-Never Spenders" at bounding box center [305, 84] width 474 height 39
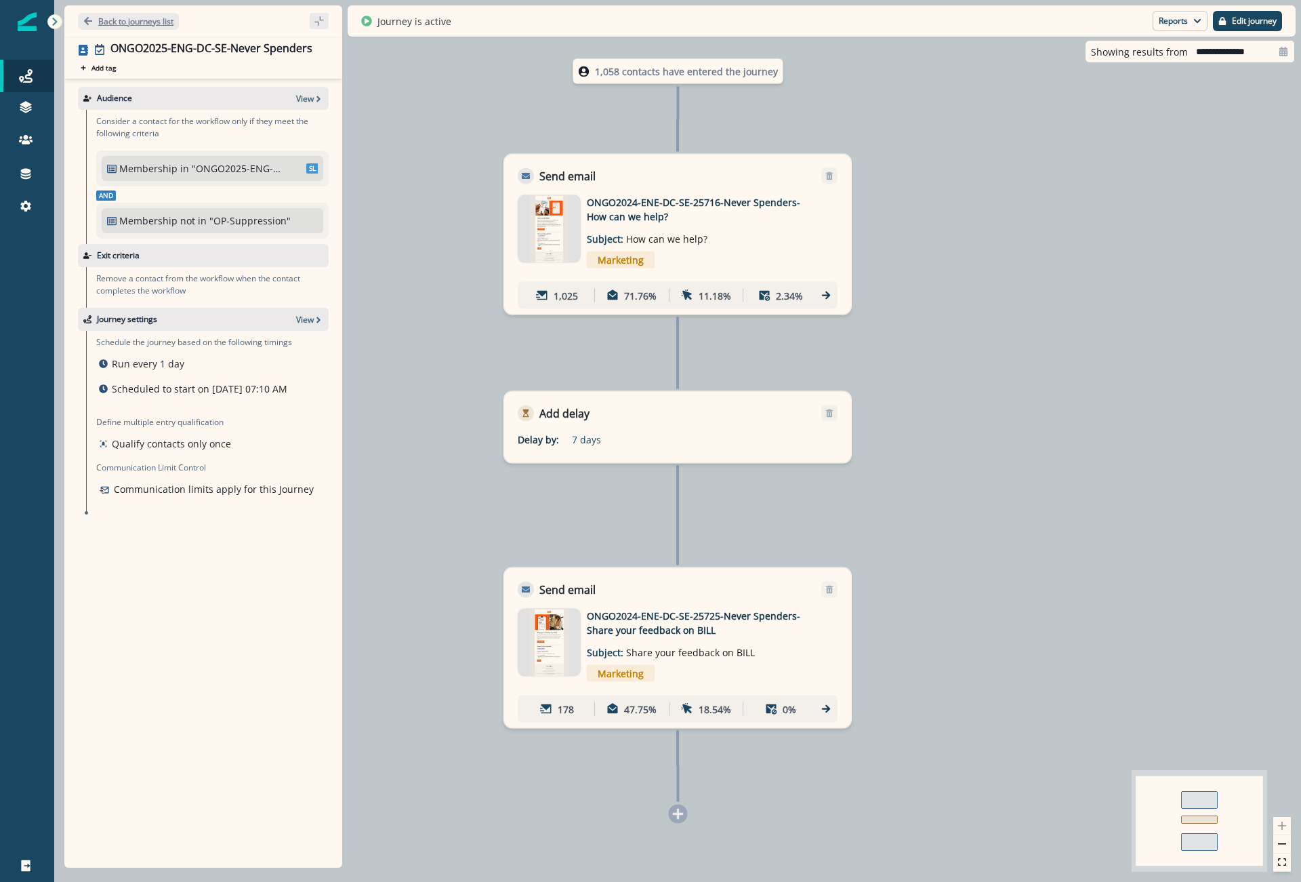
click at [102, 22] on p "Back to journeys list" at bounding box center [135, 22] width 75 height 12
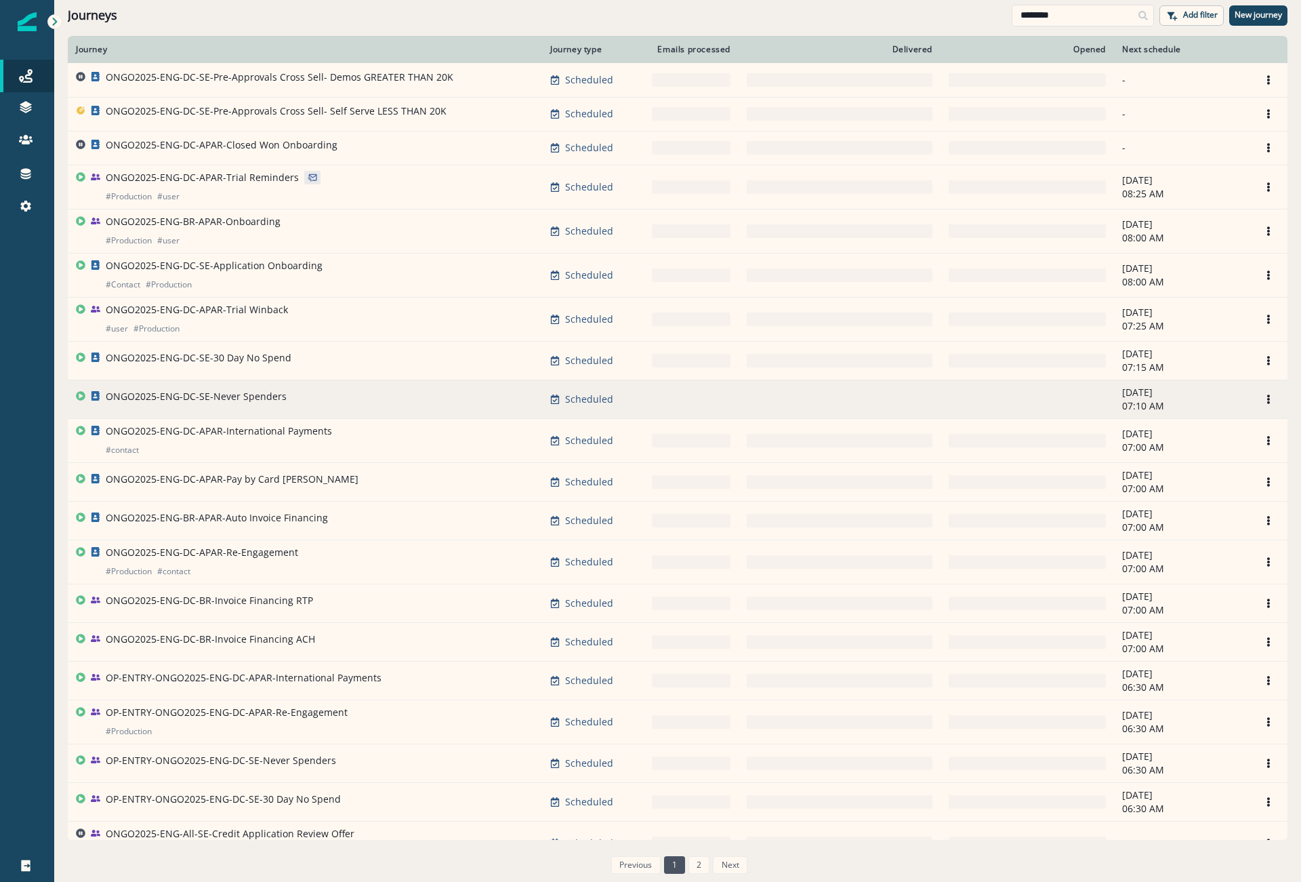
click at [199, 394] on p "ONGO2025-ENG-DC-SE-Never Spenders" at bounding box center [196, 397] width 181 height 14
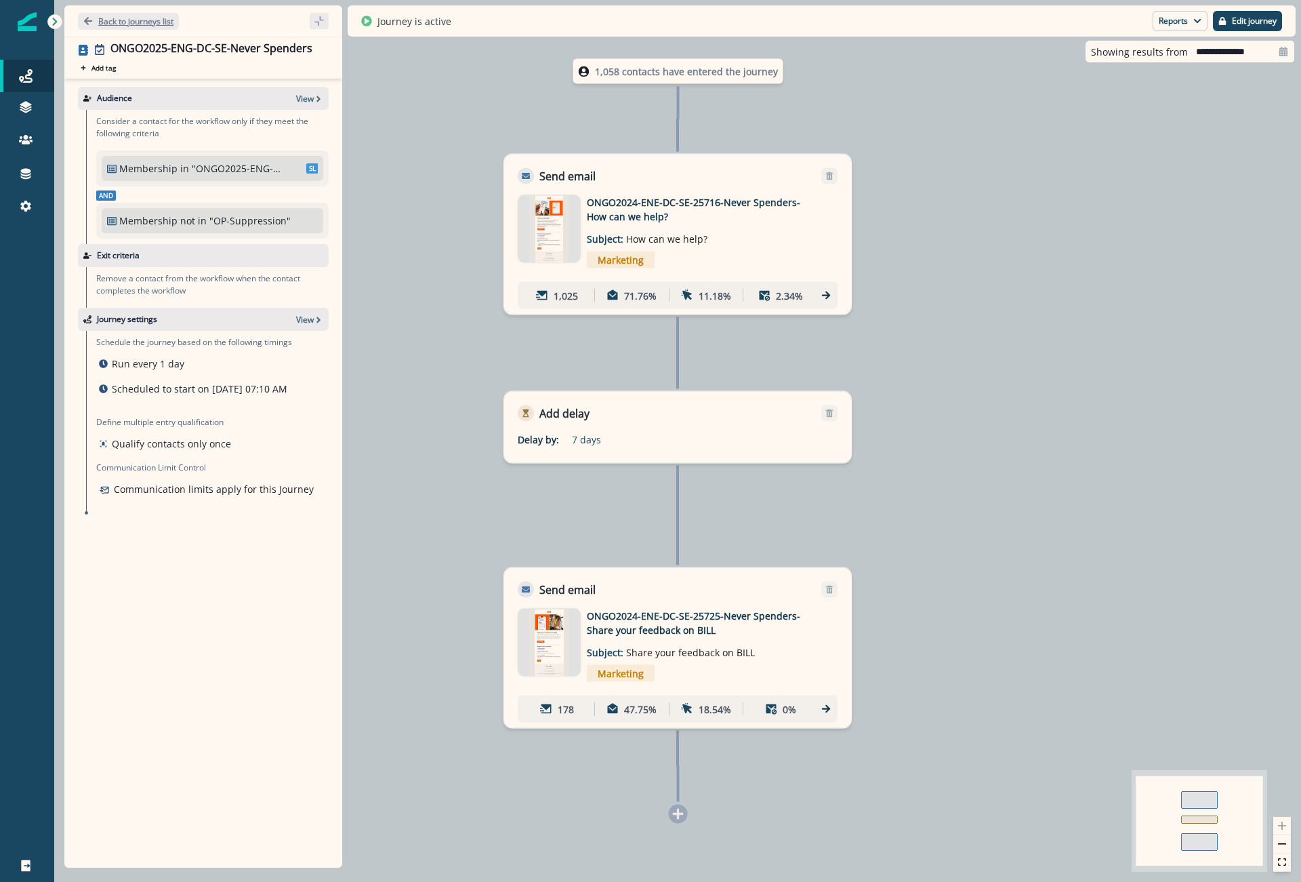
click at [119, 17] on p "Back to journeys list" at bounding box center [135, 22] width 75 height 12
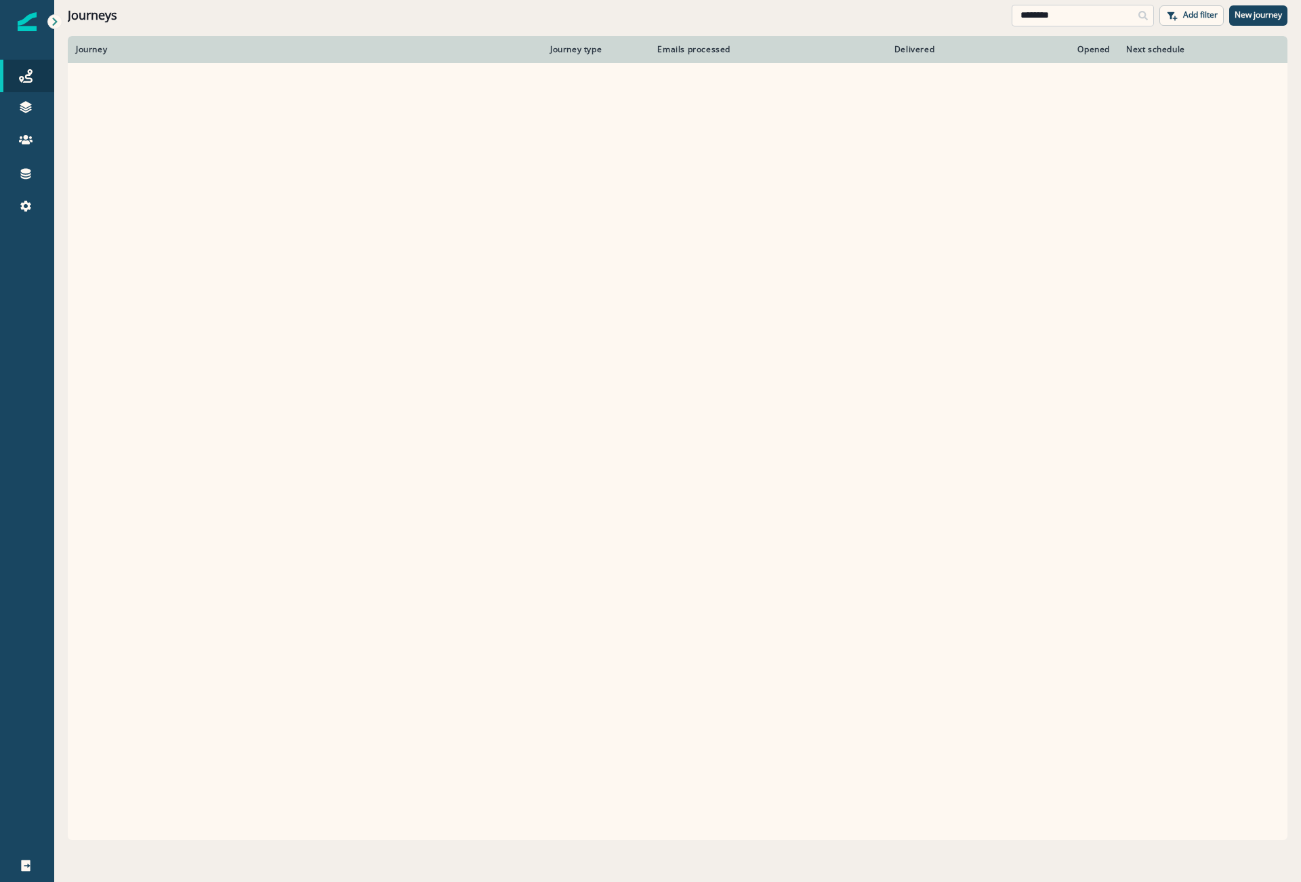
click at [1086, 26] on input "********" at bounding box center [1083, 16] width 142 height 22
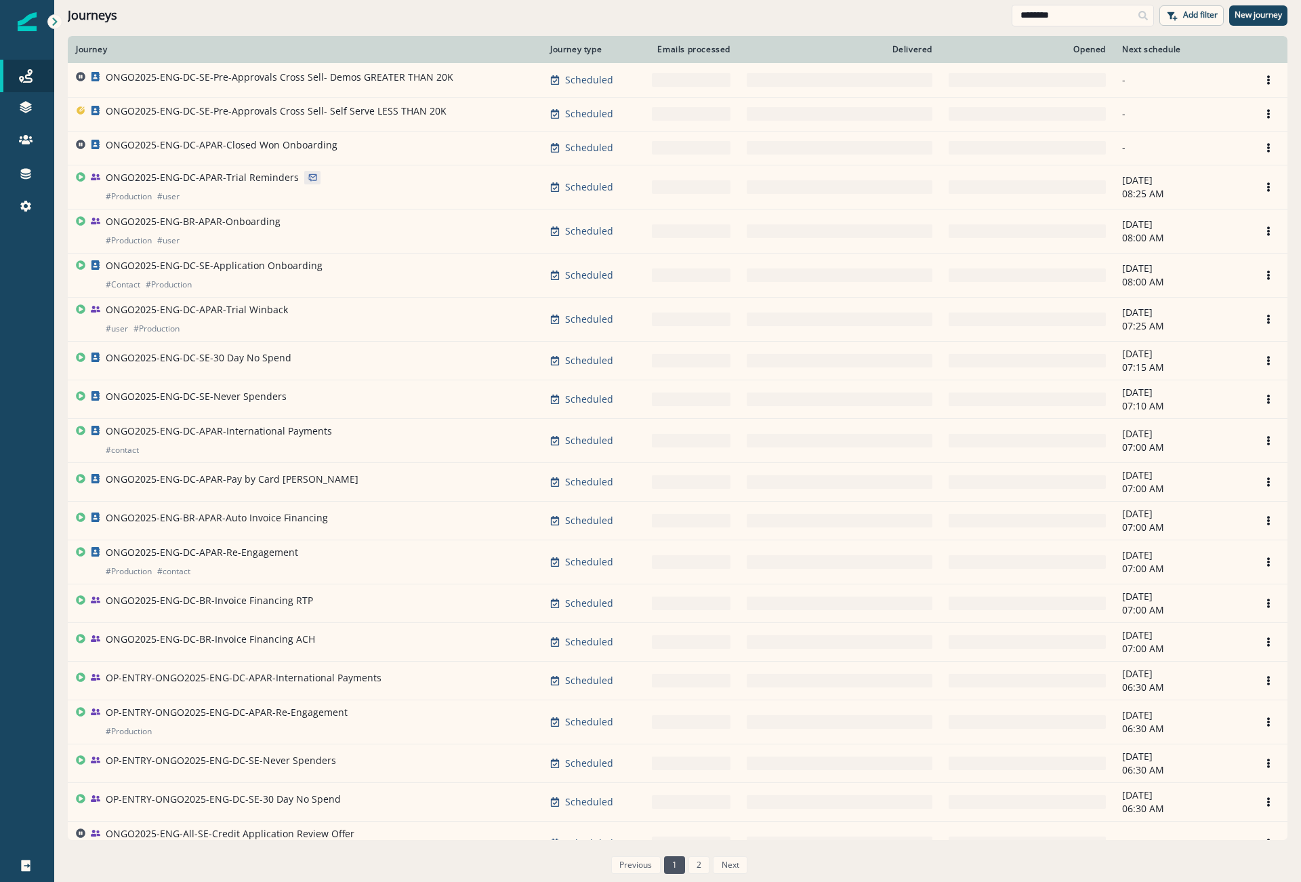
drag, startPoint x: 1092, startPoint y: 16, endPoint x: 613, endPoint y: -5, distance: 479.6
click at [613, 0] on html "A newer version of Inflection.io is available. Refresh your page to load the la…" at bounding box center [650, 441] width 1301 height 882
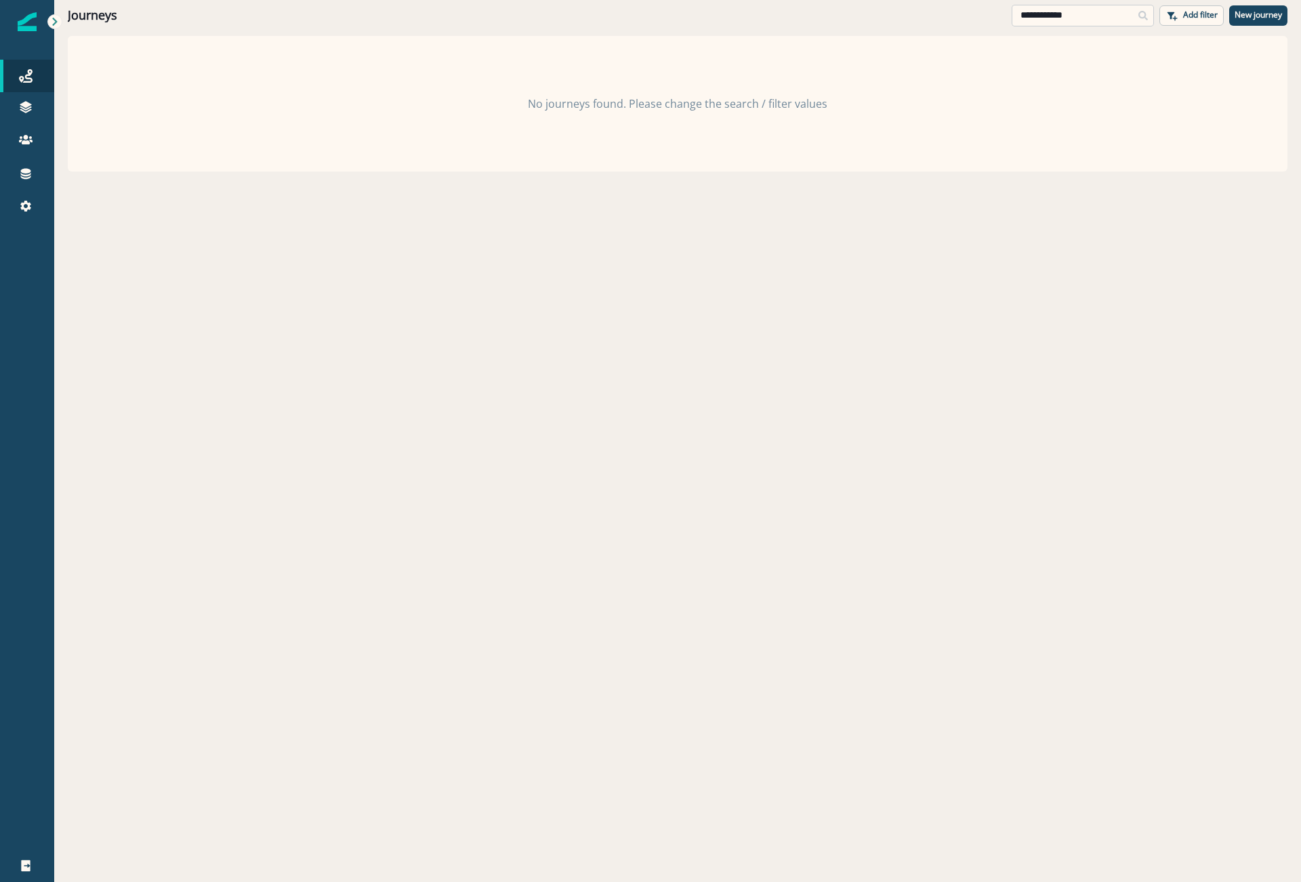
click at [1038, 16] on input "**********" at bounding box center [1083, 16] width 142 height 22
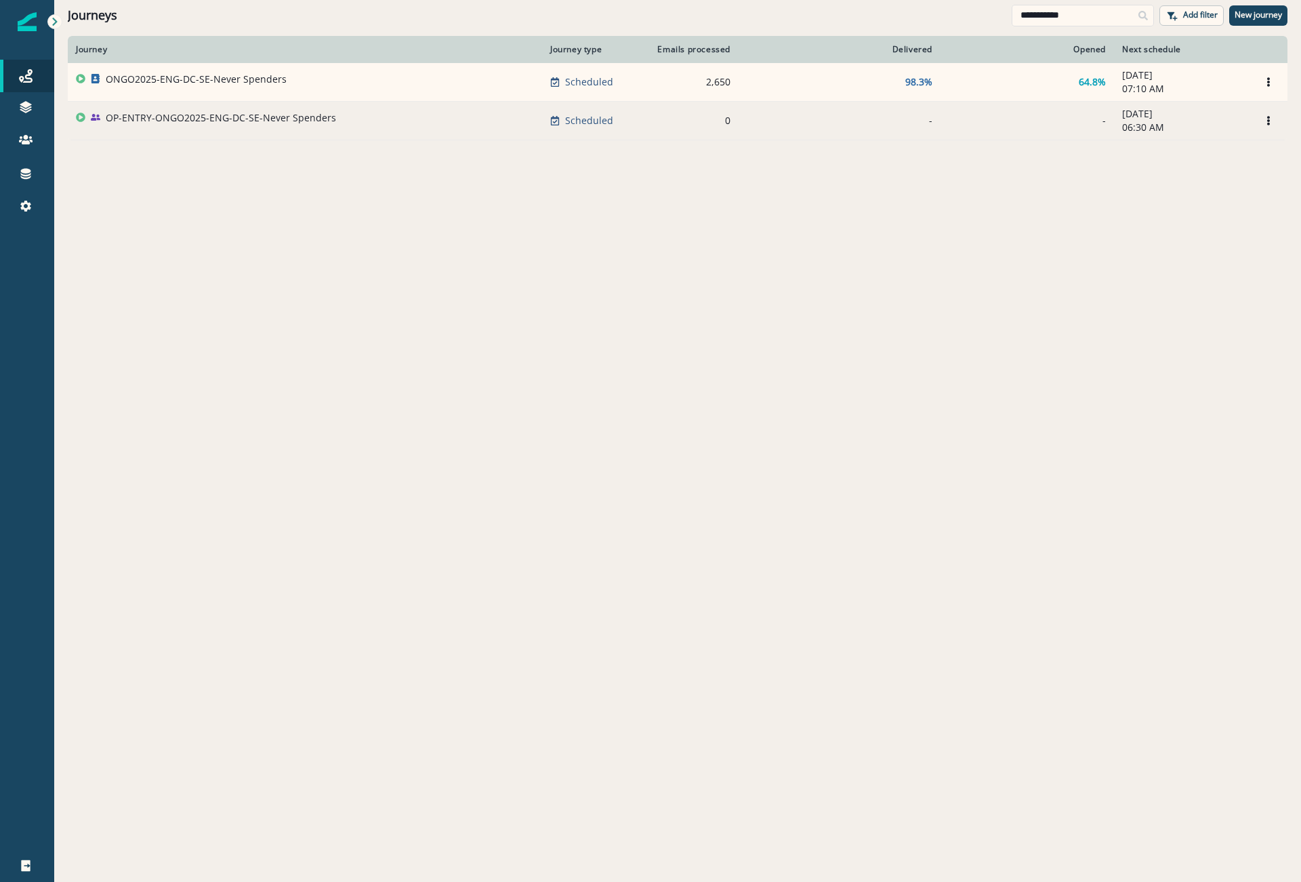
type input "**********"
click at [249, 125] on div "OP-ENTRY-ONGO2025-ENG-DC-SE-Never Spenders" at bounding box center [221, 120] width 230 height 19
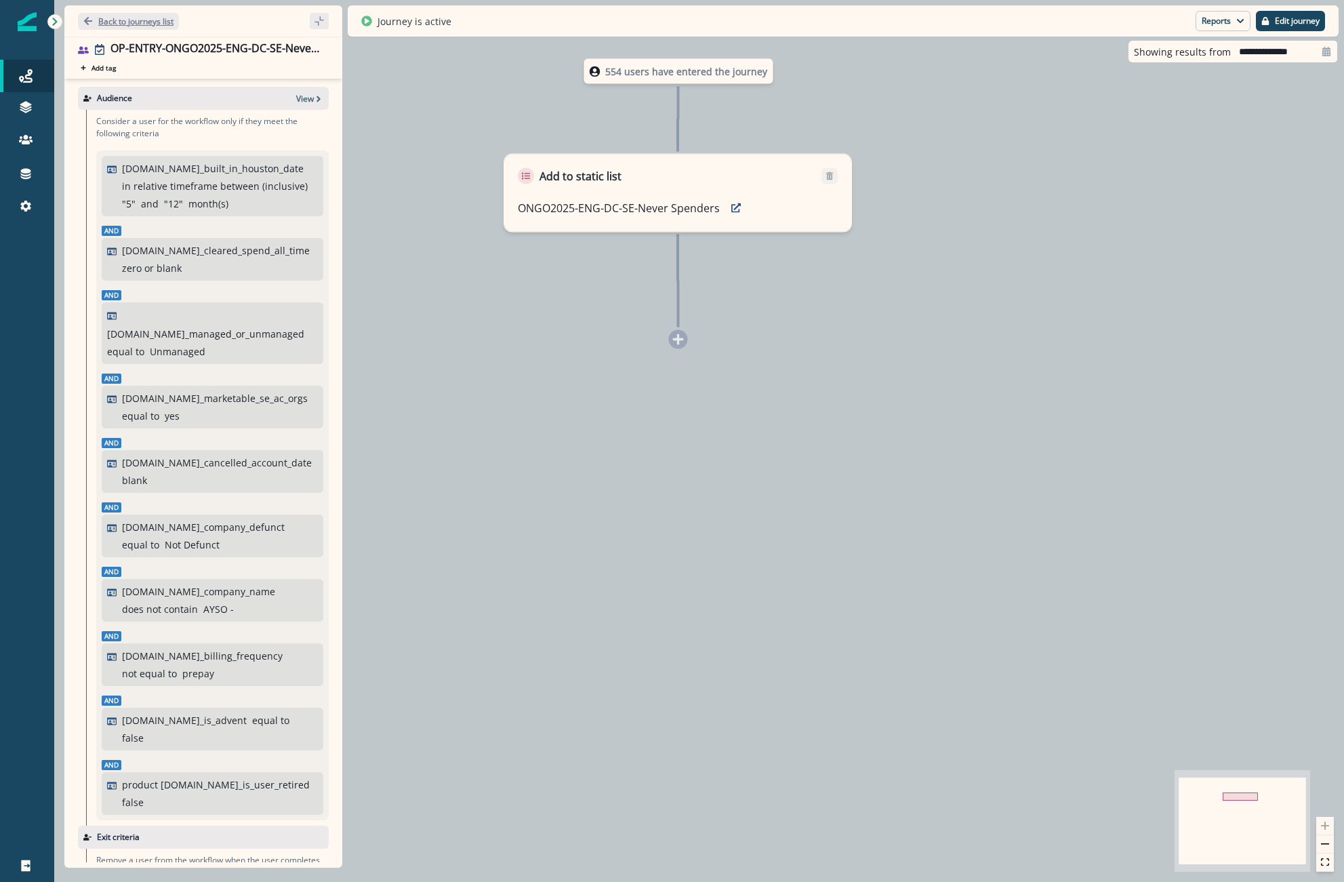
click at [150, 24] on p "Back to journeys list" at bounding box center [135, 22] width 75 height 12
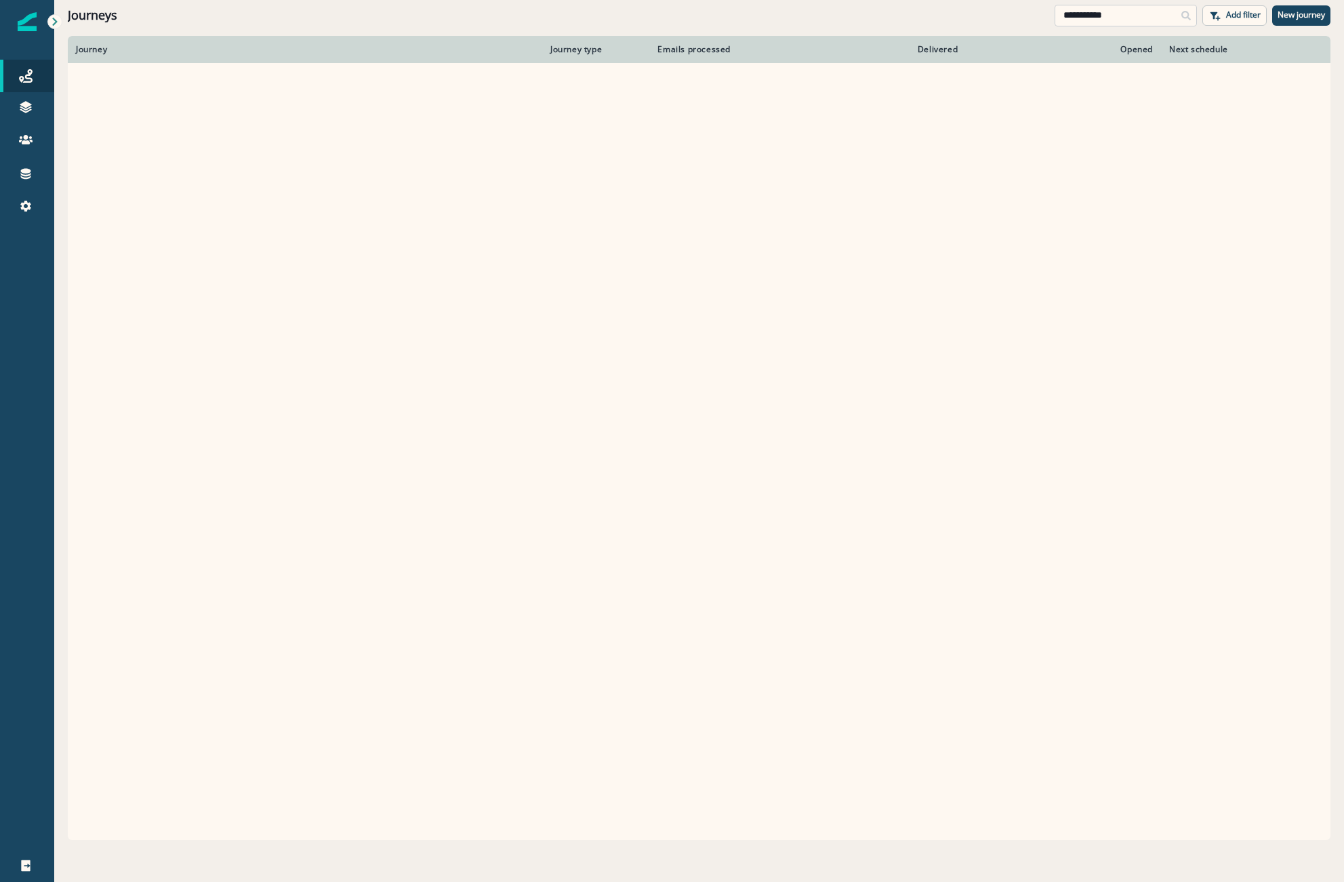
click at [1112, 12] on input "**********" at bounding box center [1126, 16] width 142 height 22
click at [1184, 11] on icon at bounding box center [1185, 15] width 9 height 9
click at [1179, 20] on div at bounding box center [1186, 16] width 22 height 22
click at [1187, 18] on icon at bounding box center [1185, 15] width 9 height 9
drag, startPoint x: 26, startPoint y: 70, endPoint x: 89, endPoint y: 71, distance: 63.0
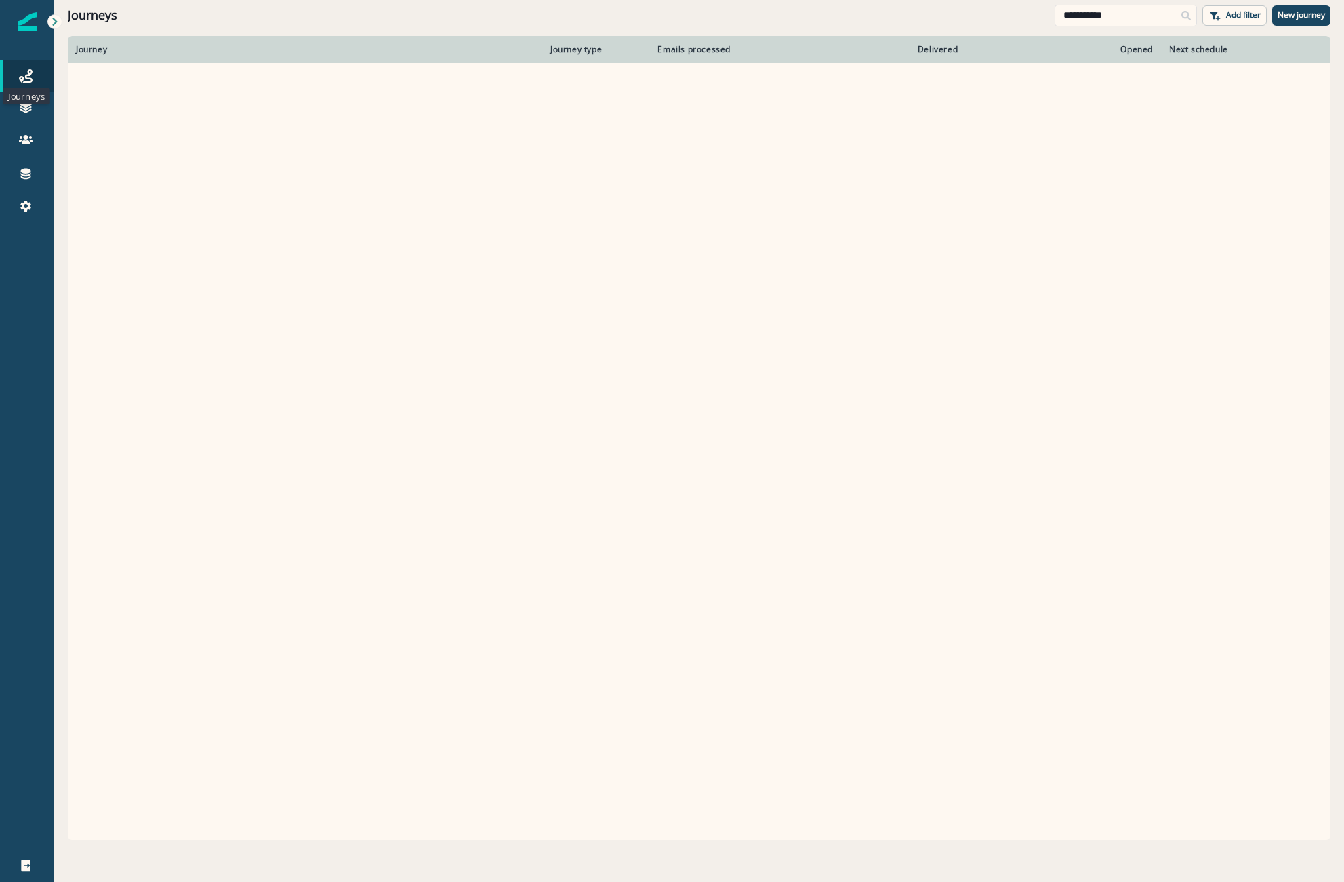
click at [26, 70] on icon at bounding box center [26, 76] width 14 height 14
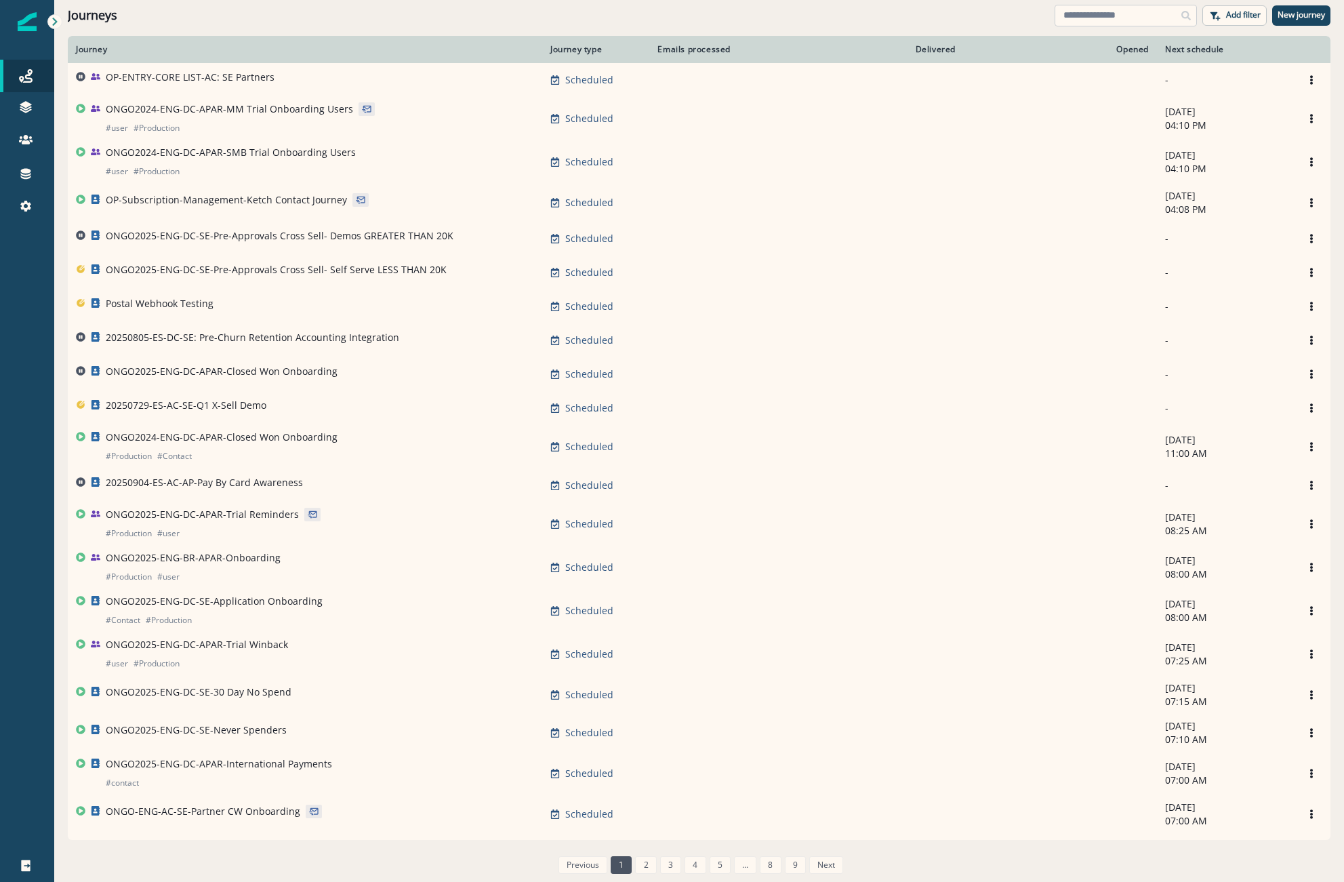
click at [1131, 12] on input at bounding box center [1126, 16] width 142 height 22
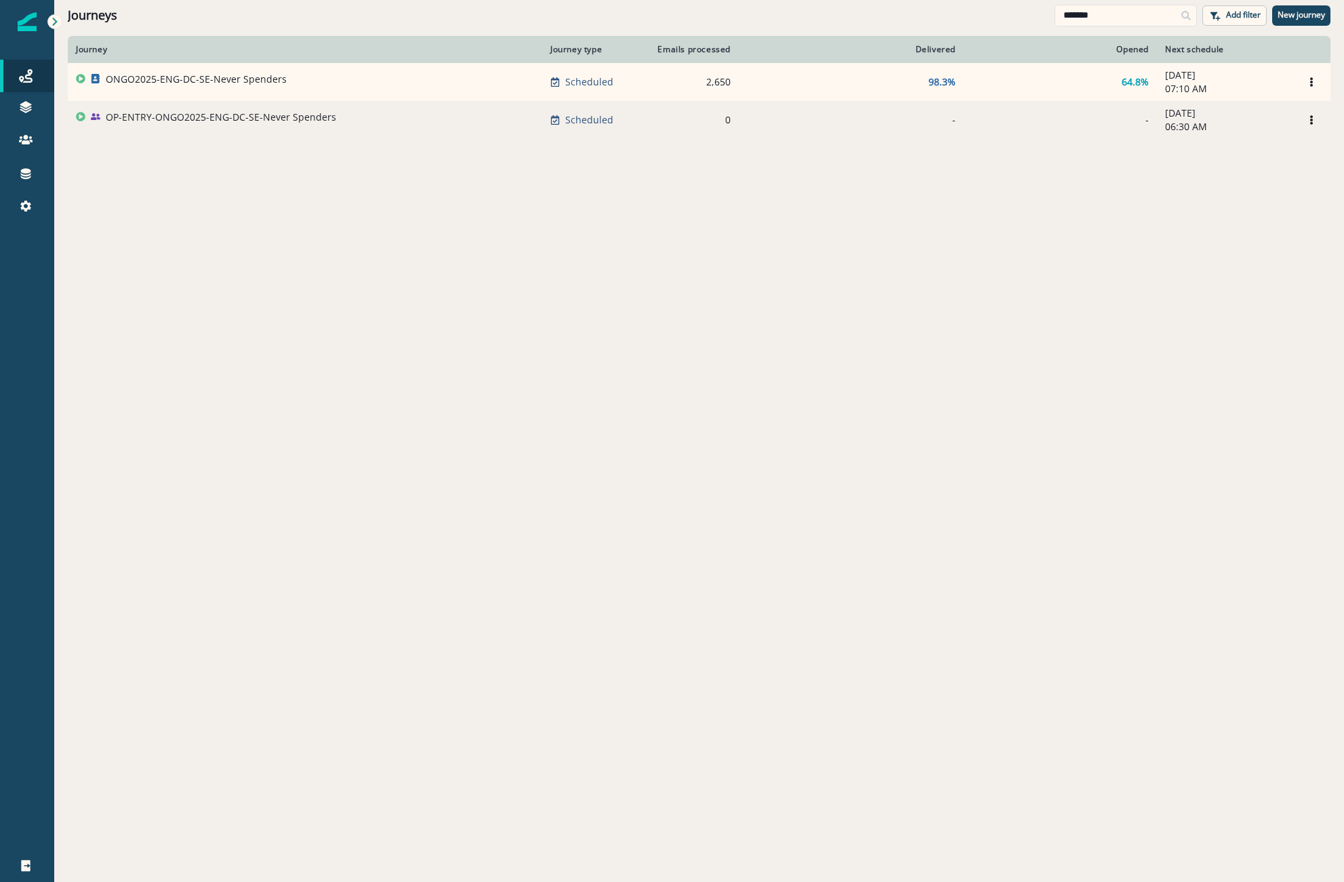
type input "*******"
click at [310, 119] on p "OP-ENTRY-ONGO2025-ENG-DC-SE-Never Spenders" at bounding box center [221, 117] width 230 height 14
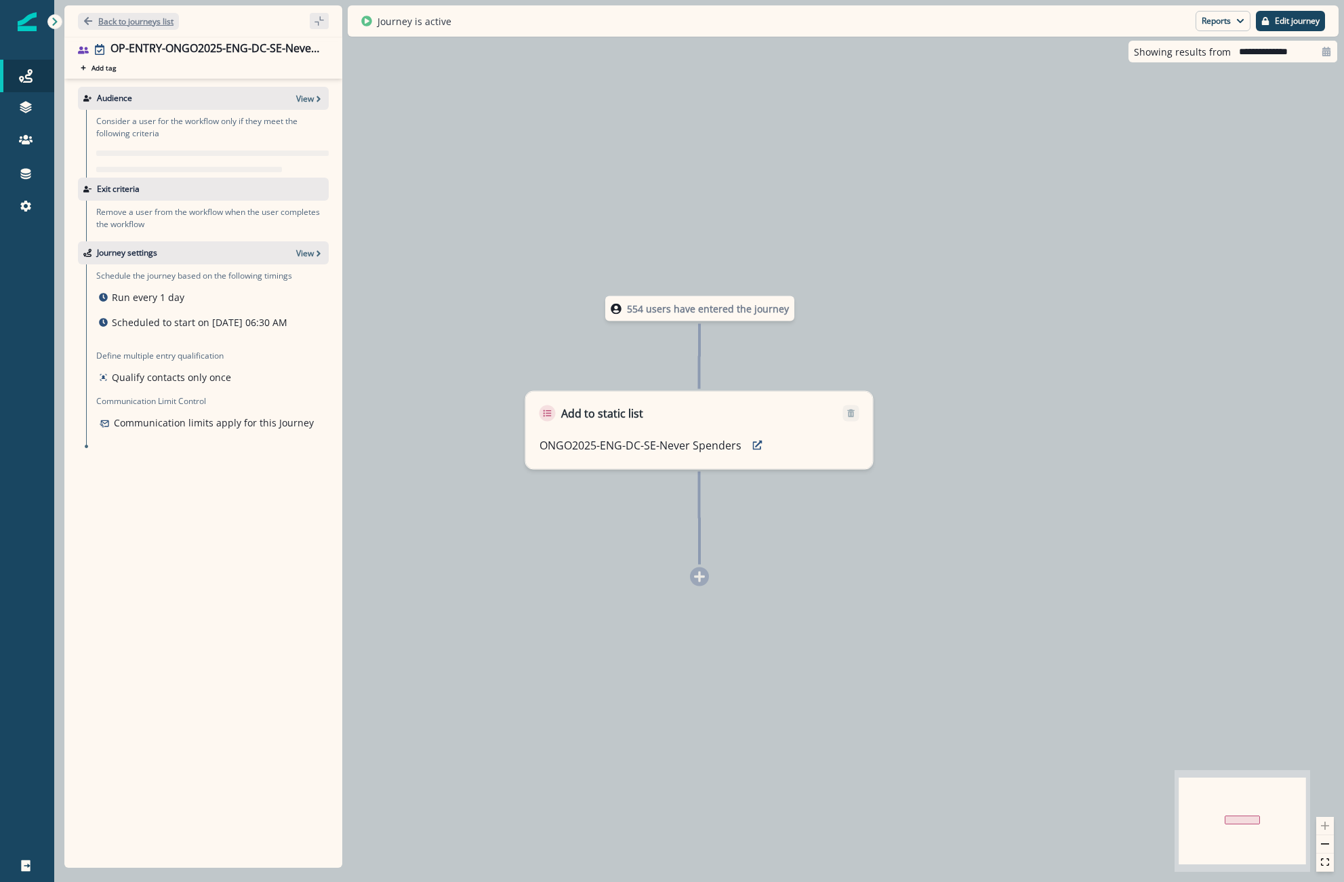
click at [148, 18] on p "Back to journeys list" at bounding box center [135, 22] width 75 height 12
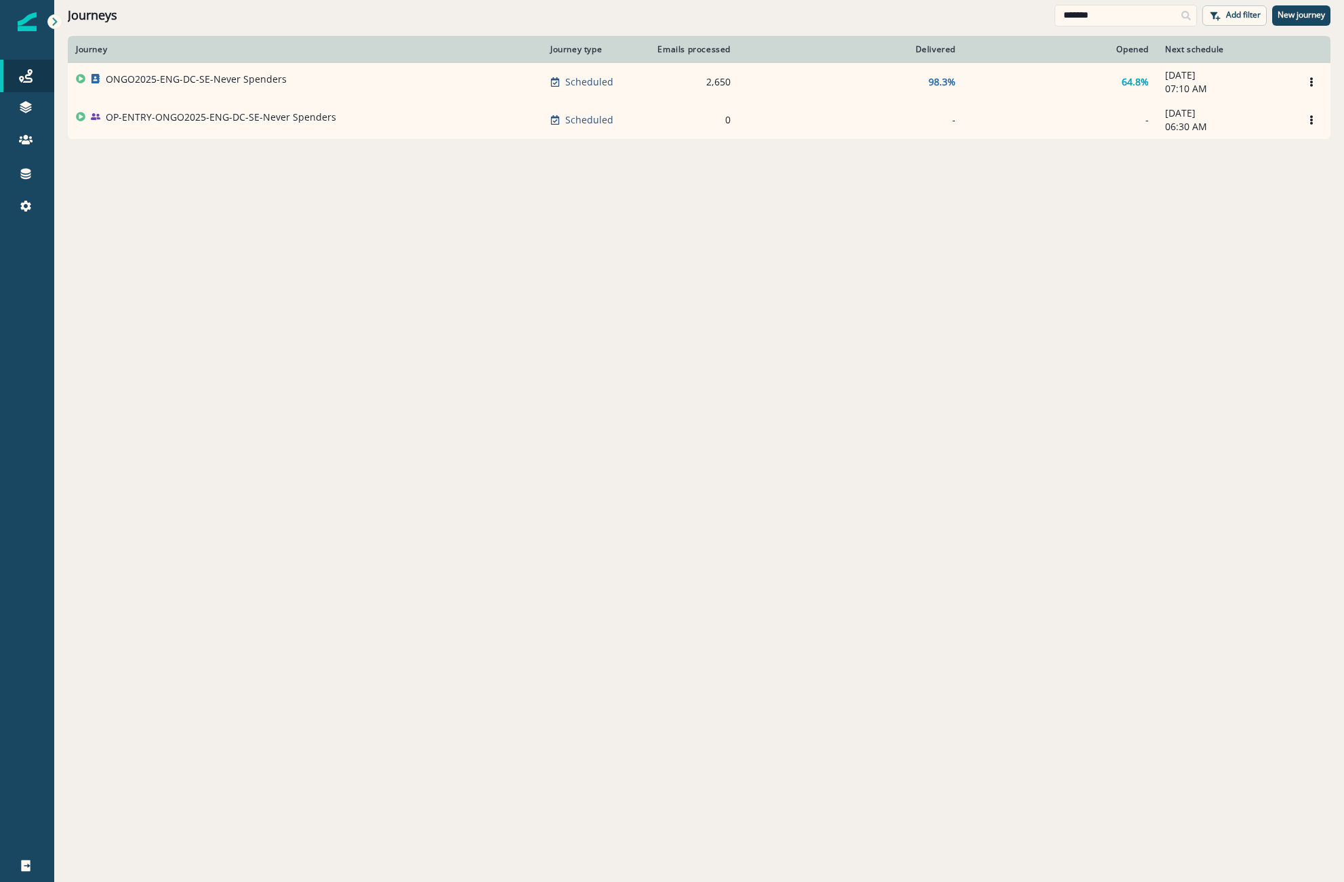
drag, startPoint x: 1103, startPoint y: 22, endPoint x: 566, endPoint y: 2, distance: 537.8
click at [594, 14] on div "Journeys ******* Add filter New journey" at bounding box center [699, 15] width 1290 height 30
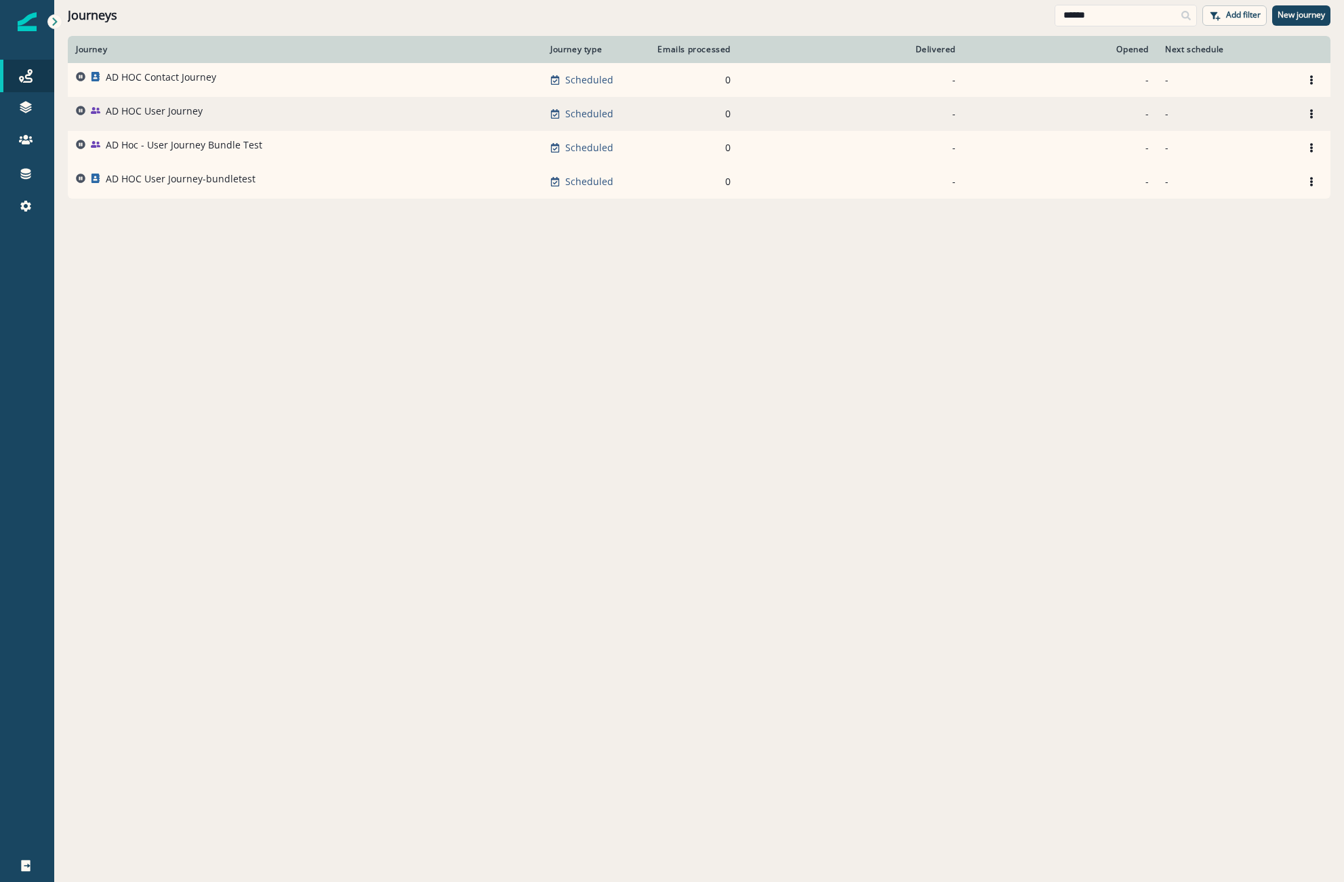
type input "******"
click at [189, 100] on td "AD HOC User Journey" at bounding box center [305, 114] width 474 height 34
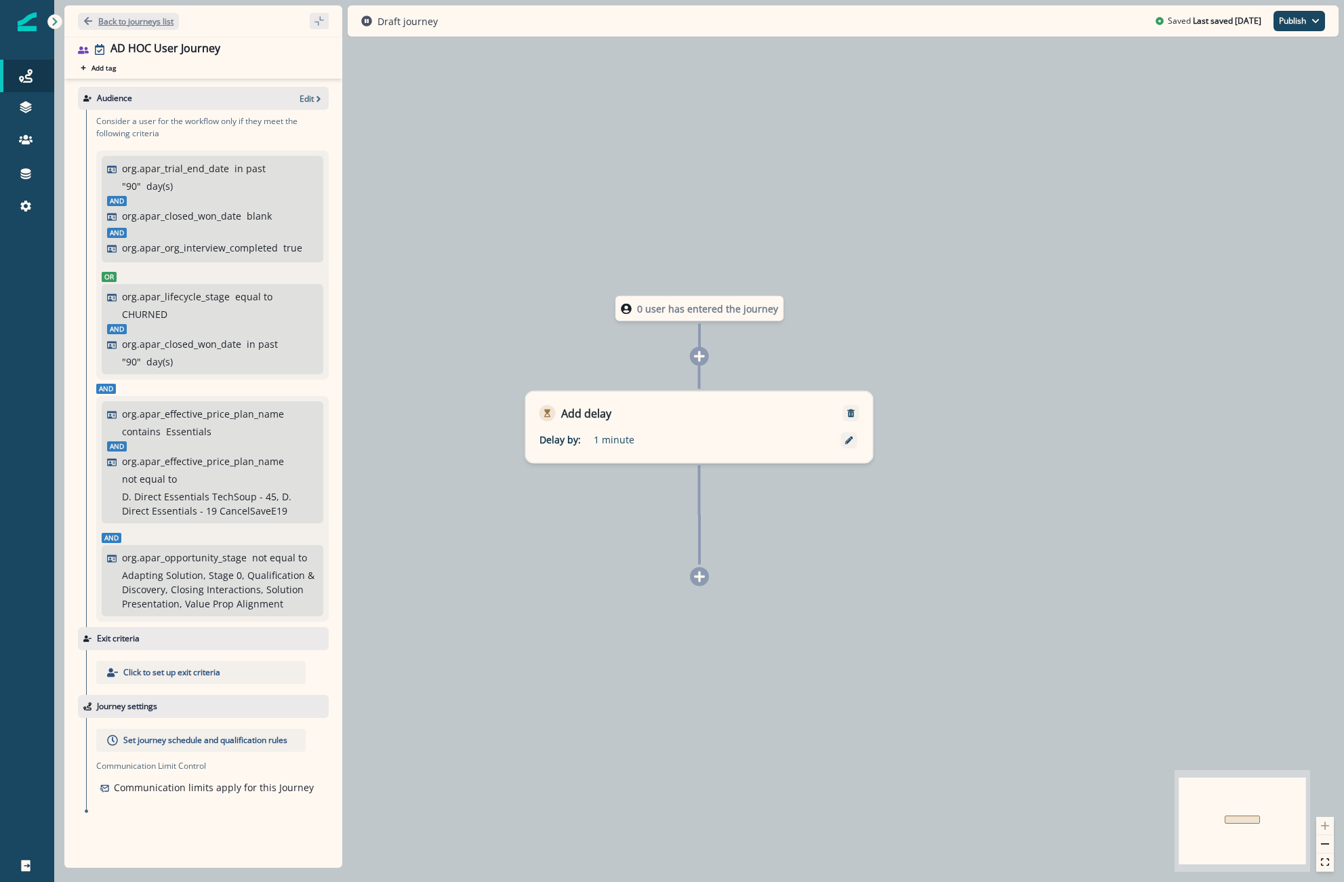
click at [110, 20] on p "Back to journeys list" at bounding box center [135, 22] width 75 height 12
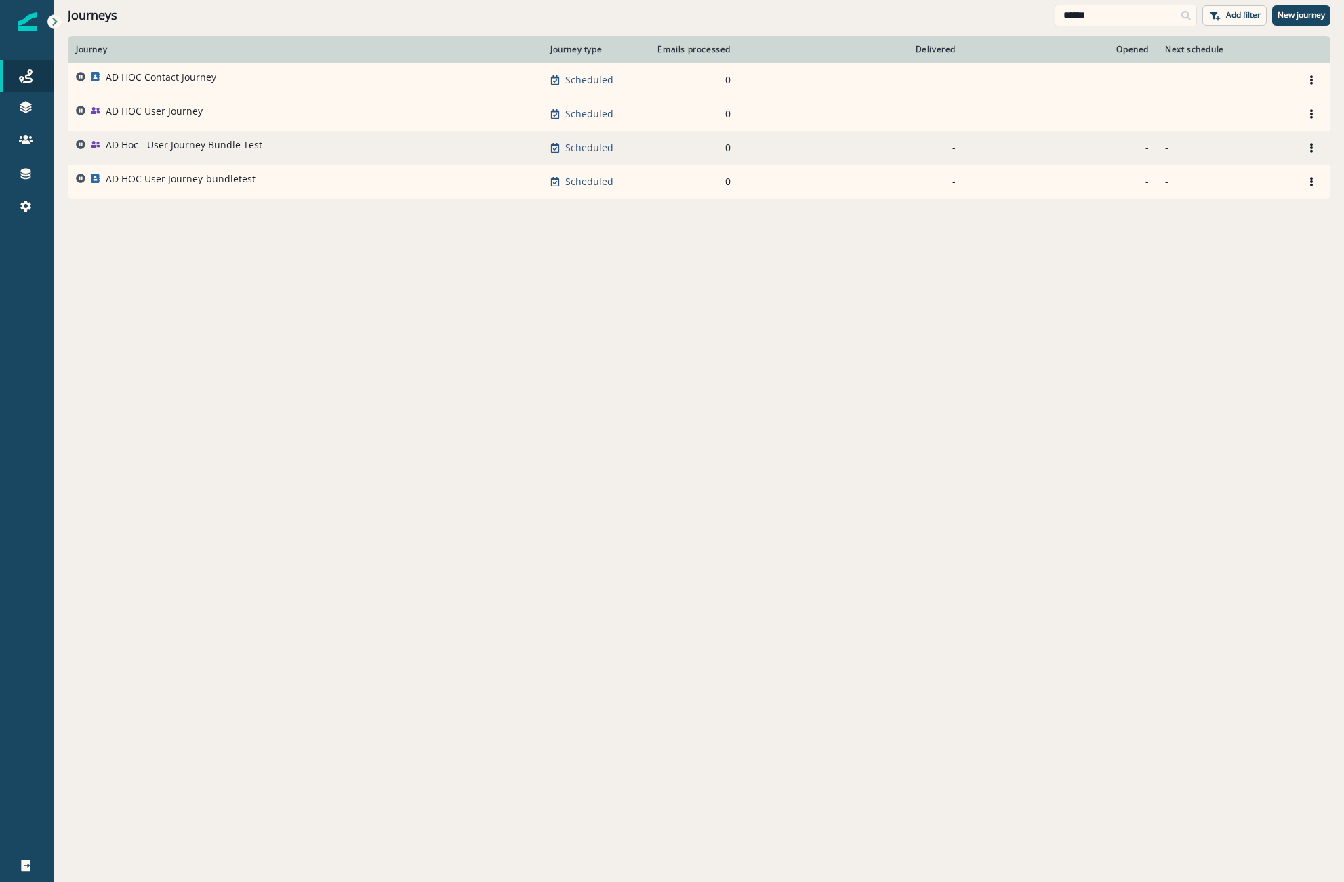
click at [251, 145] on p "AD Hoc - User Journey Bundle Test" at bounding box center [184, 145] width 157 height 14
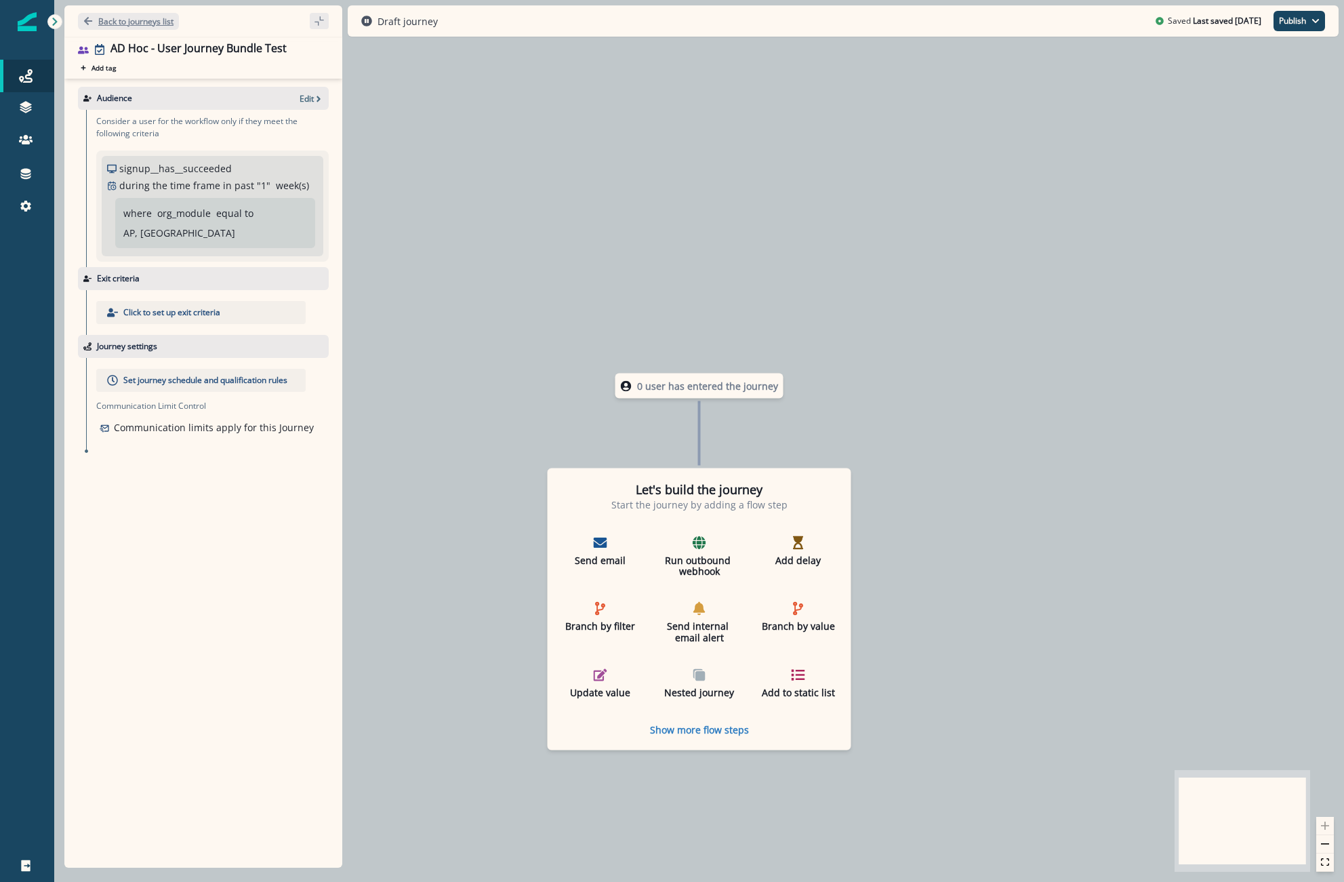
click at [118, 16] on p "Back to journeys list" at bounding box center [135, 22] width 75 height 12
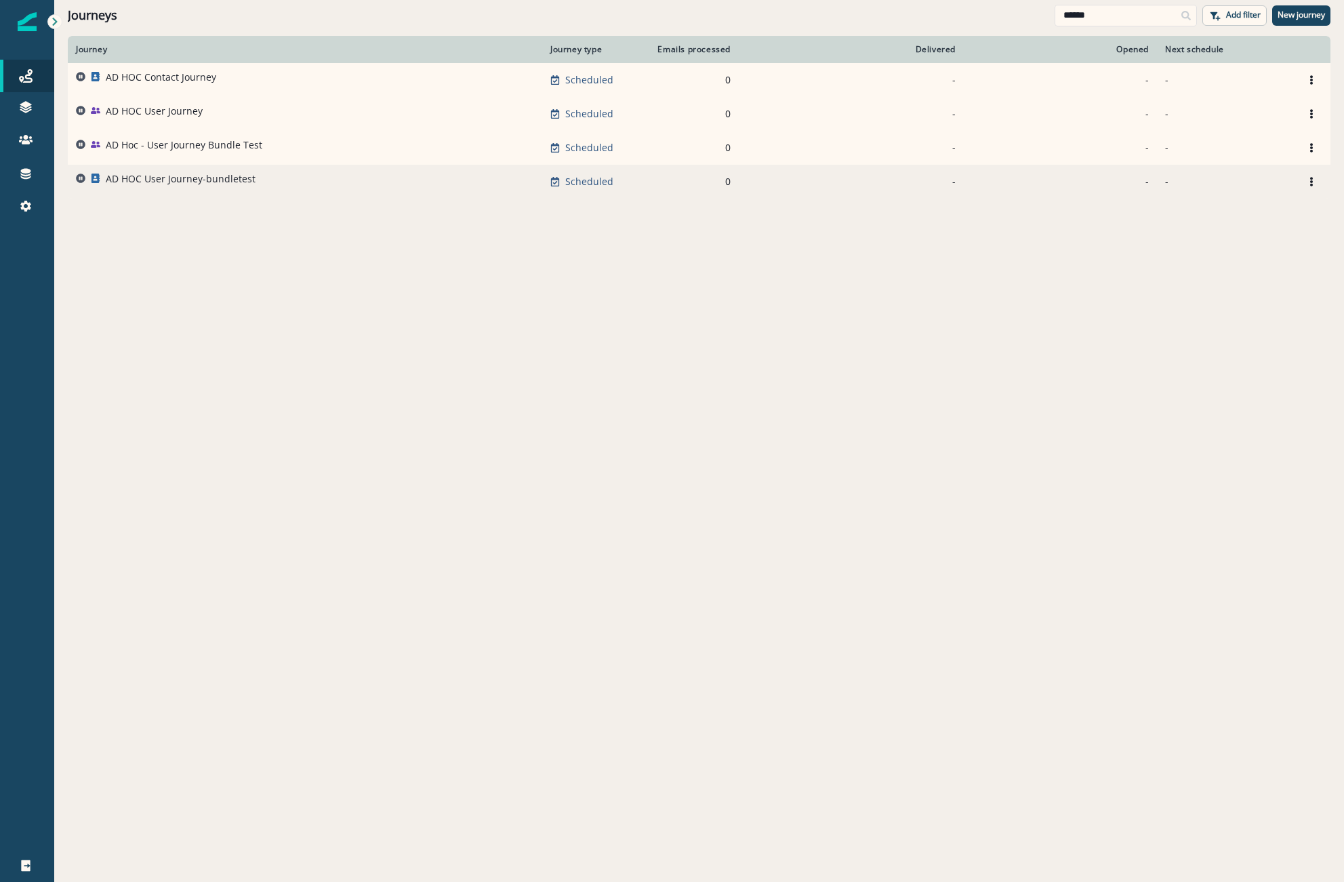
click at [210, 180] on p "AD HOC User Journey-bundletest" at bounding box center [181, 179] width 150 height 14
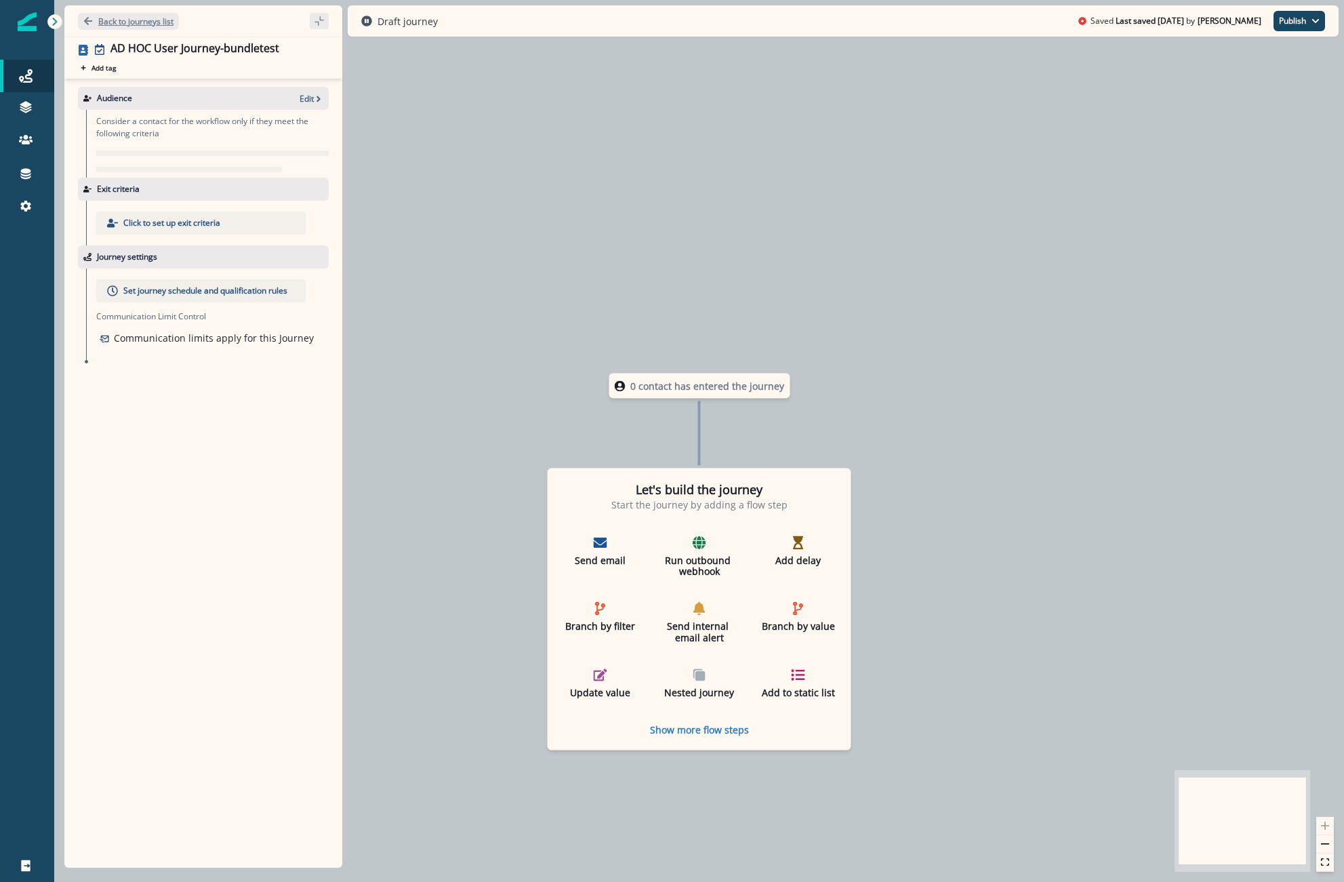
click at [141, 22] on p "Back to journeys list" at bounding box center [135, 22] width 75 height 12
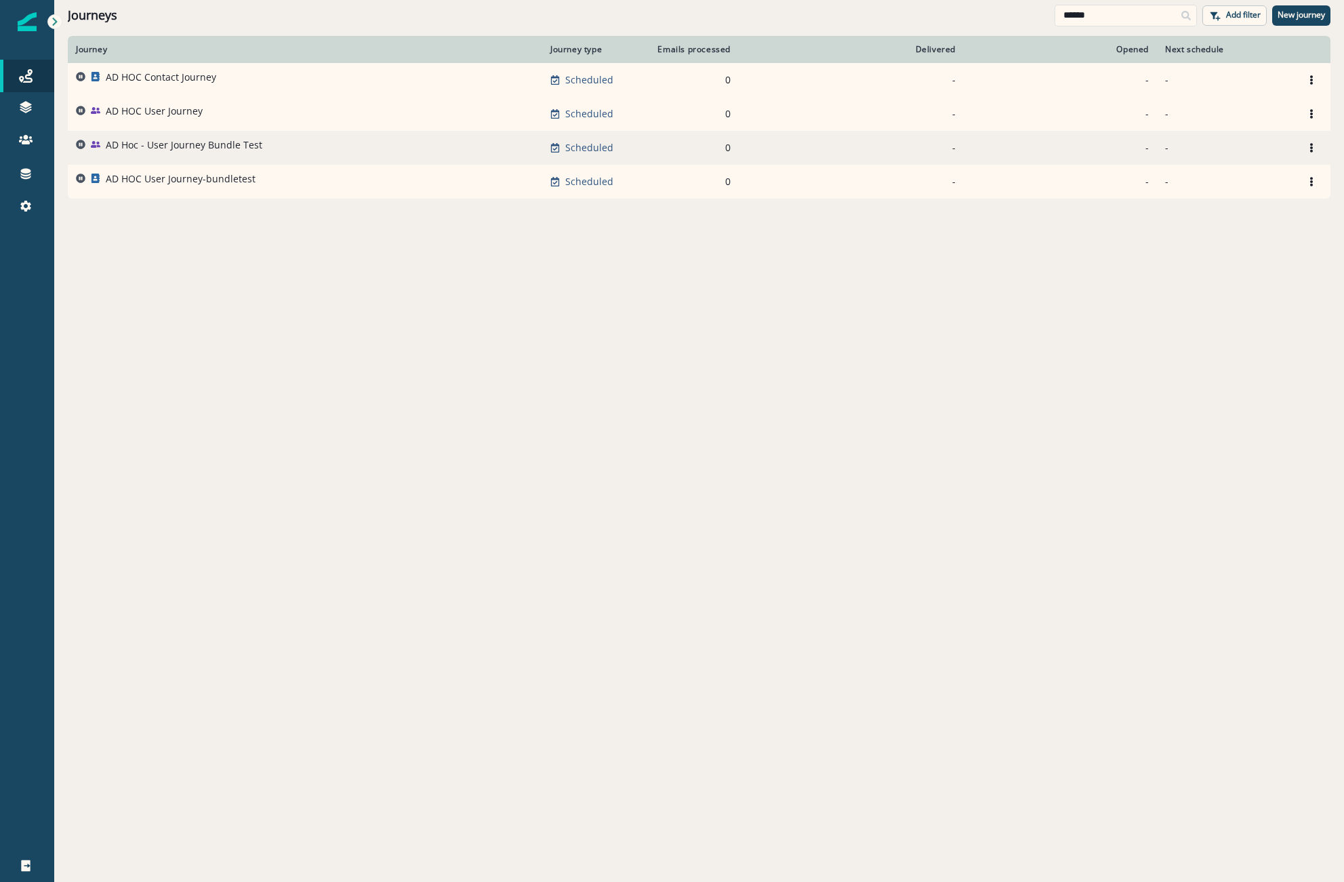
click at [230, 153] on div "AD Hoc - User Journey Bundle Test" at bounding box center [184, 147] width 157 height 19
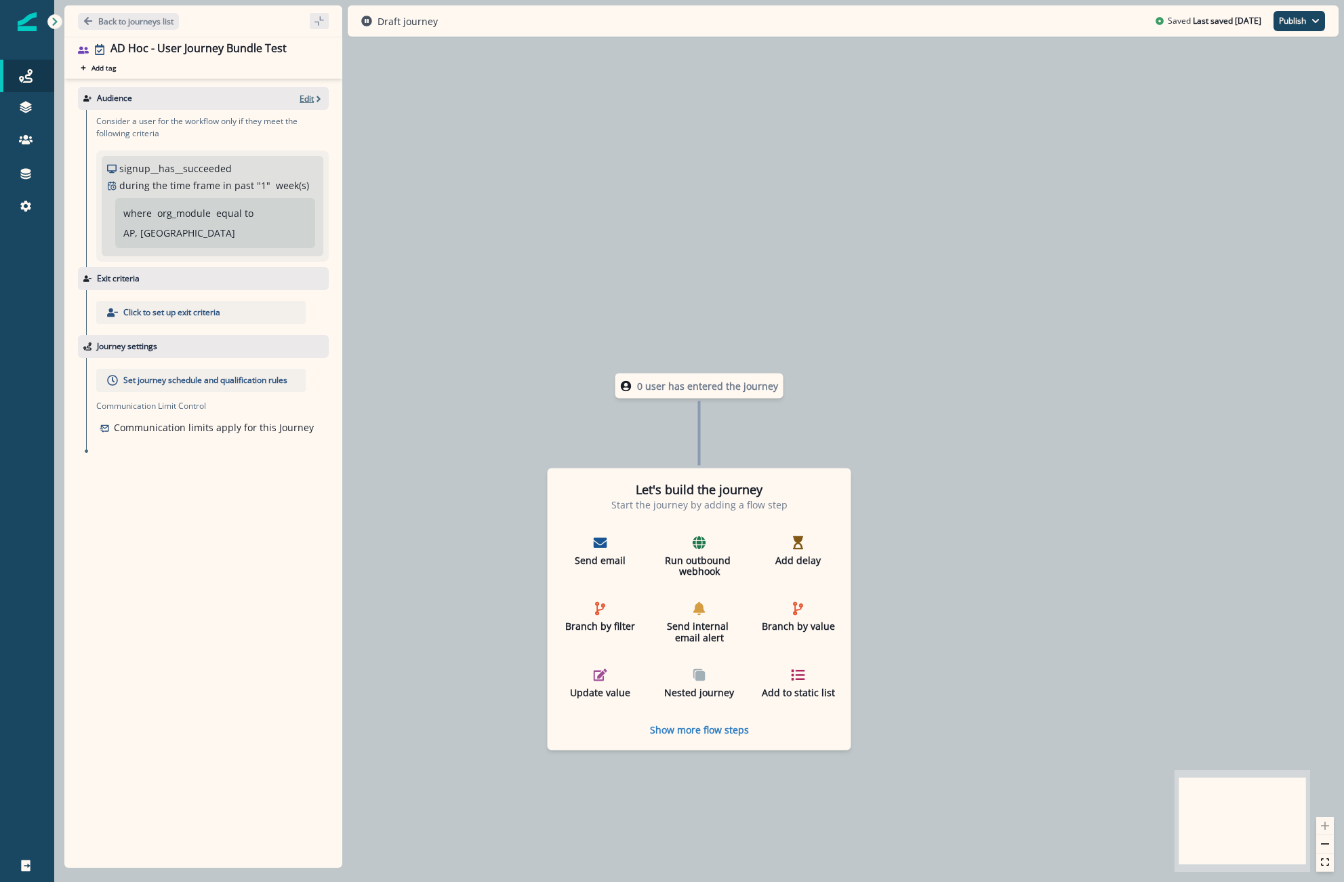
click at [311, 96] on p "Edit" at bounding box center [307, 99] width 14 height 12
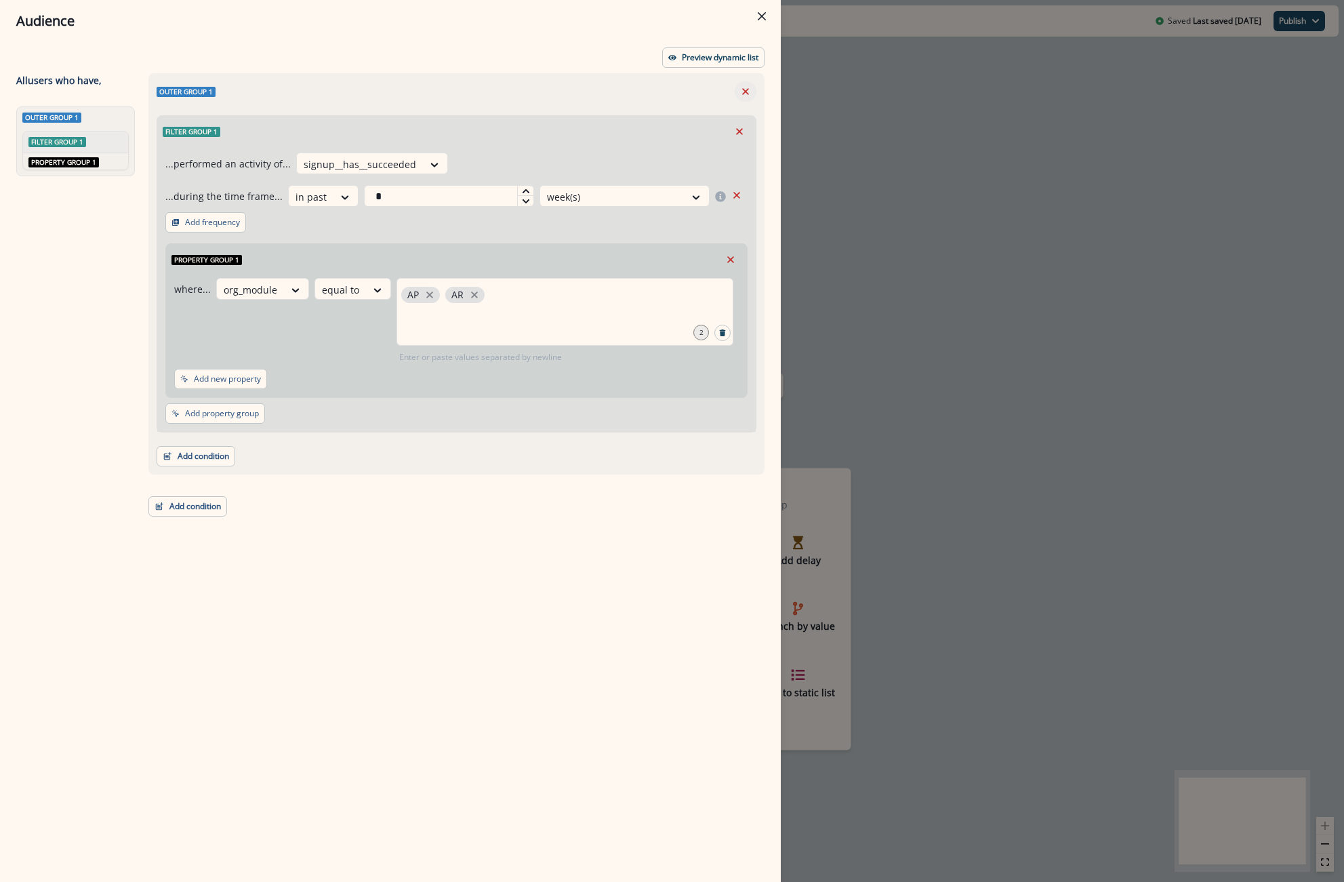
click at [748, 88] on icon "Remove" at bounding box center [745, 91] width 12 height 12
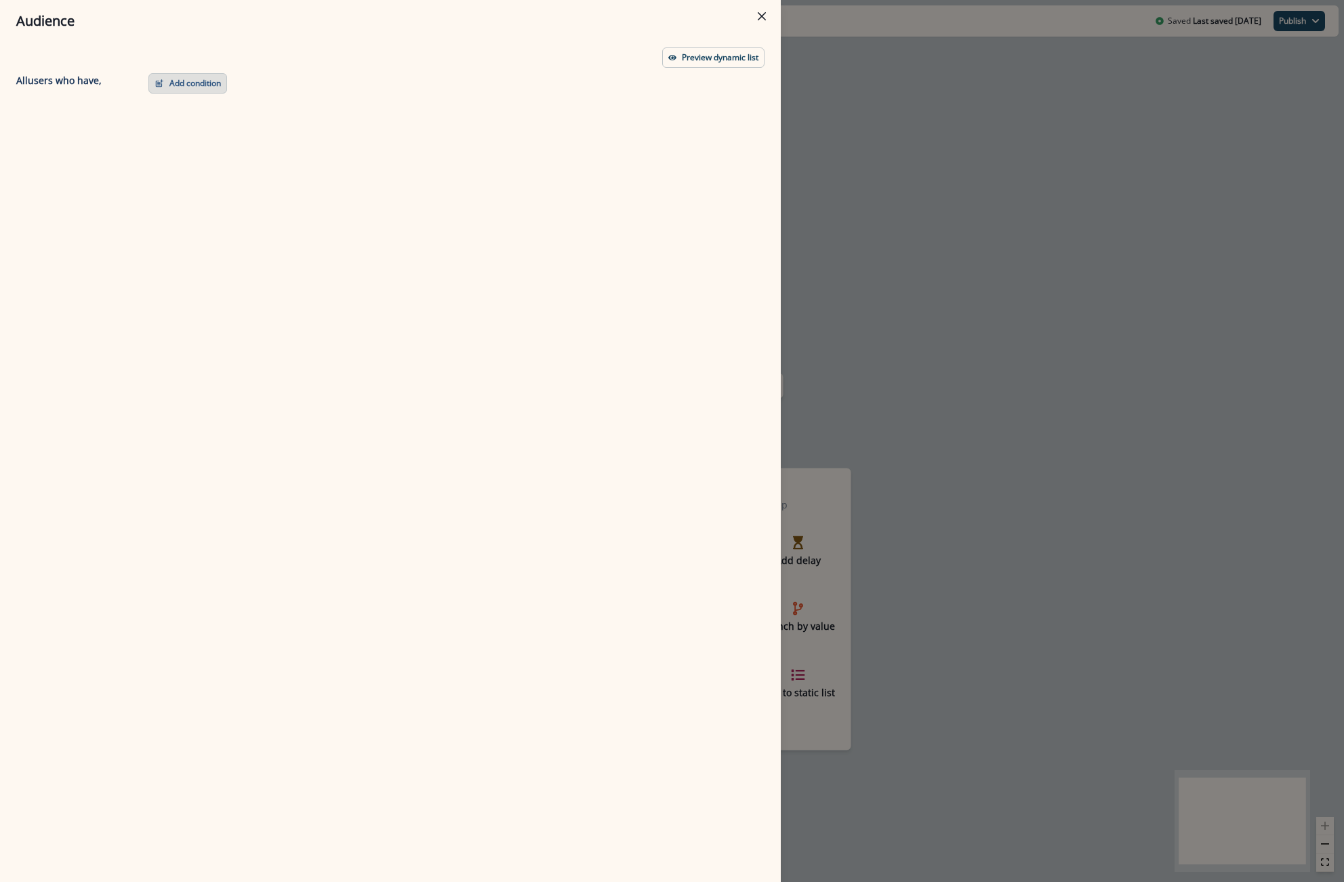
click at [189, 81] on button "Add condition" at bounding box center [187, 83] width 79 height 20
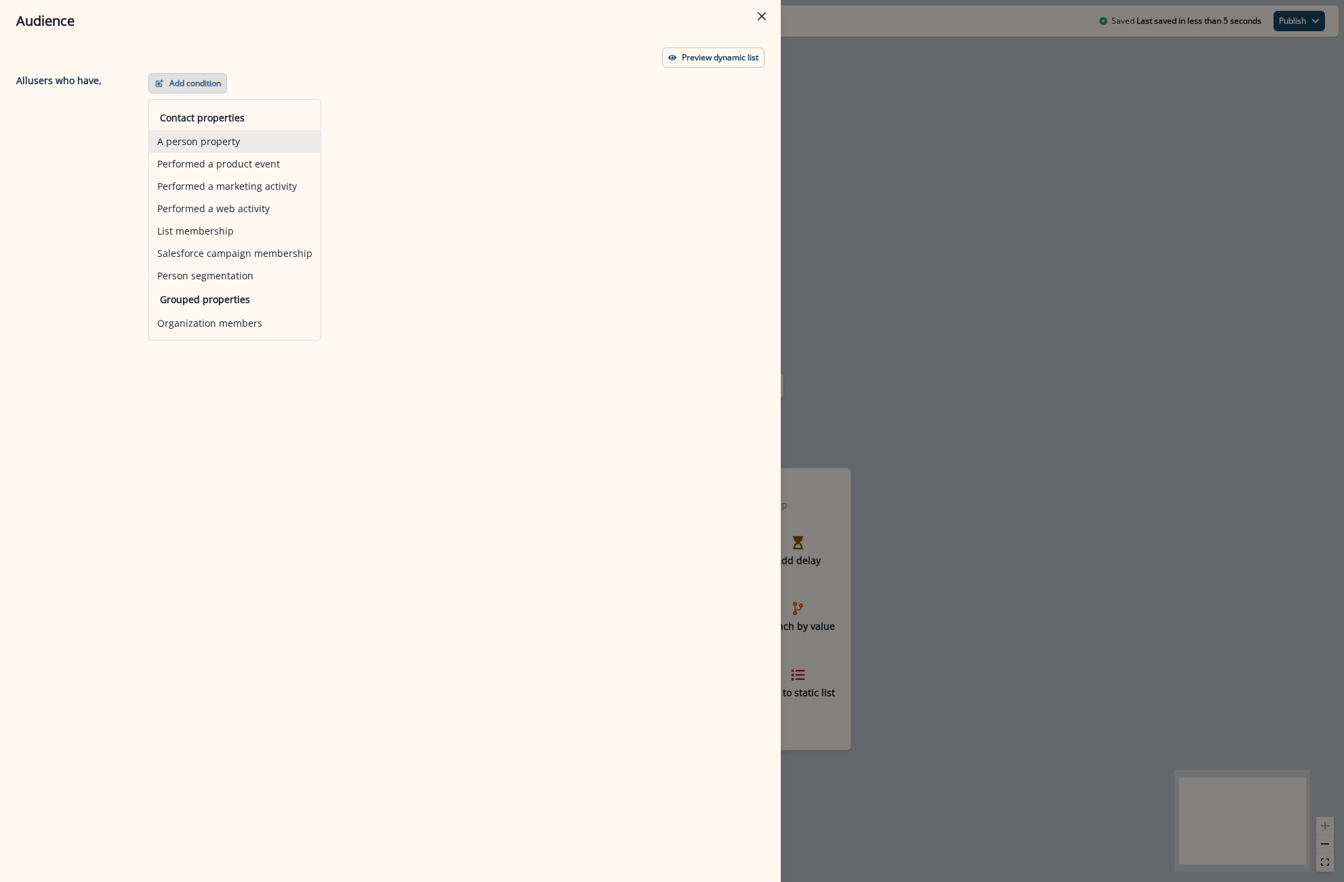
click at [234, 142] on button "A person property" at bounding box center [234, 141] width 171 height 22
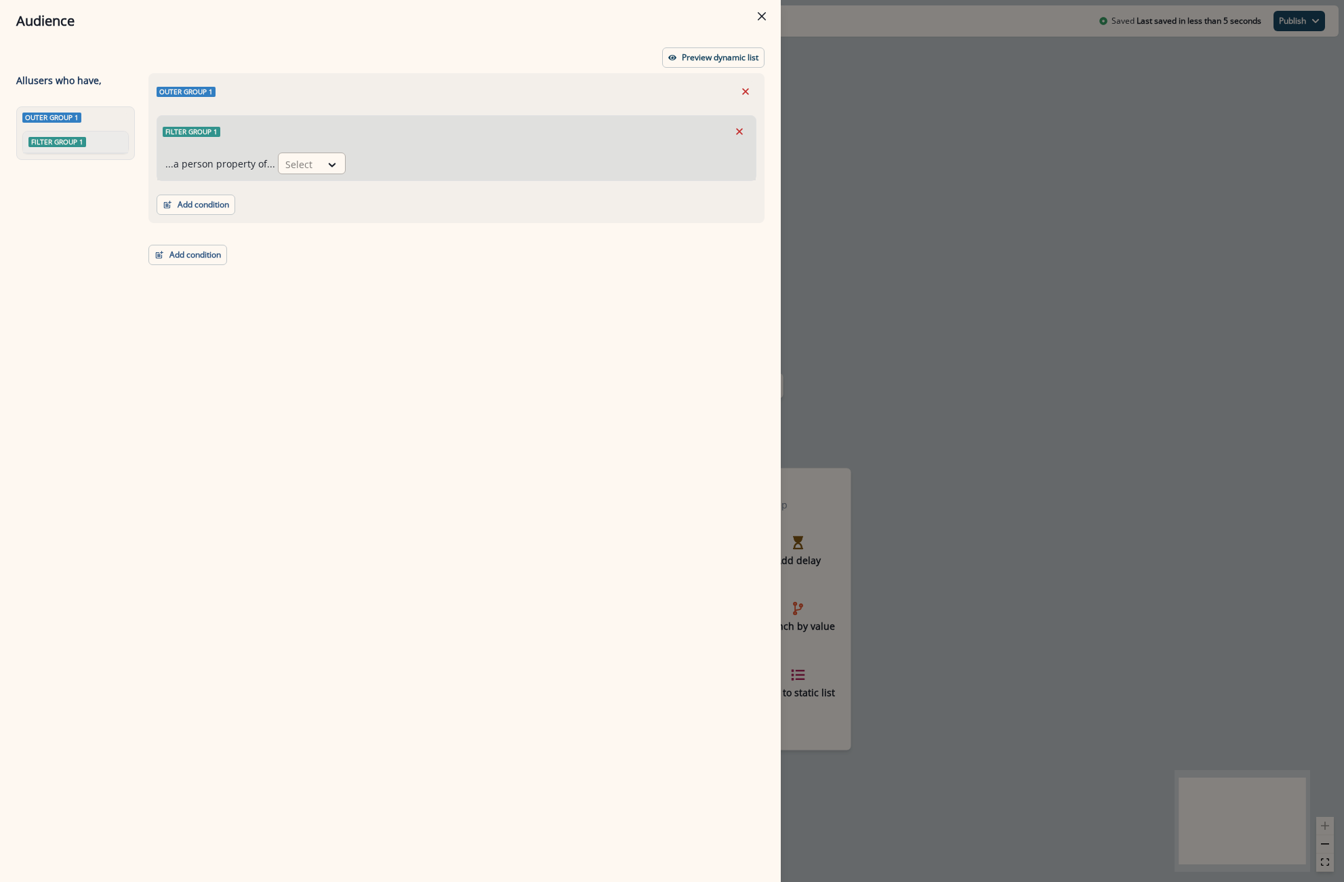
click at [314, 168] on div "Select" at bounding box center [300, 164] width 42 height 22
type input "****"
drag, startPoint x: 304, startPoint y: 205, endPoint x: 295, endPoint y: 208, distance: 9.4
click at [298, 207] on div "PACT ID" at bounding box center [308, 195] width 68 height 30
click at [315, 192] on div "PACT ID" at bounding box center [308, 194] width 68 height 25
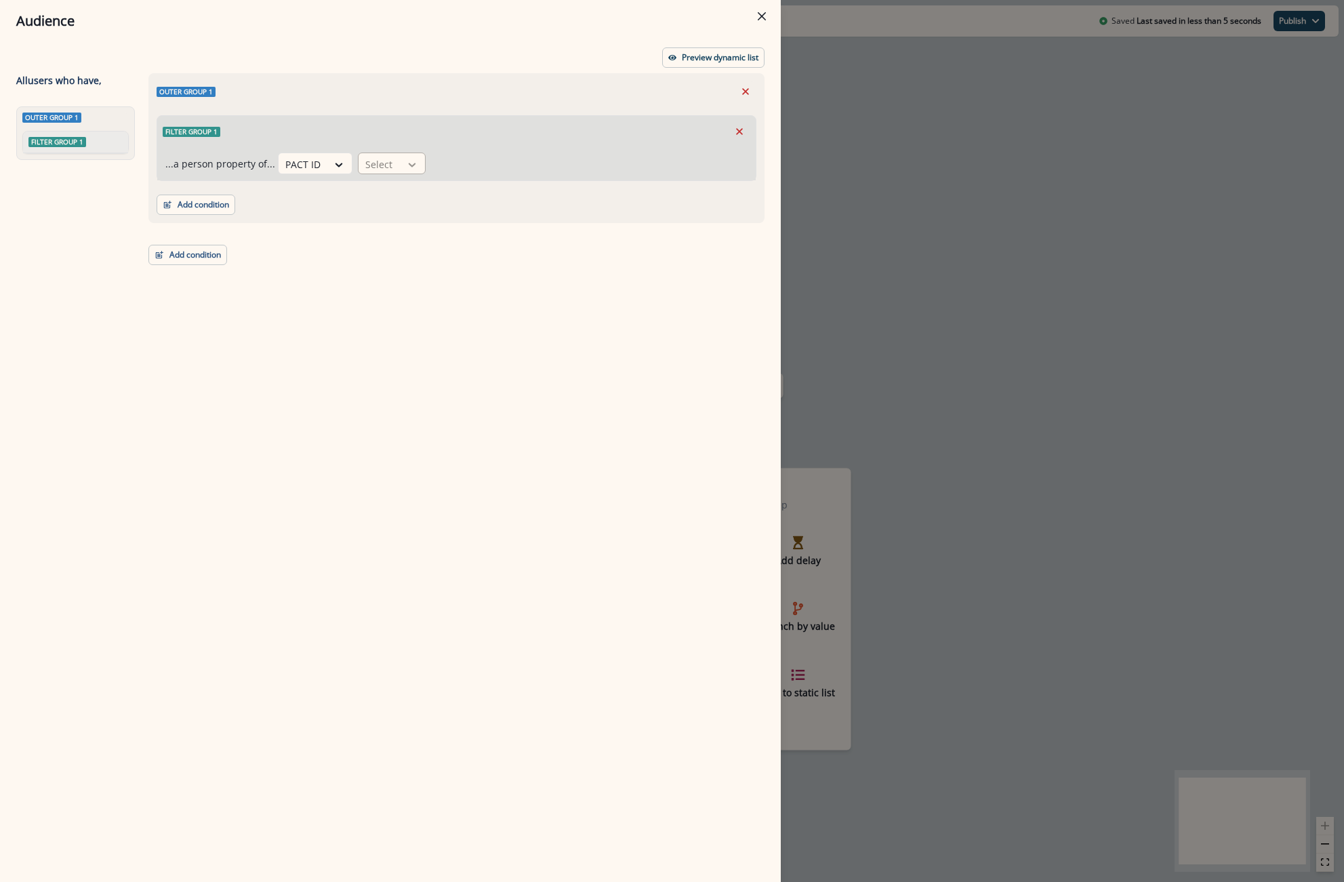
click at [413, 167] on icon at bounding box center [412, 165] width 12 height 14
click at [404, 251] on div "not blank" at bounding box center [407, 244] width 106 height 25
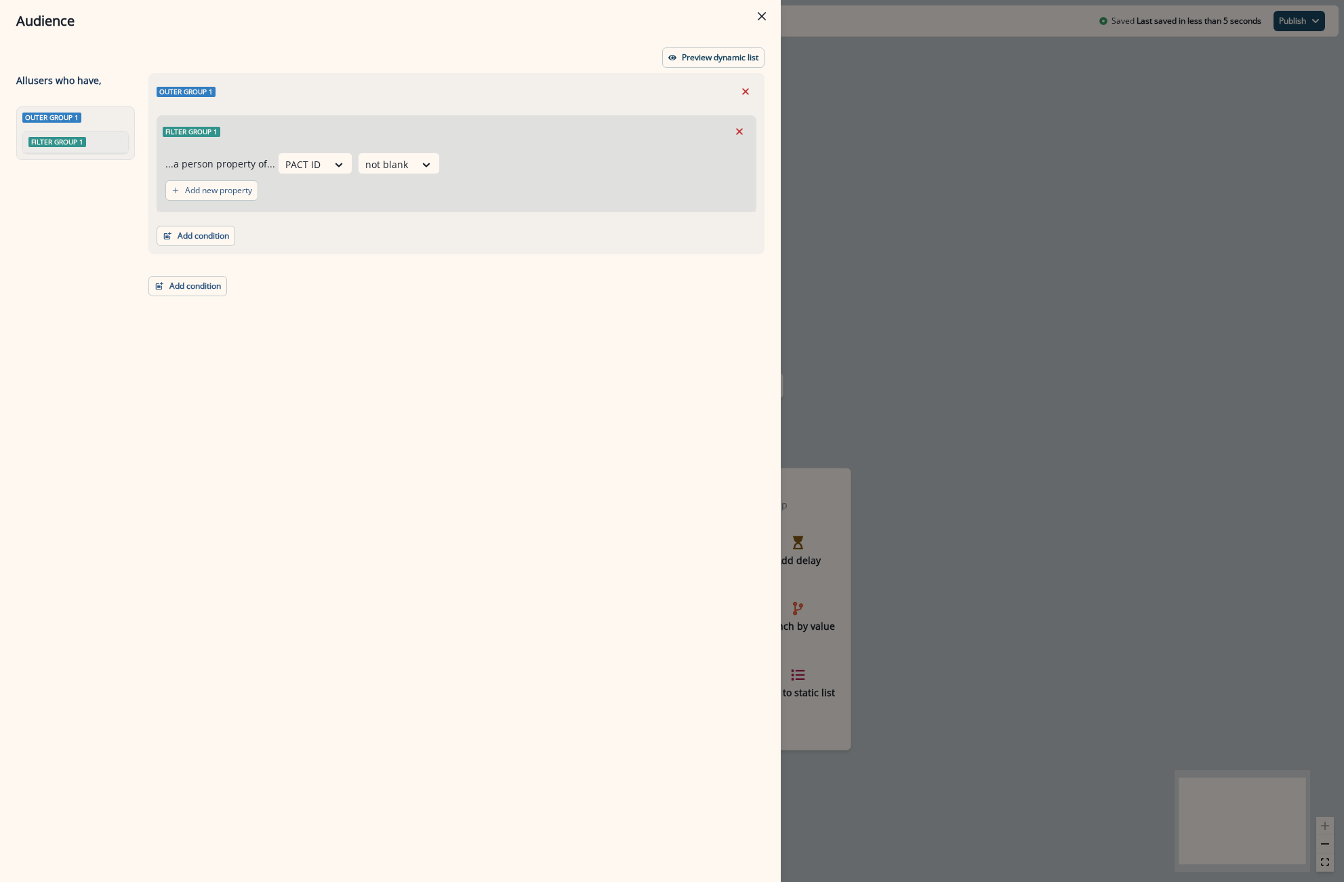
click at [694, 46] on div "Preview dynamic list All user s who have, Outer group 1 Filter group 1 Outer gr…" at bounding box center [390, 462] width 781 height 840
click at [694, 54] on p "Preview dynamic list" at bounding box center [720, 57] width 77 height 9
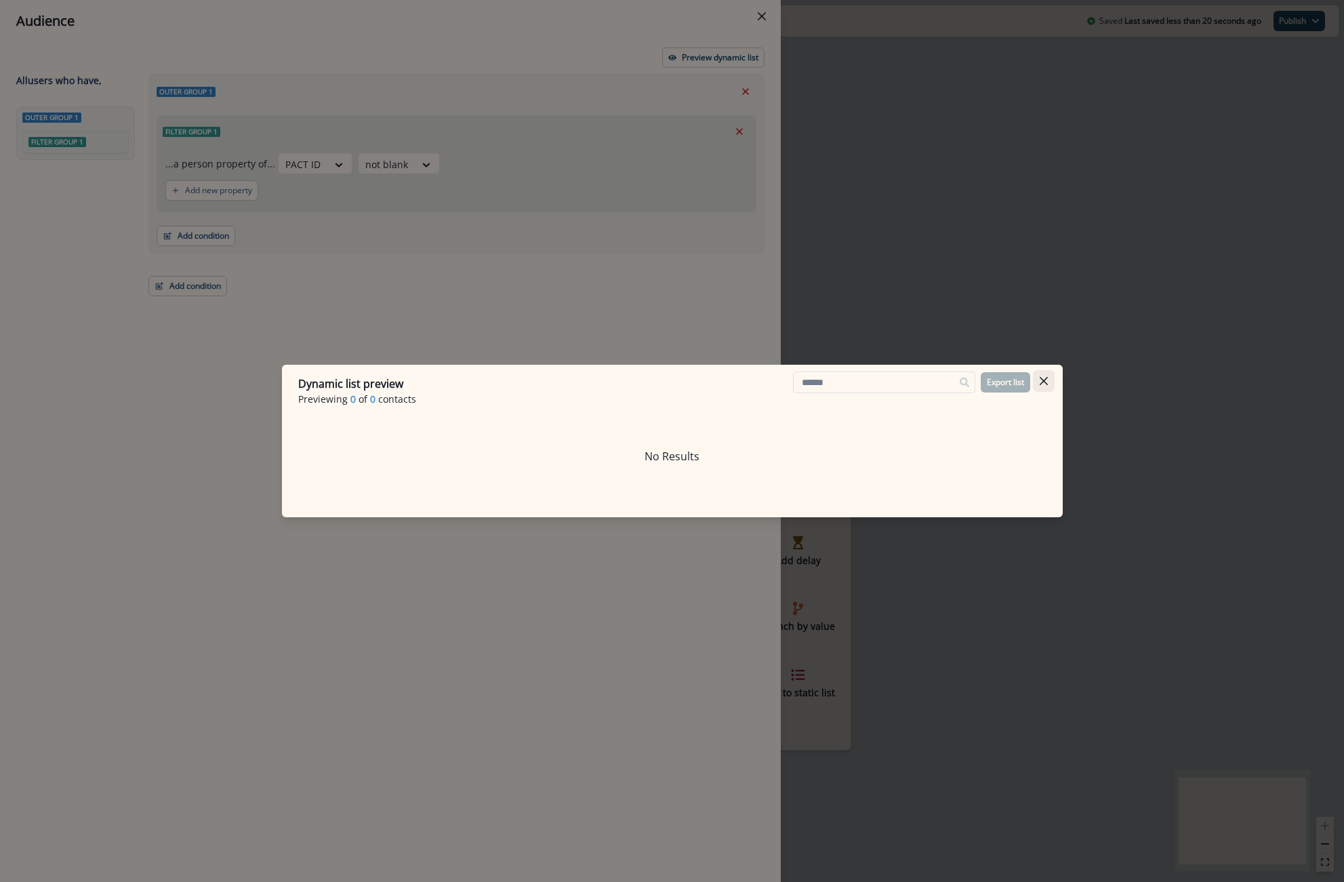
click at [1049, 382] on button "Close" at bounding box center [1044, 381] width 22 height 22
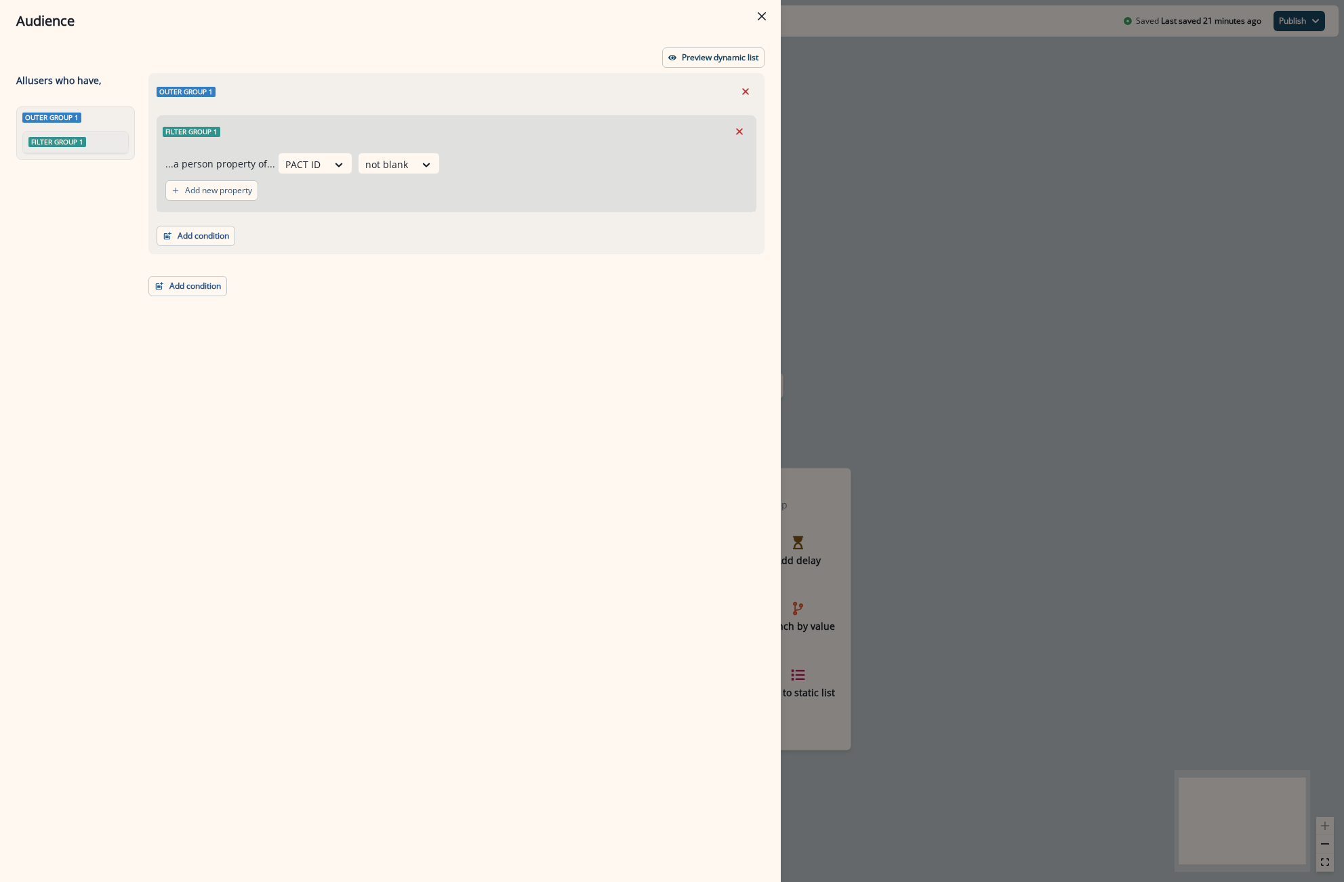
click at [876, 218] on div "Audience Preview dynamic list All user s who have, Outer group 1 Filter group 1…" at bounding box center [672, 441] width 1344 height 882
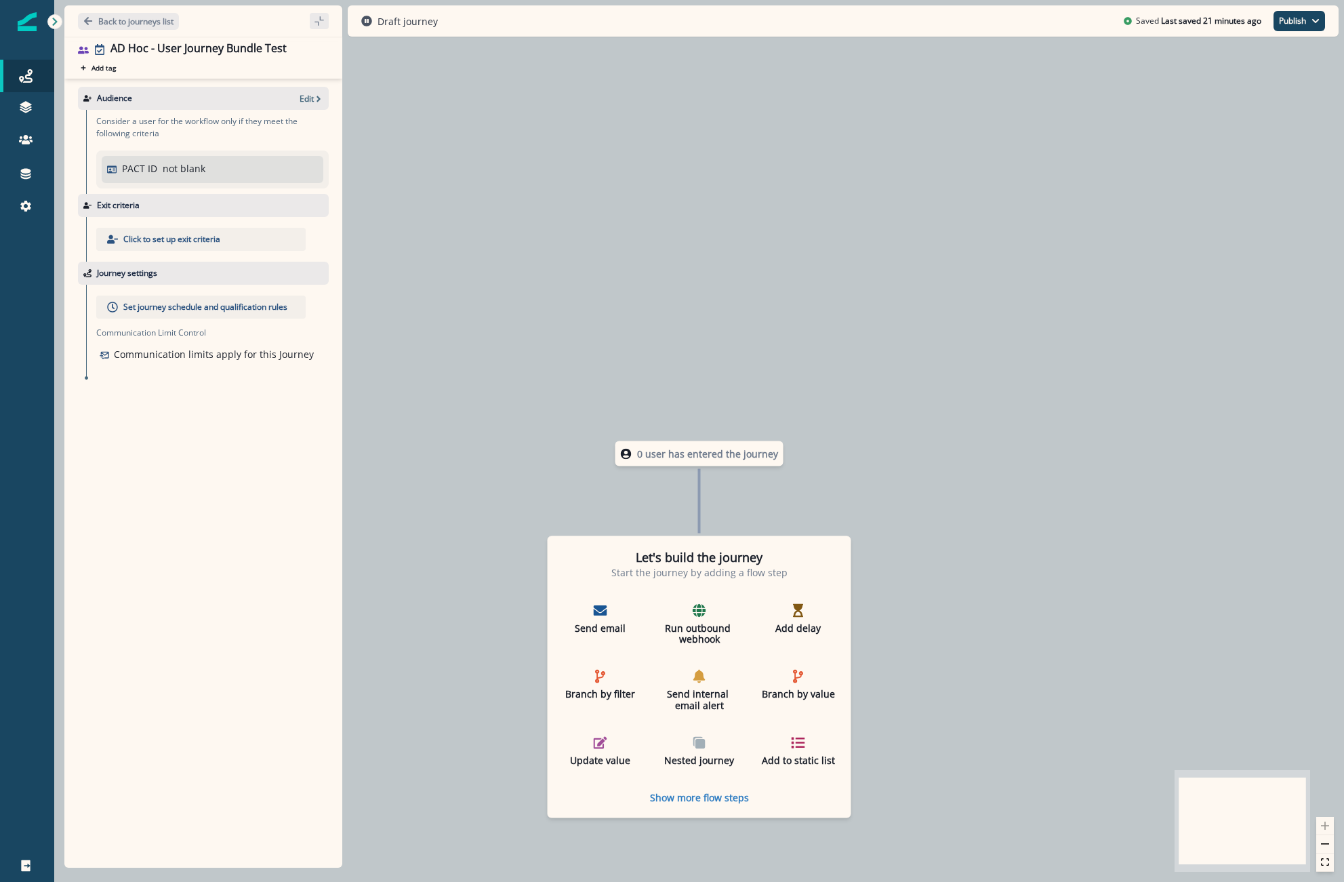
click at [125, 31] on div "Back to journeys list" at bounding box center [203, 20] width 278 height 31
click at [127, 30] on div "Back to journeys list" at bounding box center [203, 20] width 278 height 31
click at [155, 18] on p "Back to journeys list" at bounding box center [135, 22] width 75 height 12
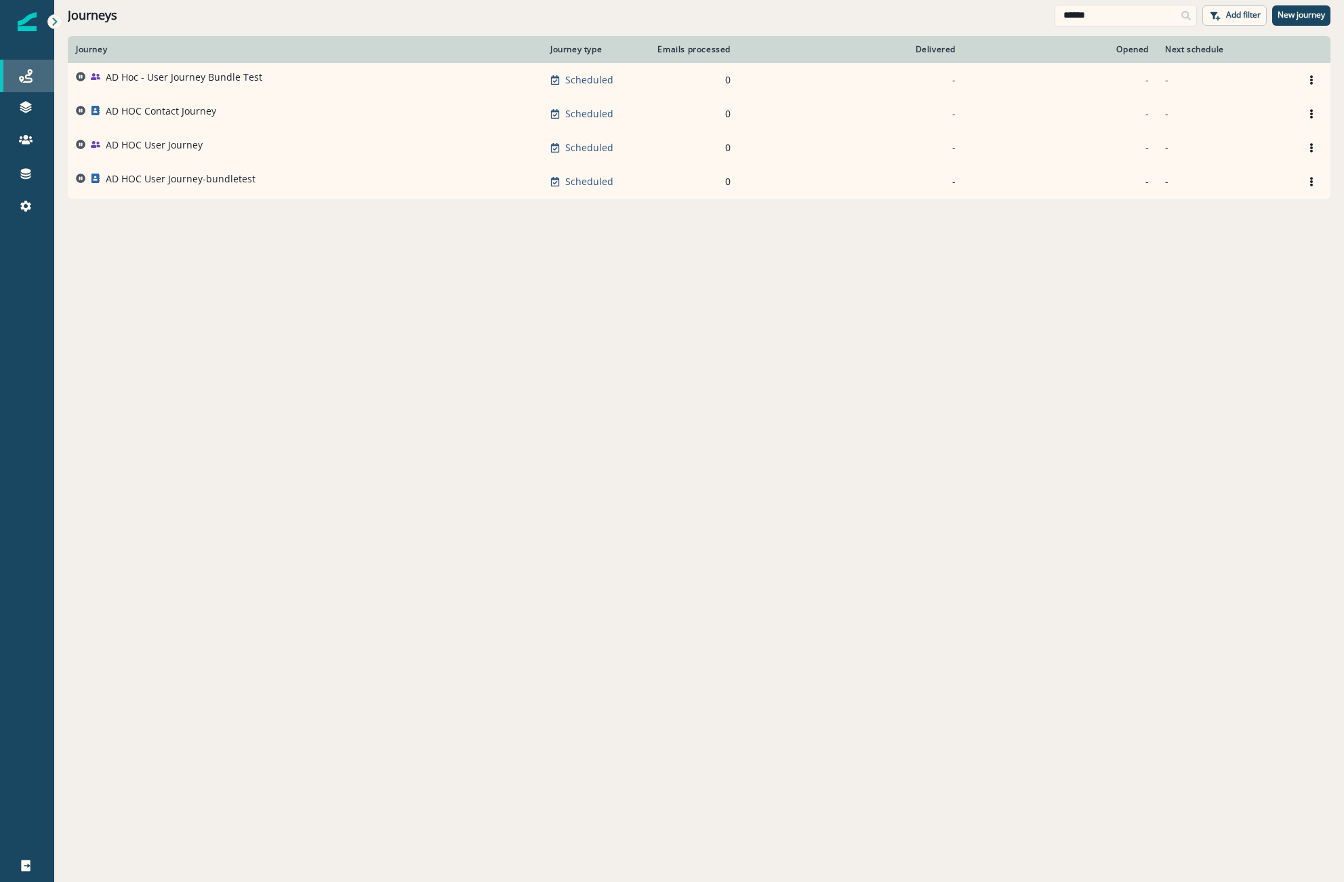
click at [7, 68] on div "Journeys" at bounding box center [26, 76] width 43 height 16
click at [1103, 17] on input "******" at bounding box center [1126, 16] width 142 height 22
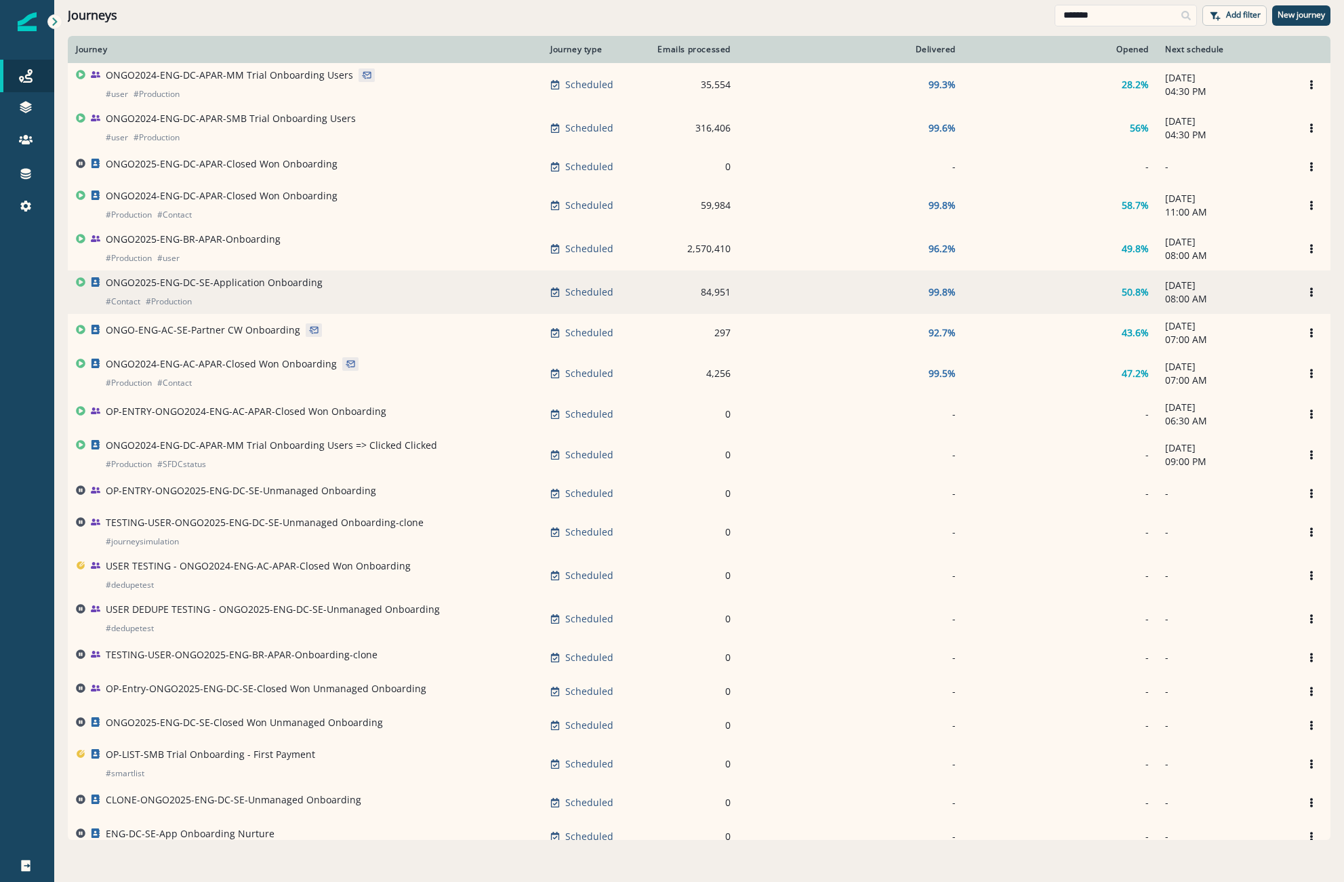
type input "*******"
click at [281, 288] on p "ONGO2025-ENG-DC-SE-Application Onboarding" at bounding box center [214, 283] width 217 height 14
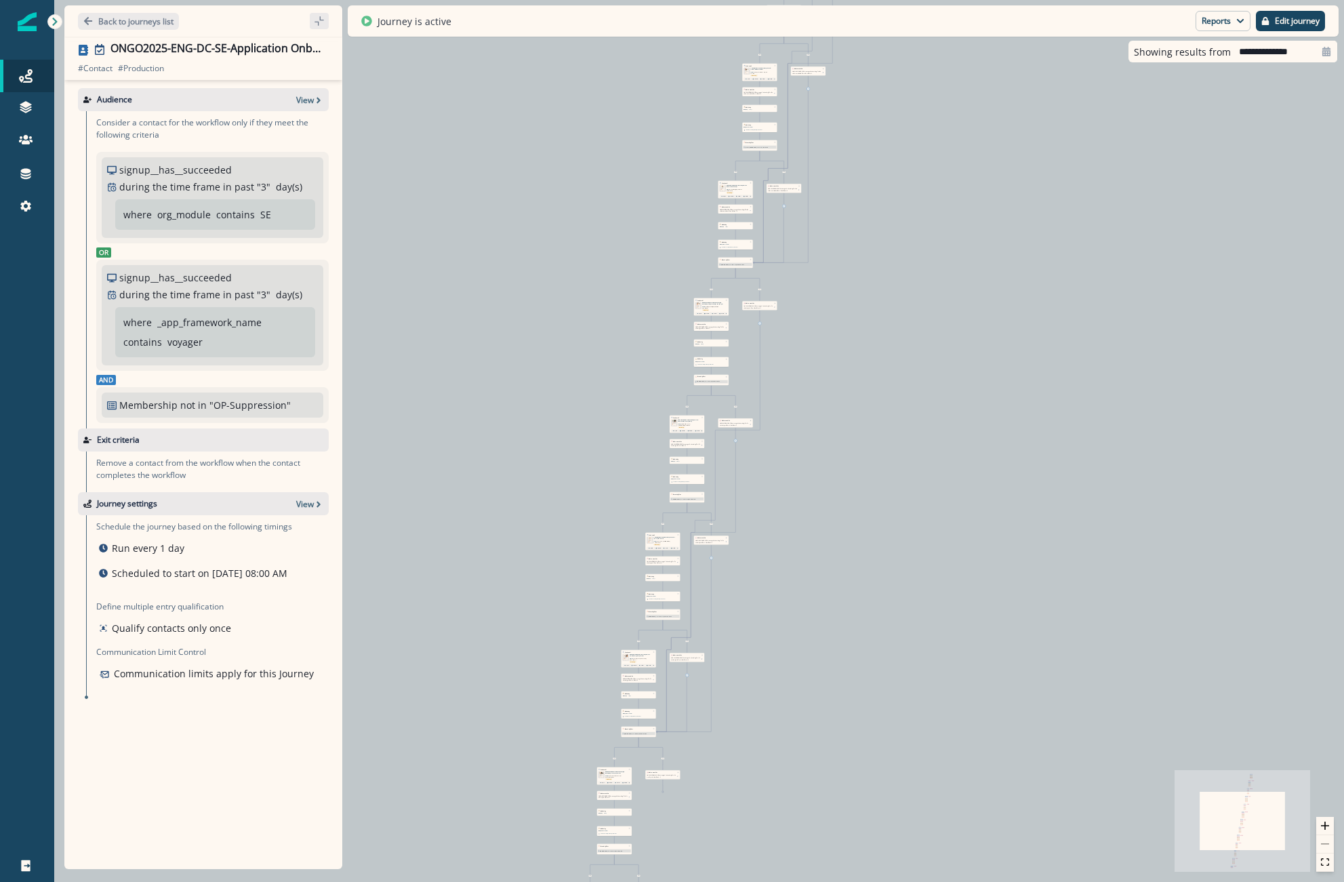
click at [338, 57] on div "ONGO2025-ENG-DC-SE-Application Onboarding # Contact # Production # Contact # Pr…" at bounding box center [203, 61] width 278 height 38
click at [333, 53] on div "ONGO2025-ENG-DC-SE-Application Onboarding # Contact # Production # Contact # Pr…" at bounding box center [203, 61] width 278 height 38
click at [333, 44] on div "ONGO2025-ENG-DC-SE-Application Onboarding # Contact # Production # Contact # Pr…" at bounding box center [203, 61] width 278 height 38
click at [333, 50] on icon "Edit name" at bounding box center [331, 49] width 8 height 8
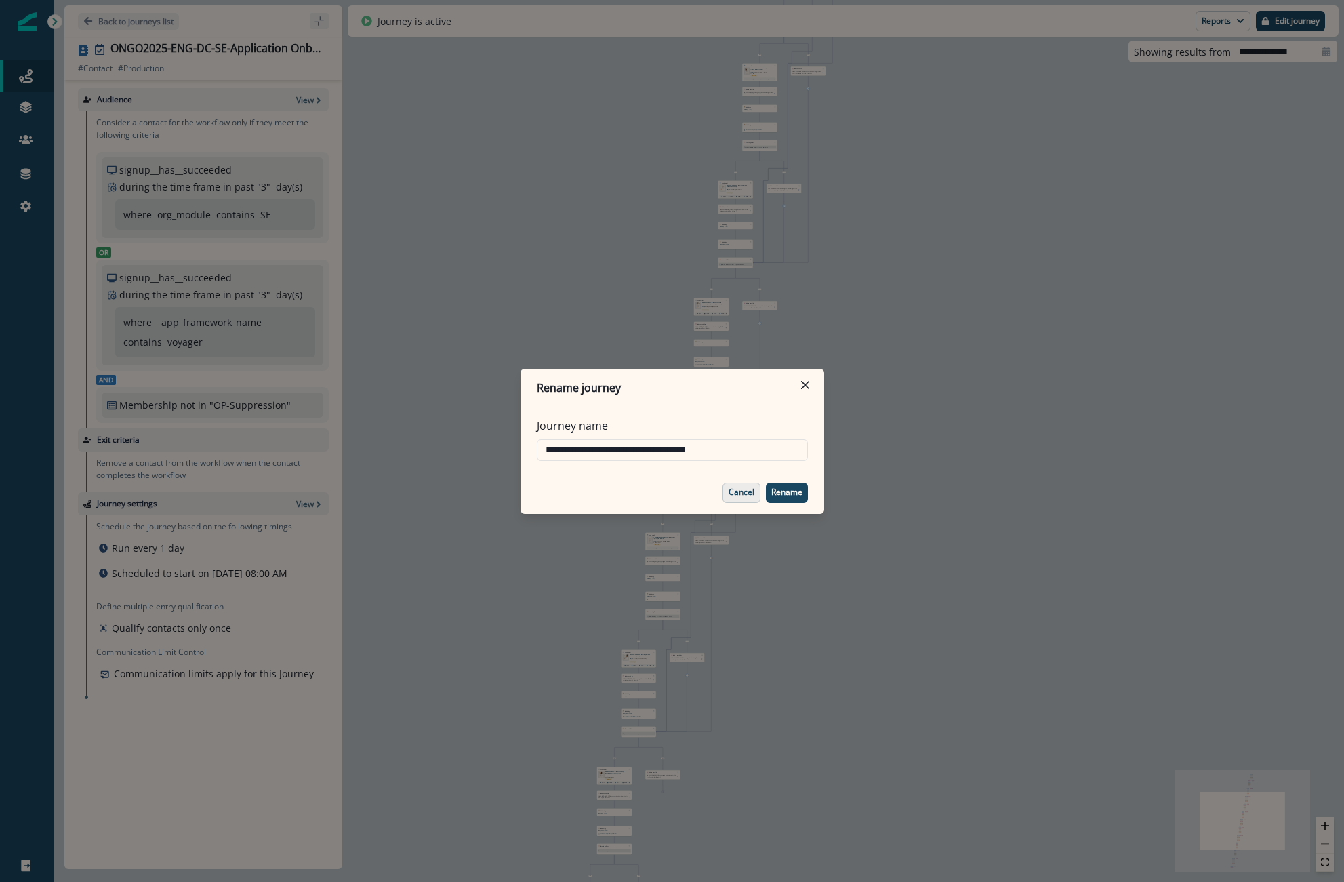
click at [750, 489] on p "Cancel" at bounding box center [742, 491] width 26 height 9
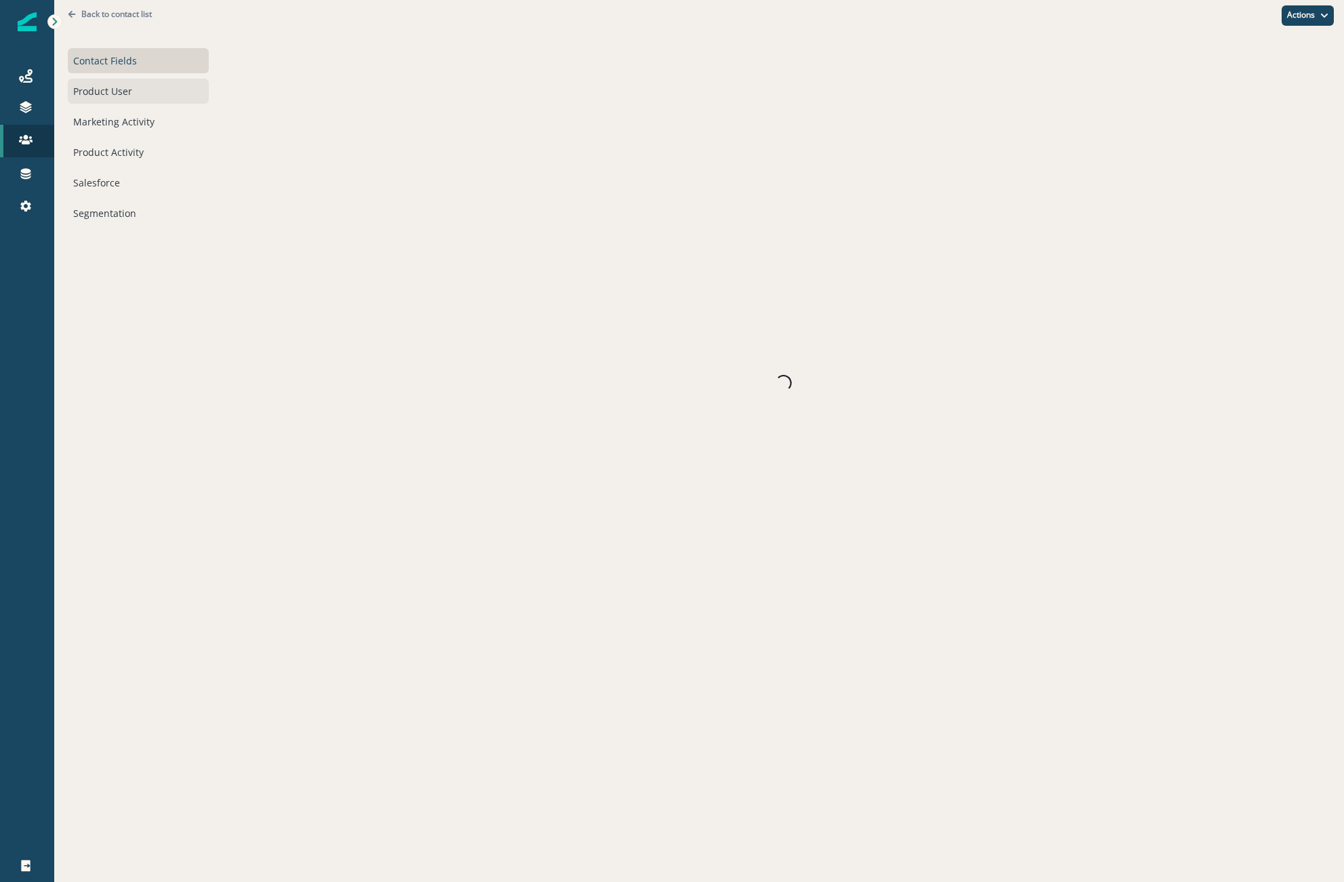
click at [111, 89] on div "Product User" at bounding box center [138, 91] width 141 height 25
click at [96, 152] on div "Product Activity" at bounding box center [138, 152] width 141 height 25
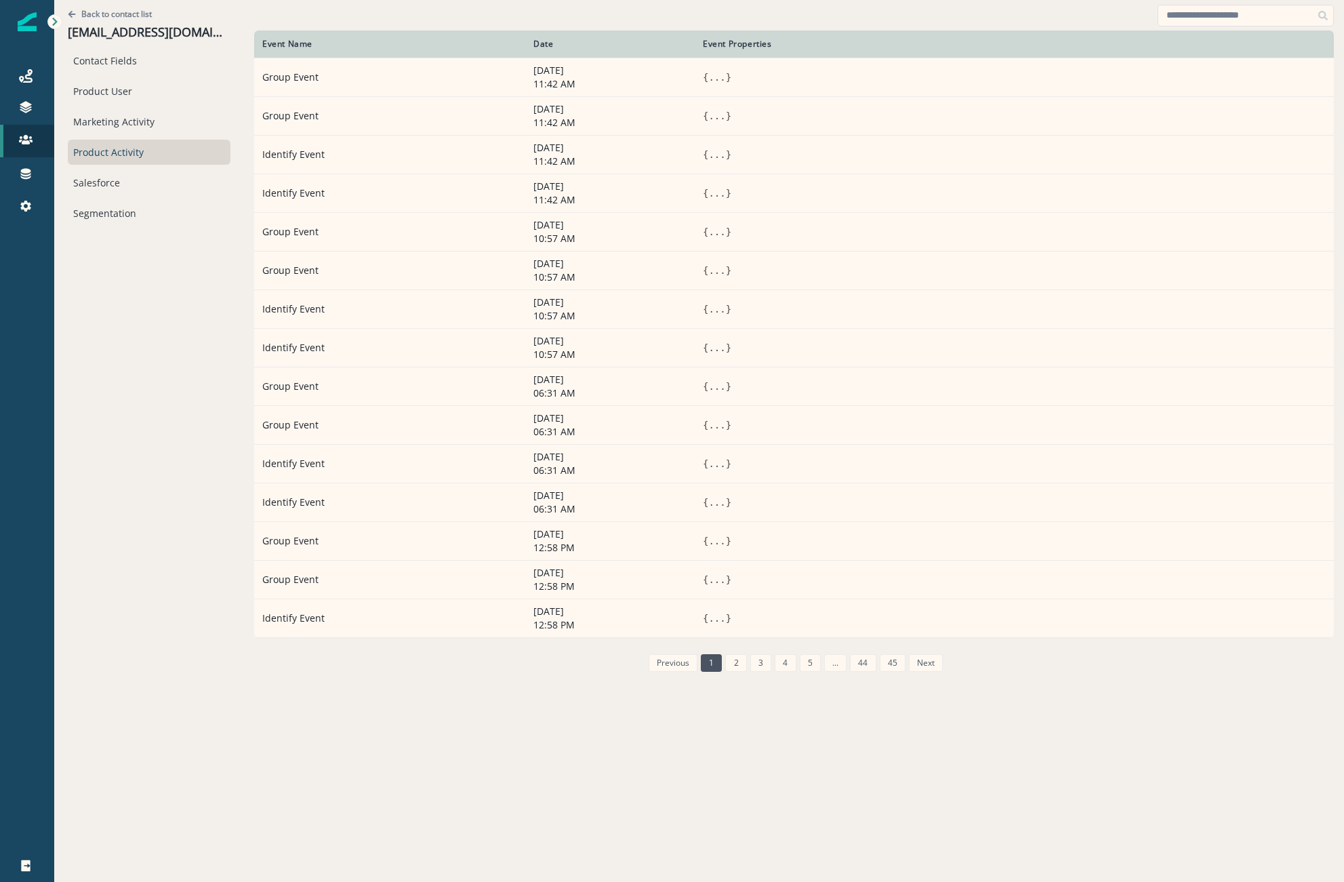
drag, startPoint x: 1177, startPoint y: 17, endPoint x: 1175, endPoint y: 0, distance: 17.1
click at [1177, 17] on input at bounding box center [1246, 16] width 176 height 22
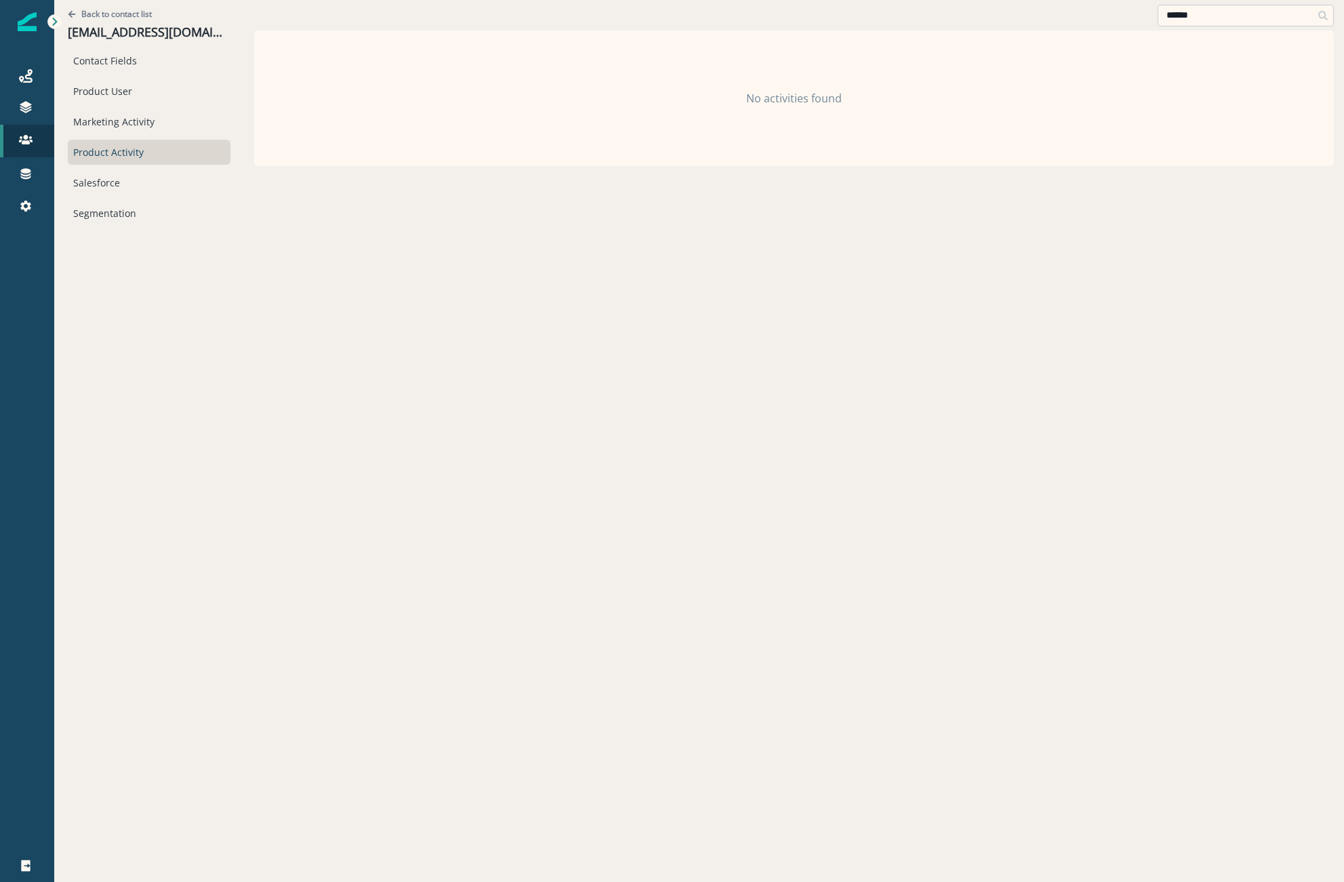
click at [1215, 16] on input "******" at bounding box center [1246, 16] width 176 height 22
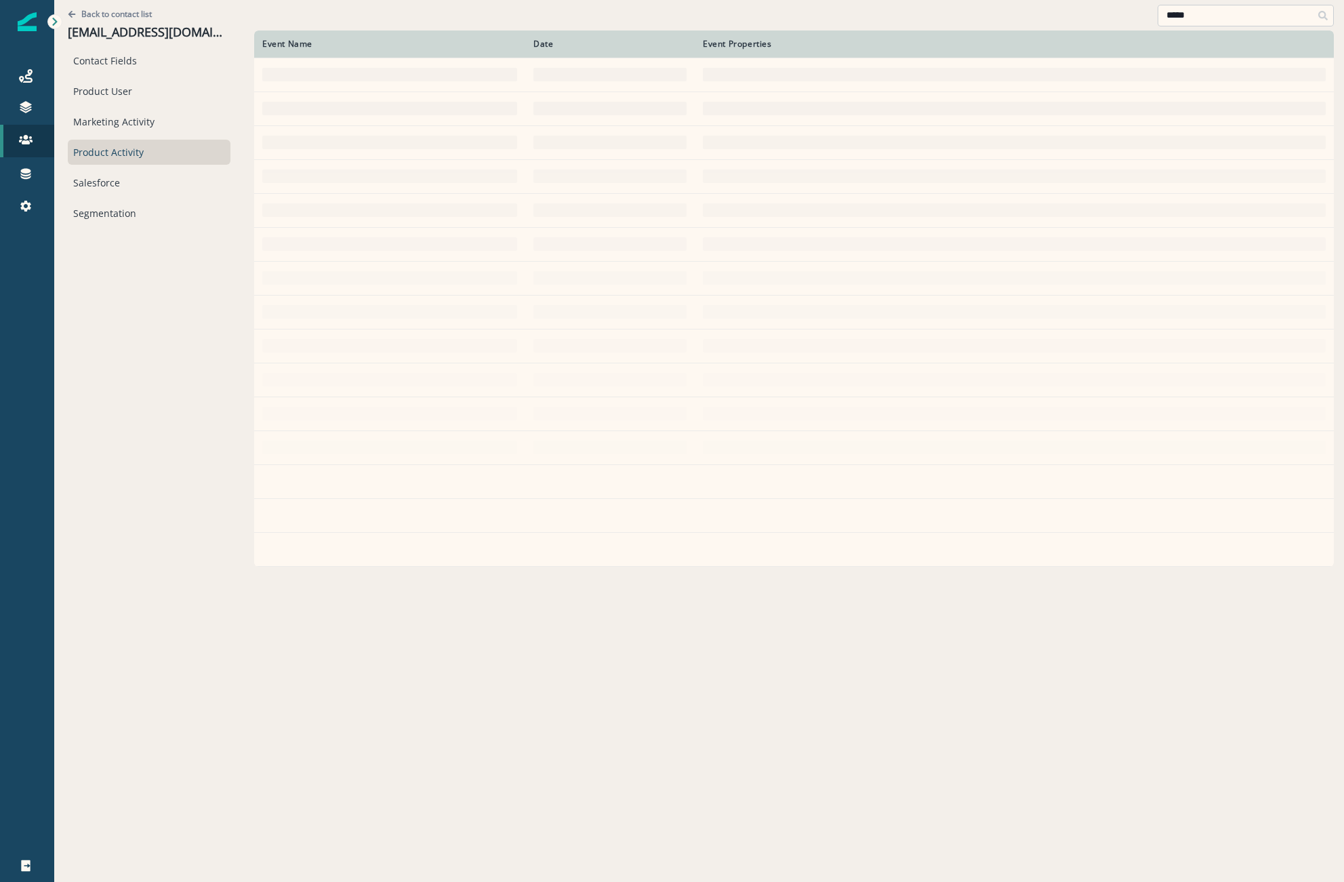
type input "******"
